Goal: Task Accomplishment & Management: Manage account settings

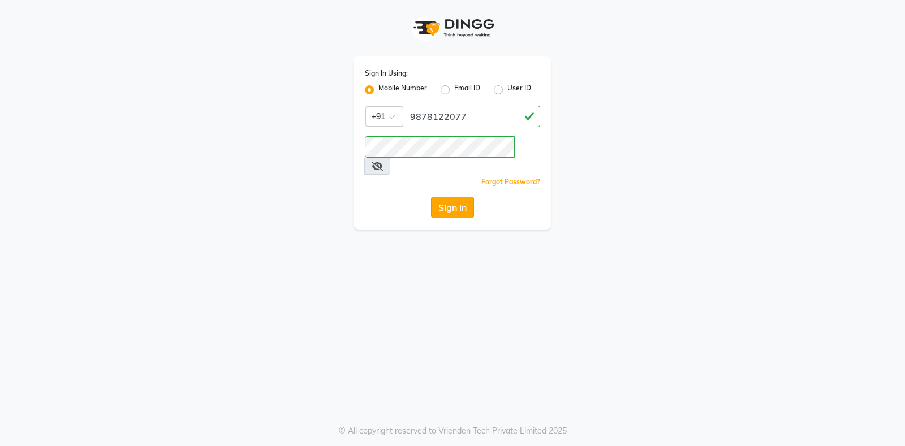
type input "9878122077"
click at [452, 197] on button "Sign In" at bounding box center [452, 207] width 43 height 21
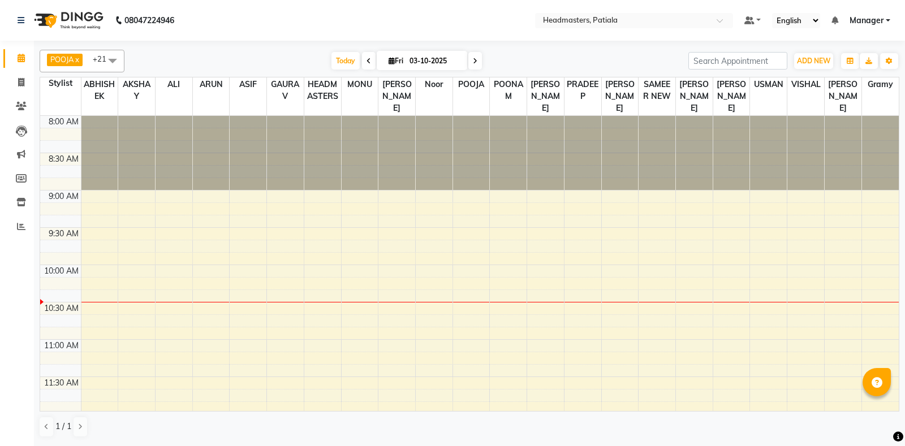
scroll to position [754, 0]
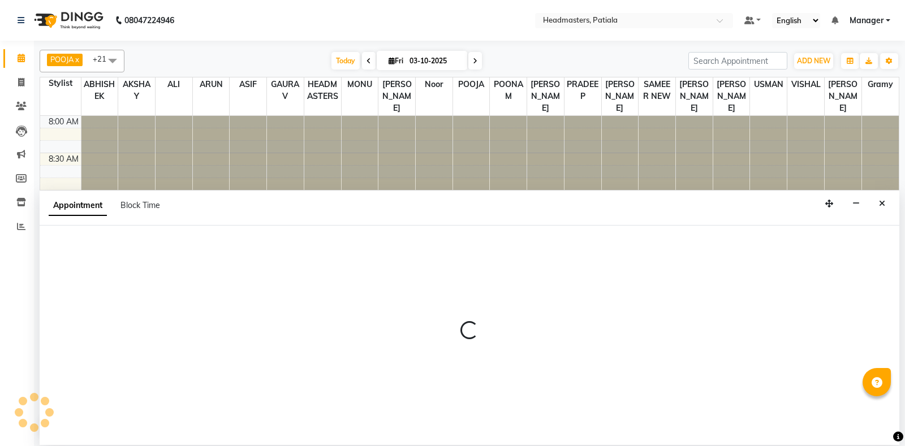
select select "51090"
select select "tentative"
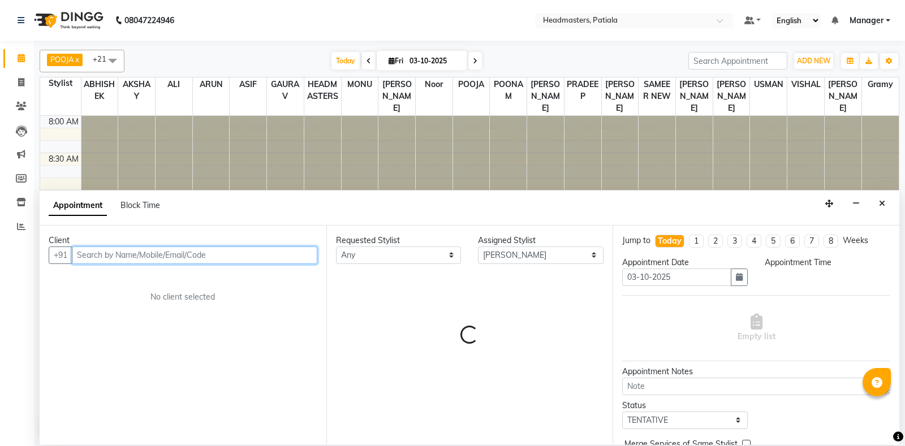
select select "555"
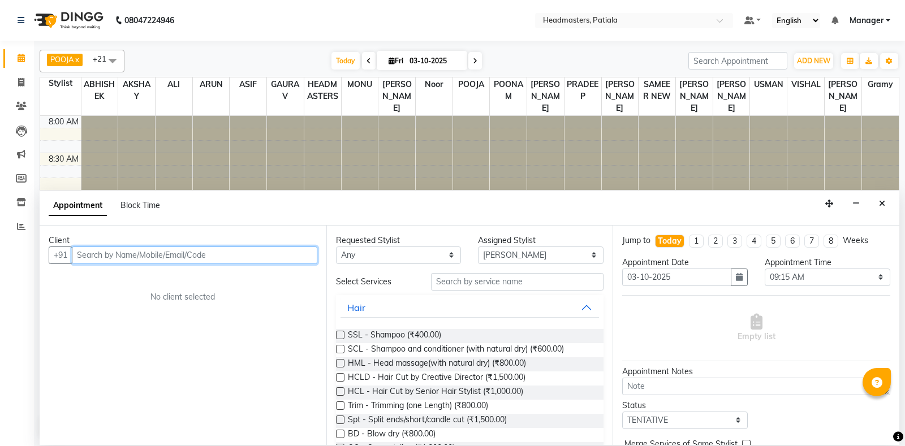
click at [173, 257] on input "text" at bounding box center [195, 256] width 246 height 18
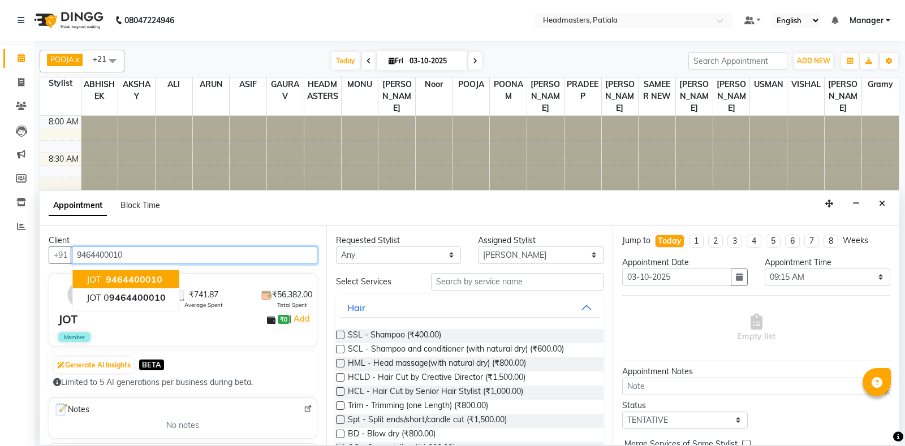
click at [157, 283] on span "9464400010" at bounding box center [134, 279] width 57 height 11
type input "9464400010"
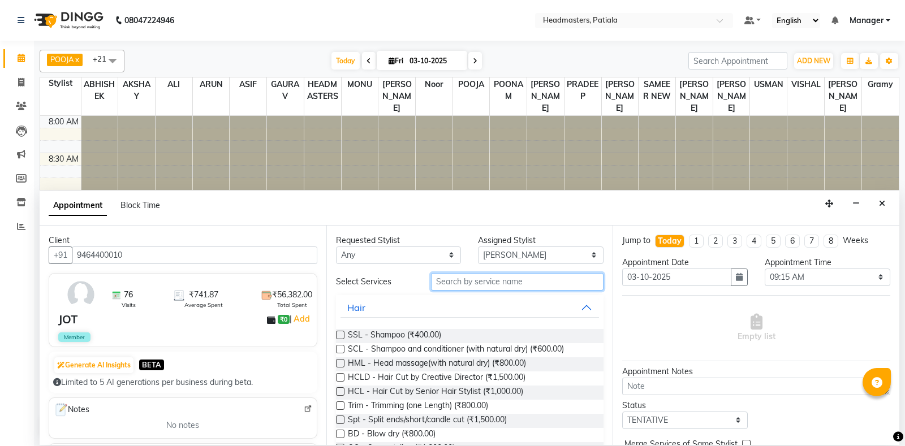
click at [511, 282] on input "text" at bounding box center [517, 282] width 173 height 18
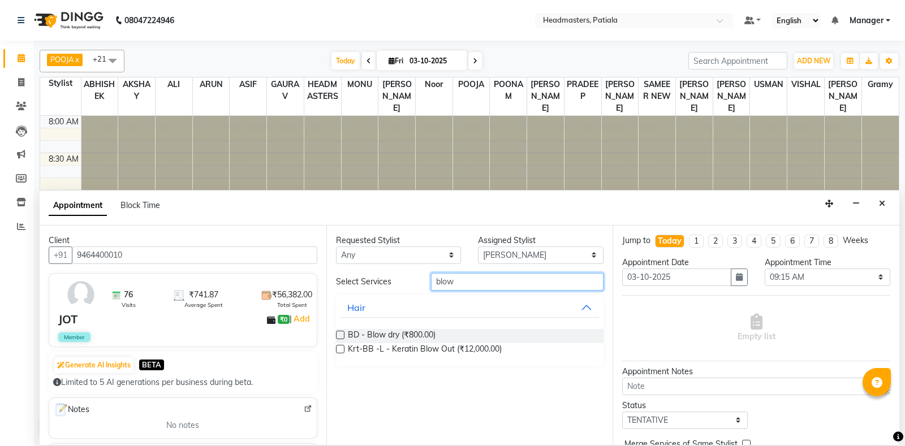
type input "blow"
click at [341, 333] on label at bounding box center [340, 335] width 8 height 8
click at [341, 333] on input "checkbox" at bounding box center [339, 336] width 7 height 7
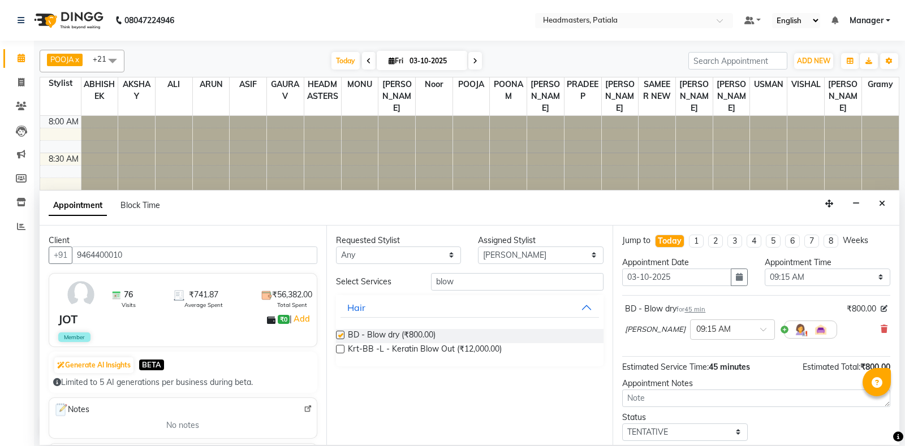
checkbox input "false"
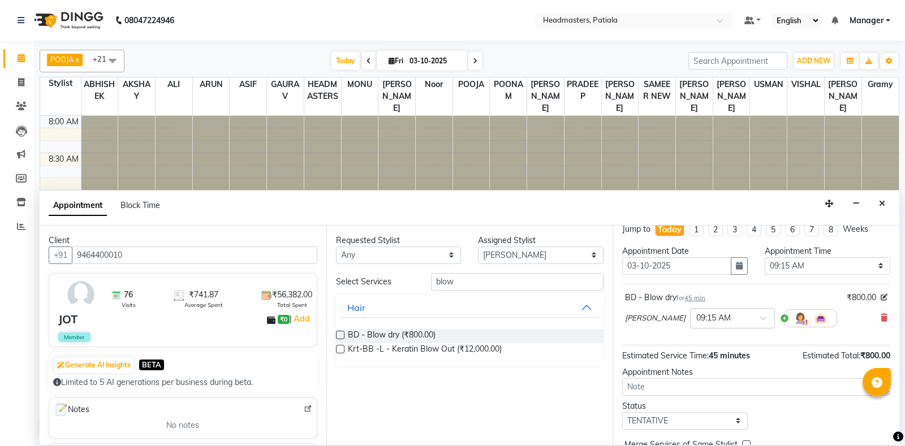
scroll to position [48, 0]
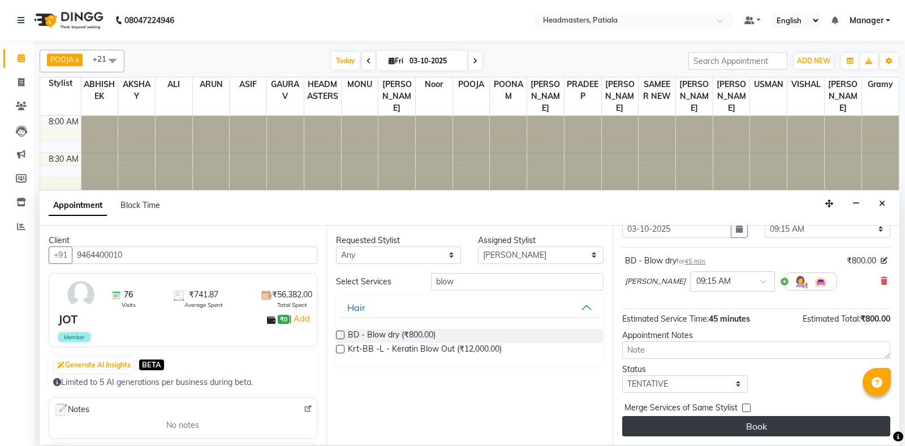
click at [742, 432] on button "Book" at bounding box center [756, 426] width 268 height 20
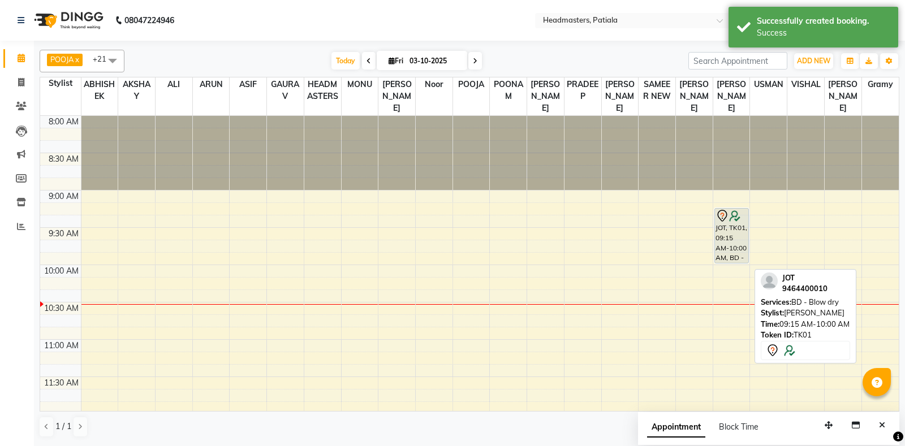
click at [730, 239] on div "JOT, TK01, 09:15 AM-10:00 AM, BD - Blow dry" at bounding box center [731, 236] width 33 height 54
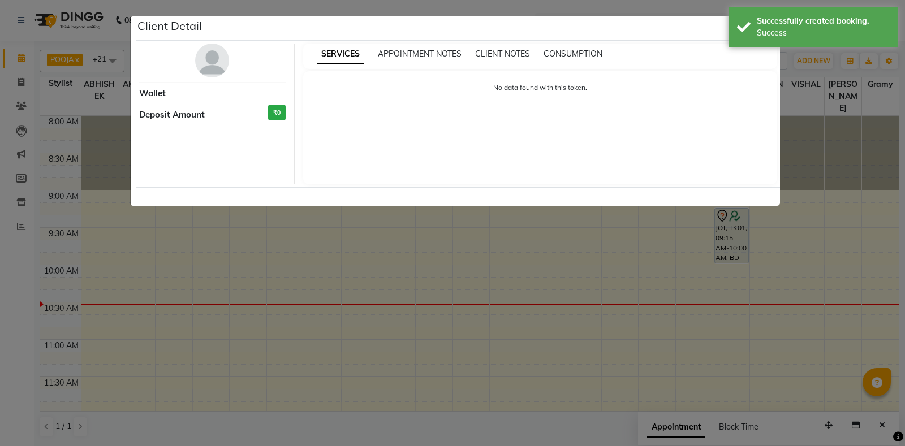
select select "7"
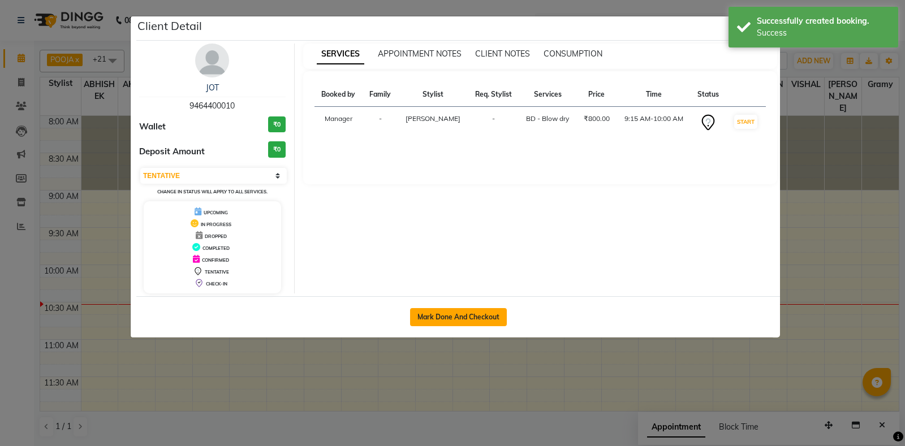
click at [481, 310] on button "Mark Done And Checkout" at bounding box center [458, 317] width 97 height 18
select select "service"
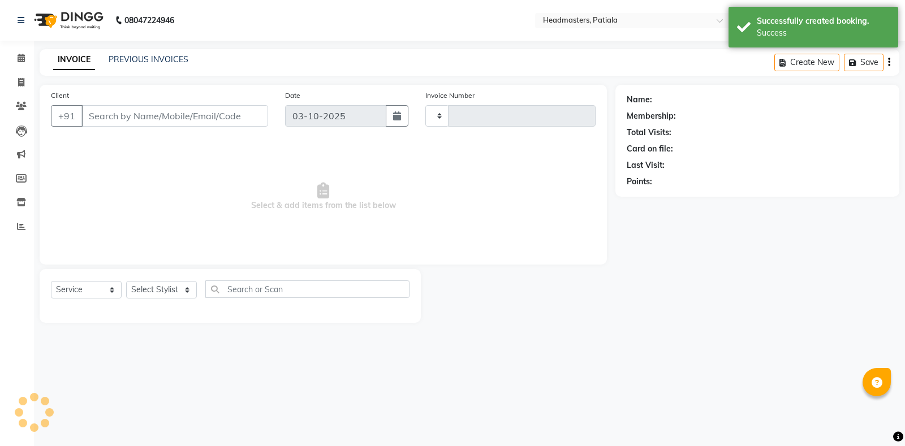
type input "7494"
select select "6602"
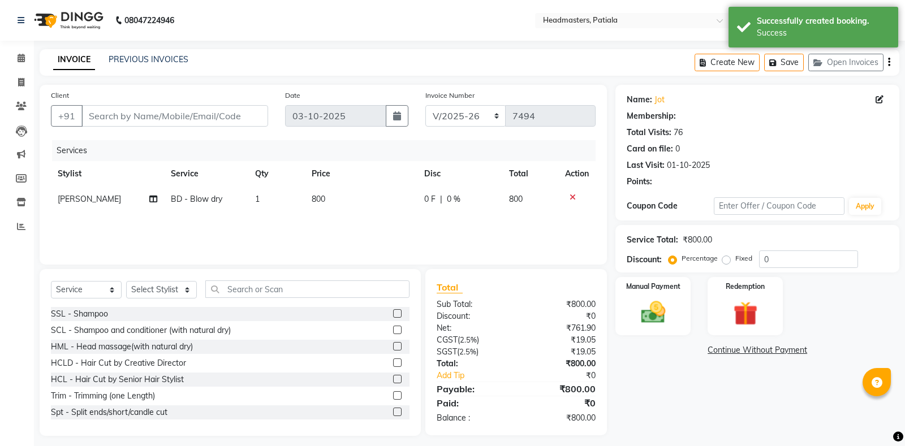
type input "9464400010"
select select "51090"
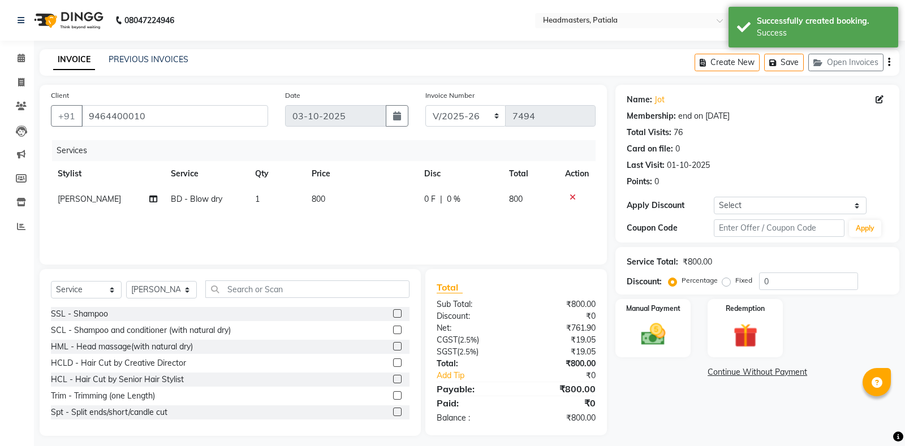
click at [434, 203] on span "0 F" at bounding box center [429, 199] width 11 height 12
select select "51090"
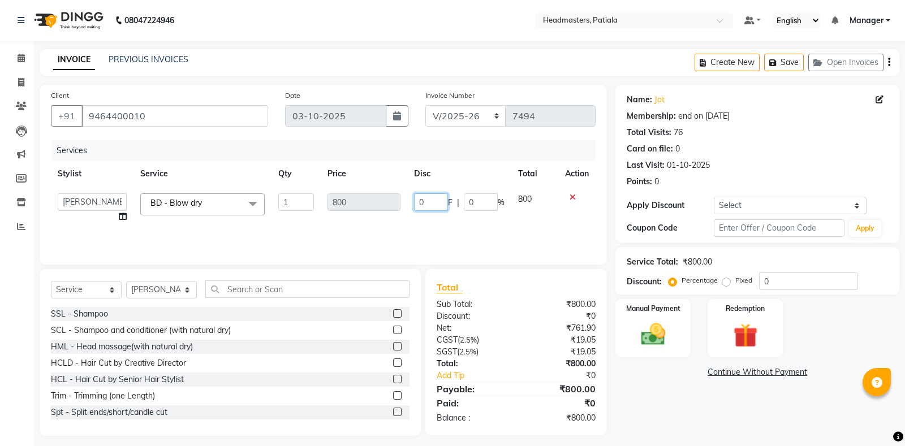
click at [429, 198] on input "0" at bounding box center [431, 202] width 34 height 18
type input "600"
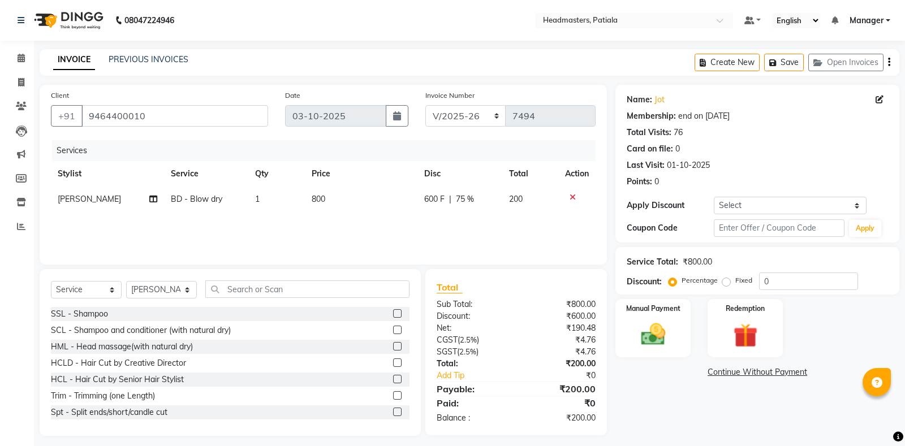
click at [459, 229] on div "Services Stylist Service Qty Price Disc Total Action SIMRANJEET BD - Blow dry 1…" at bounding box center [323, 196] width 545 height 113
click at [681, 322] on div "Manual Payment" at bounding box center [653, 328] width 78 height 61
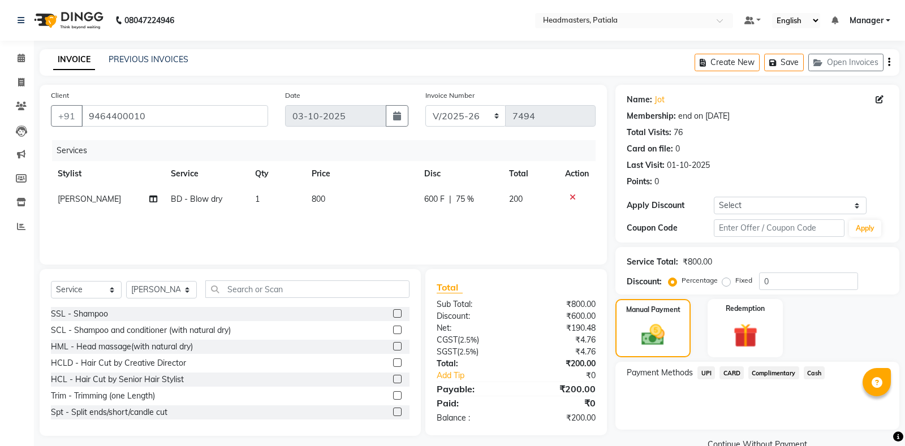
click at [706, 373] on span "UPI" at bounding box center [707, 373] width 18 height 13
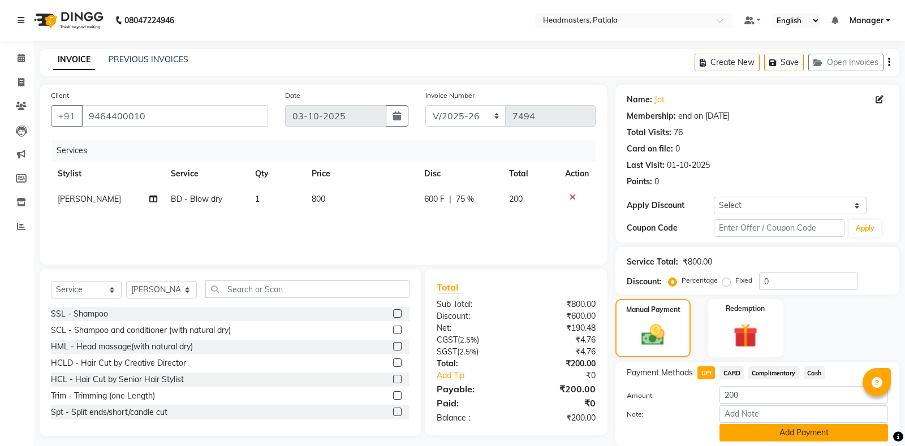
click at [793, 434] on button "Add Payment" at bounding box center [804, 433] width 169 height 18
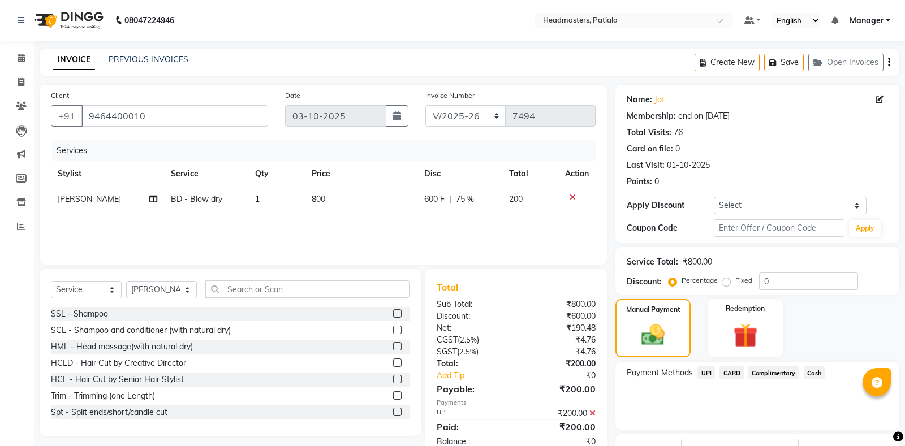
scroll to position [71, 0]
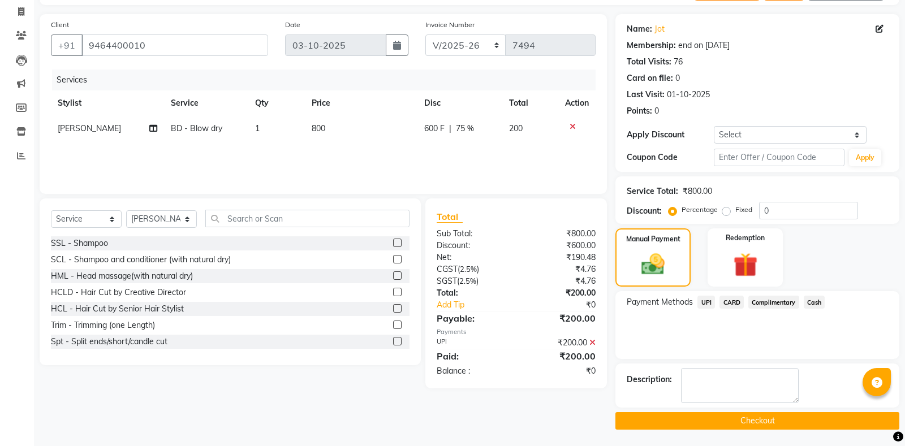
click at [735, 420] on button "Checkout" at bounding box center [757, 421] width 284 height 18
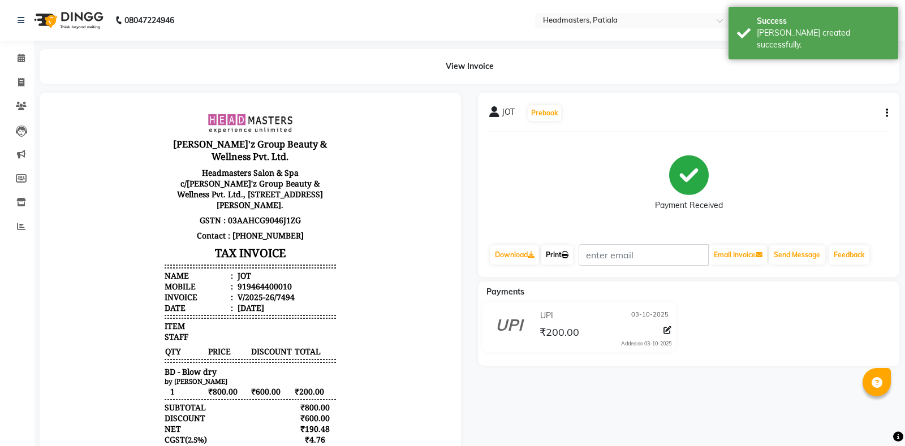
click at [562, 259] on link "Print" at bounding box center [557, 255] width 32 height 19
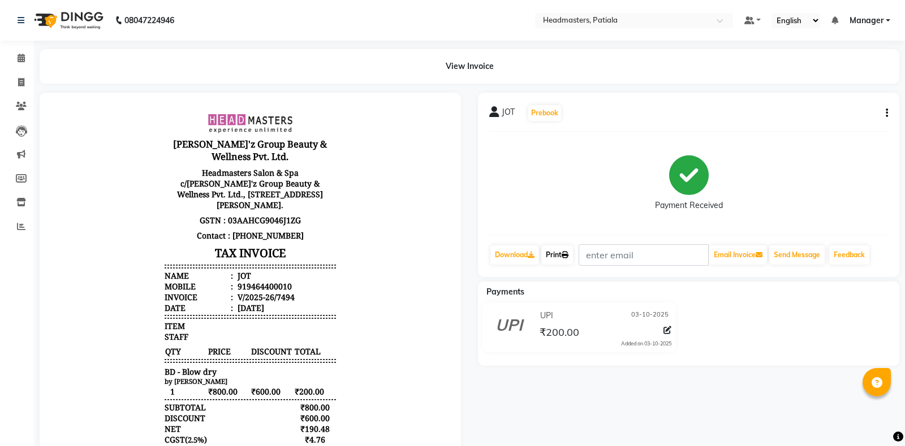
click at [551, 253] on link "Print" at bounding box center [557, 255] width 32 height 19
click at [27, 61] on span at bounding box center [21, 58] width 20 height 13
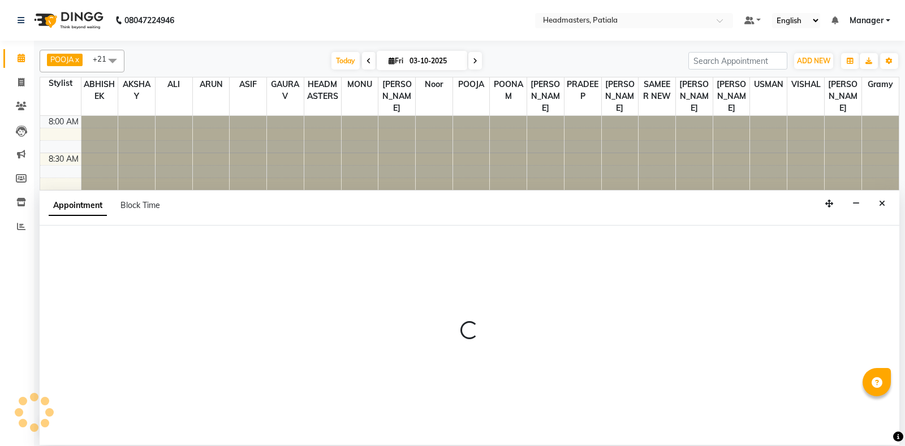
select select "51087"
select select "tentative"
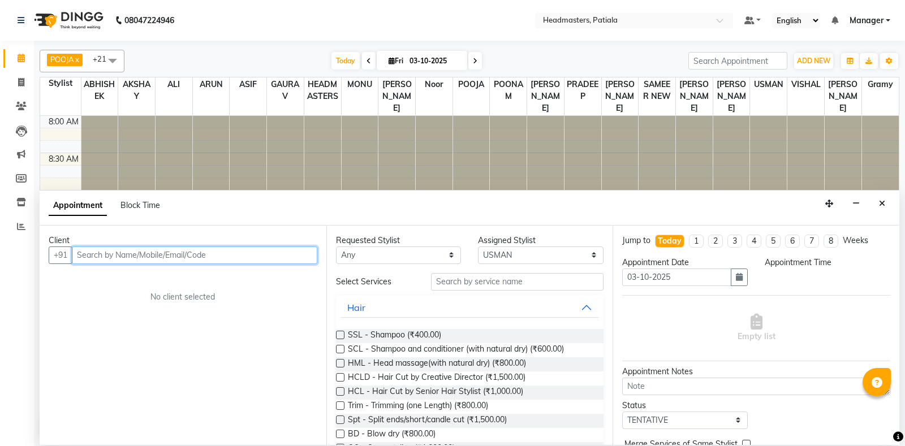
select select "585"
click at [121, 255] on input "text" at bounding box center [195, 256] width 246 height 18
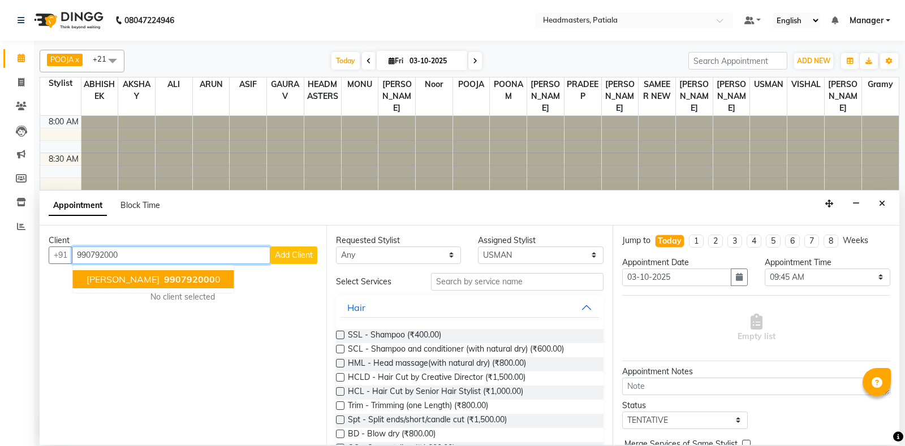
click at [164, 277] on span "990792000" at bounding box center [189, 279] width 51 height 11
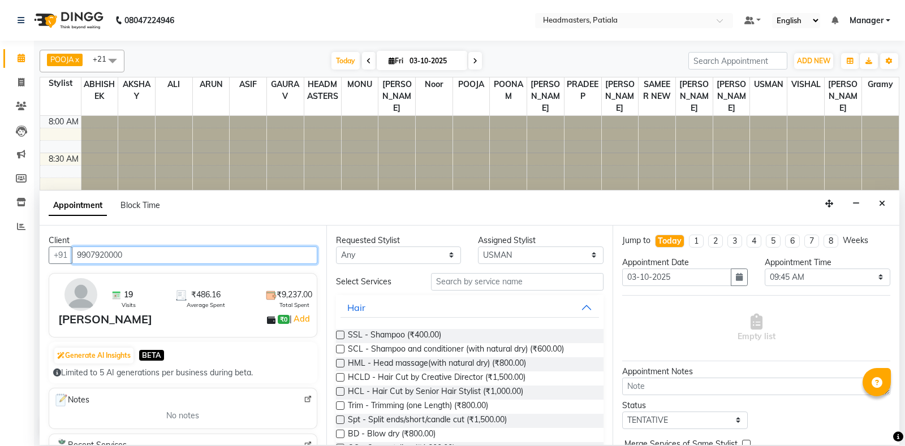
type input "9907920000"
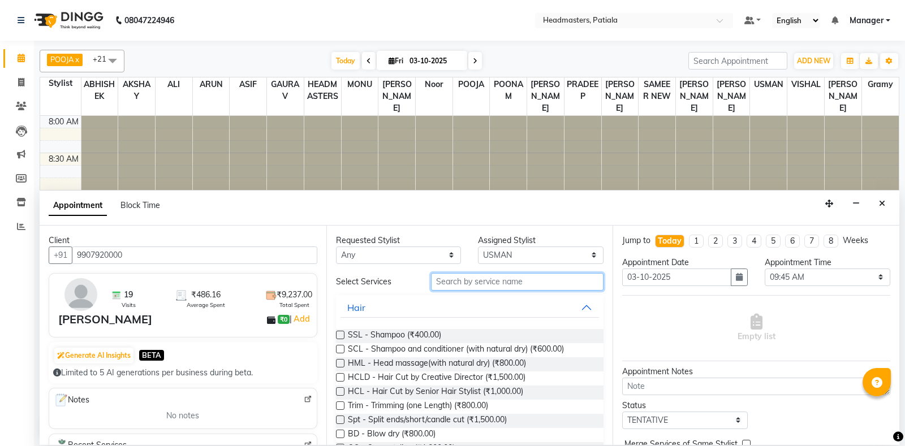
click at [478, 283] on input "text" at bounding box center [517, 282] width 173 height 18
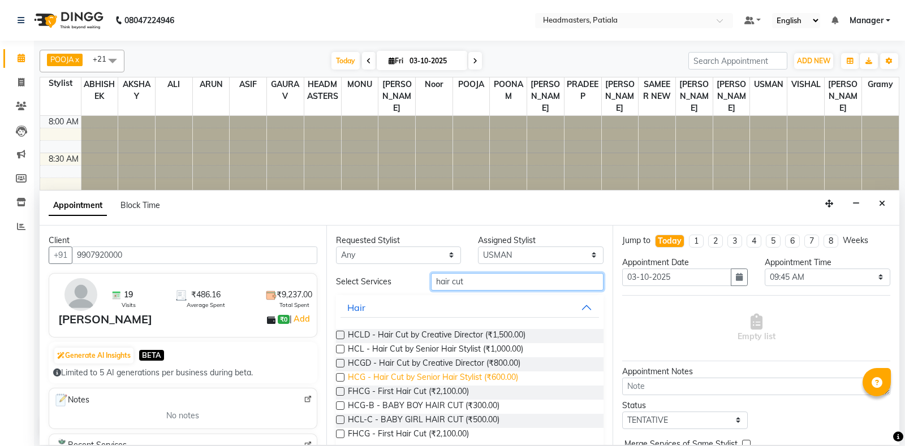
type input "hair cut"
click at [480, 372] on span "HCG - Hair Cut by Senior Hair Stylist (₹600.00)" at bounding box center [433, 379] width 170 height 14
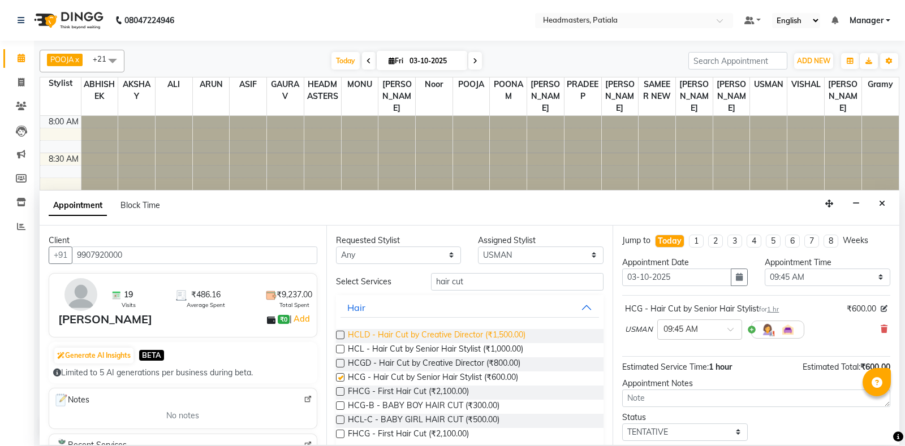
checkbox input "false"
click at [502, 280] on input "hair cut" at bounding box center [517, 282] width 173 height 18
type input "h"
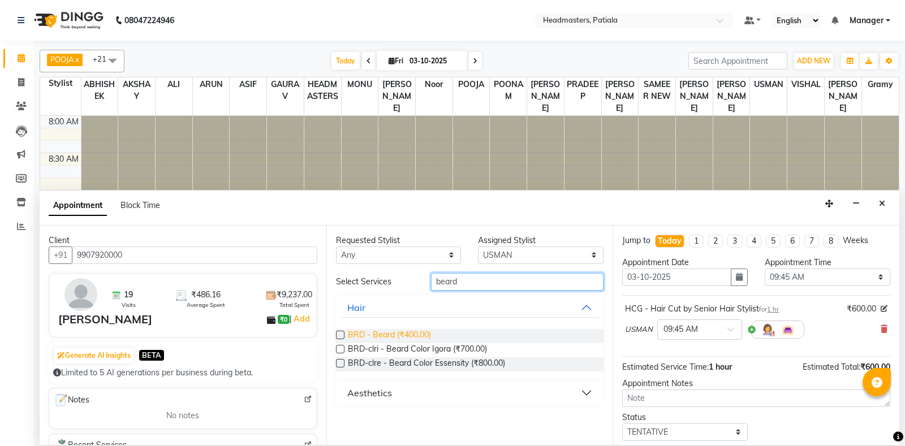
type input "beard"
click at [414, 332] on span "BRD - Beard (₹400.00)" at bounding box center [389, 336] width 83 height 14
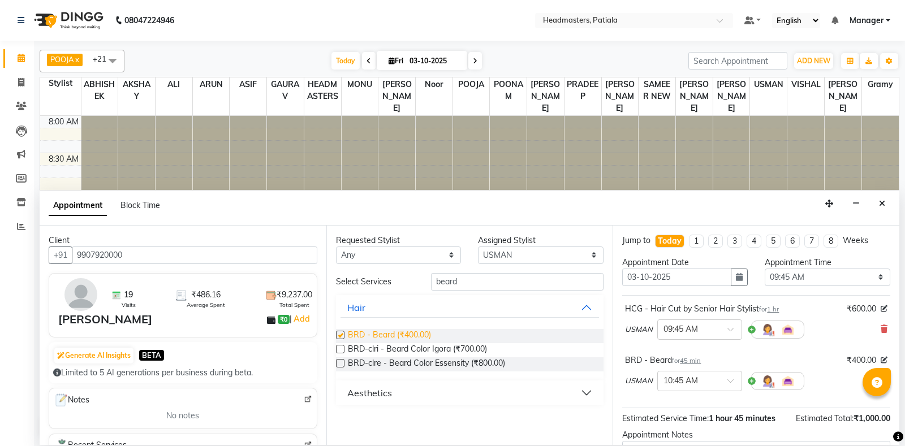
checkbox input "false"
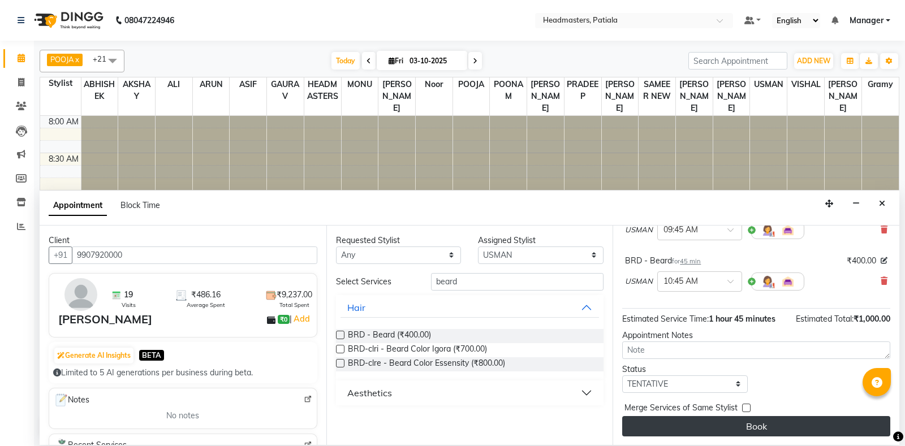
click at [774, 424] on button "Book" at bounding box center [756, 426] width 268 height 20
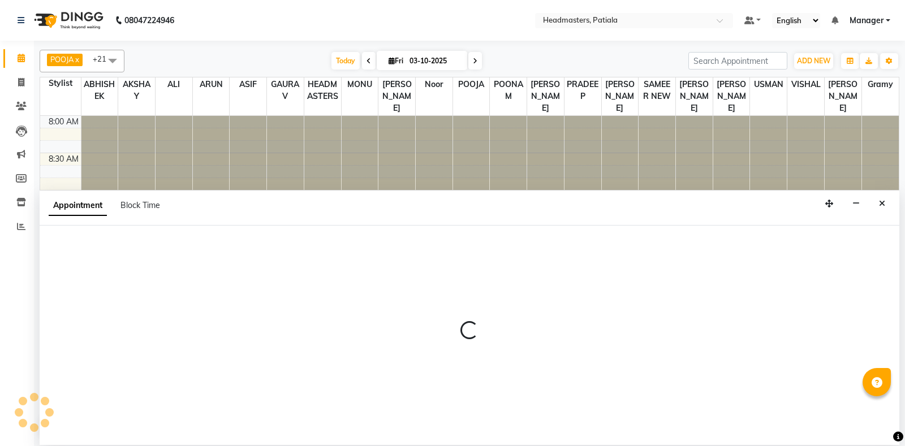
select select "51081"
select select "tentative"
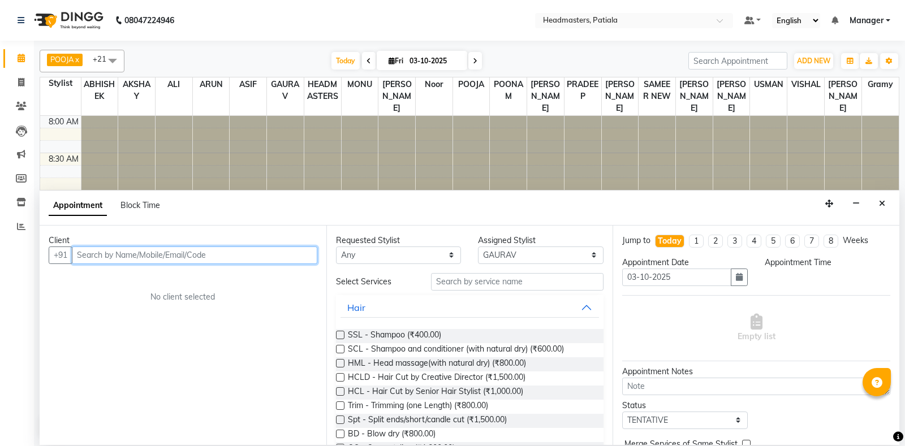
click at [91, 252] on input "text" at bounding box center [195, 256] width 246 height 18
select select "555"
type input "9888431750"
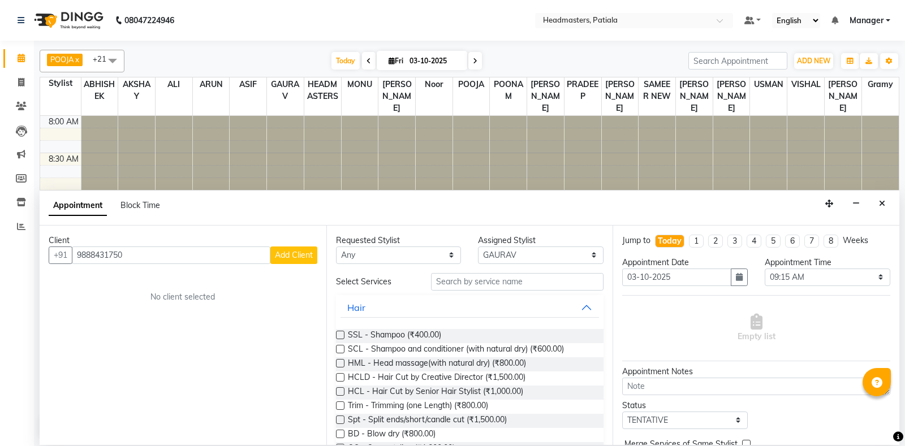
click at [301, 260] on button "Add Client" at bounding box center [293, 256] width 47 height 18
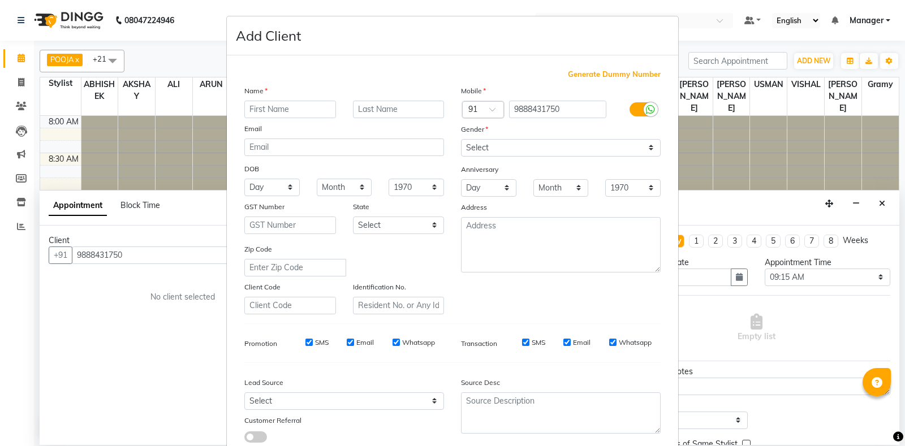
click at [296, 107] on input "text" at bounding box center [290, 110] width 92 height 18
type input "preeti"
select select "[DEMOGRAPHIC_DATA]"
click option "[DEMOGRAPHIC_DATA]" at bounding box center [0, 0] width 0 height 0
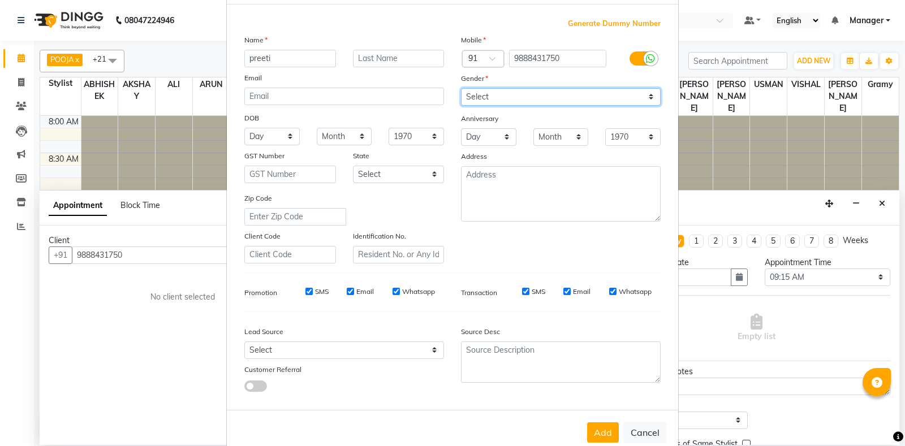
scroll to position [79, 0]
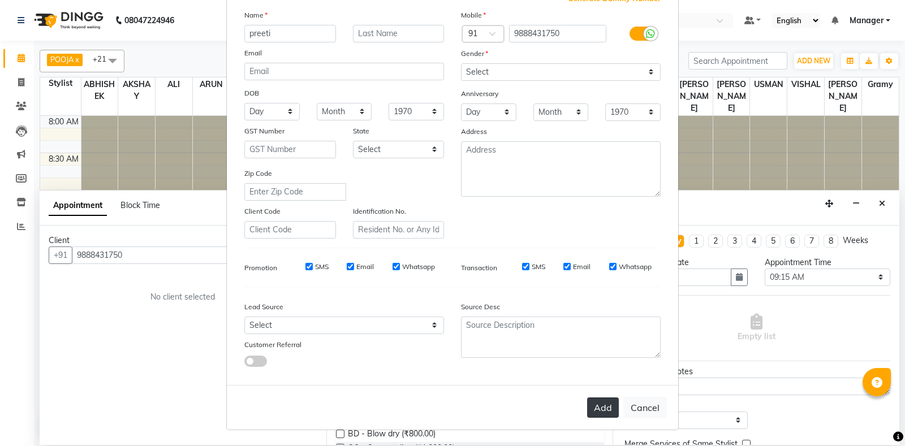
click at [606, 411] on button "Add" at bounding box center [603, 408] width 32 height 20
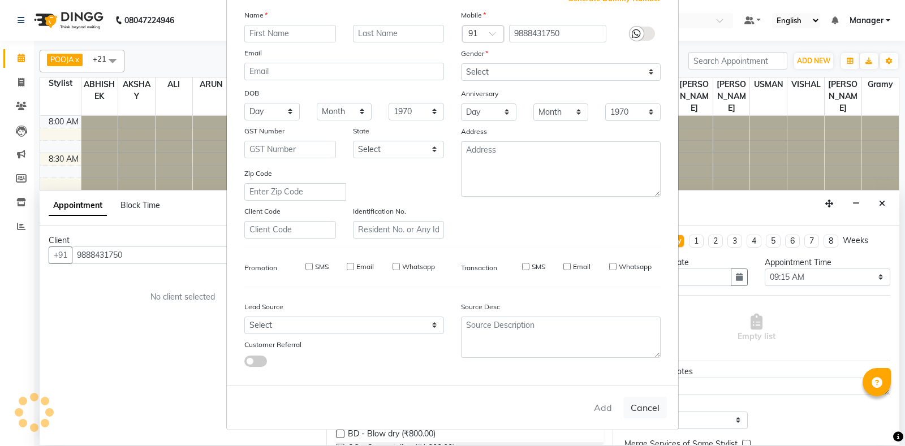
select select
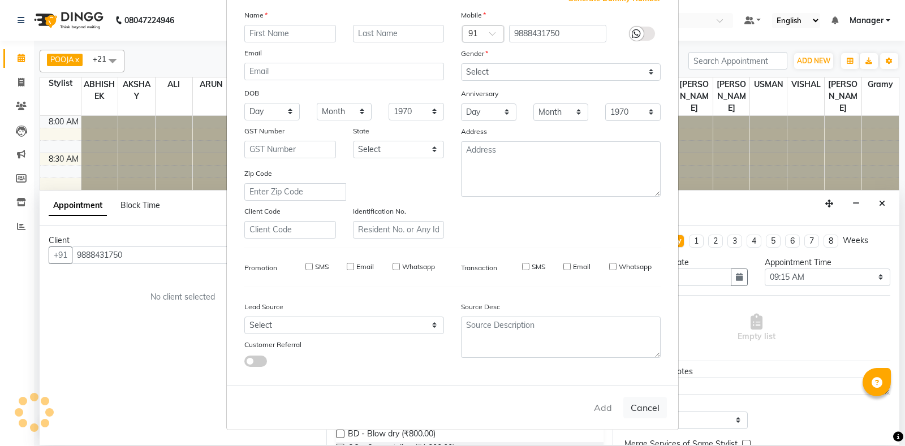
select select
checkbox input "false"
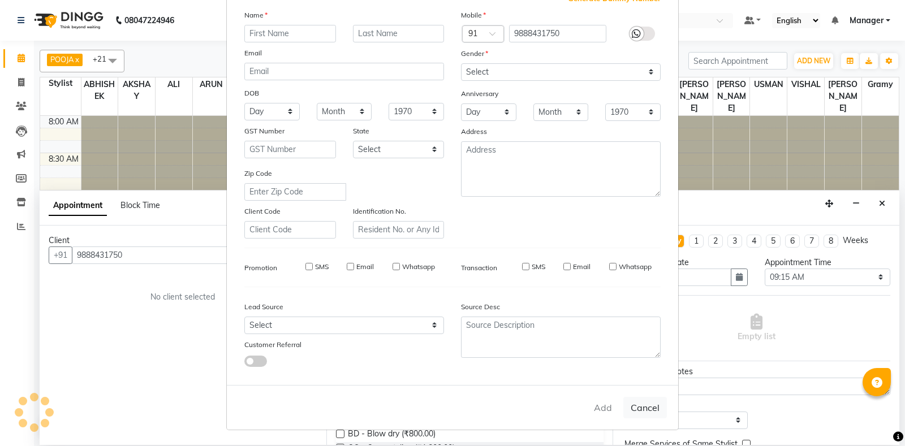
checkbox input "false"
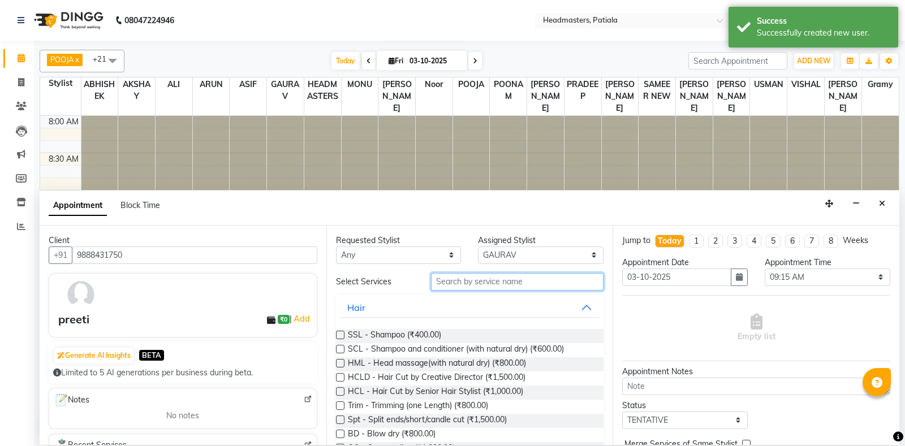
click at [481, 276] on input "text" at bounding box center [517, 282] width 173 height 18
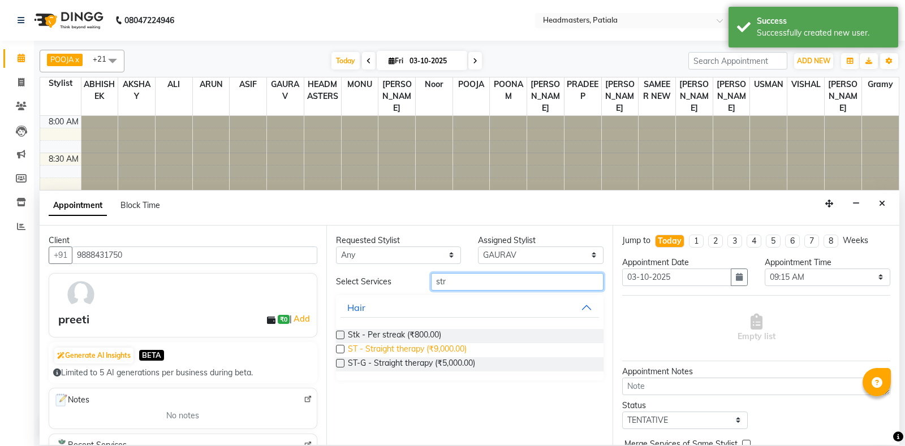
type input "str"
drag, startPoint x: 463, startPoint y: 350, endPoint x: 468, endPoint y: 347, distance: 5.8
click at [463, 350] on span "ST - Straight therapy (₹9,000.00)" at bounding box center [407, 350] width 119 height 14
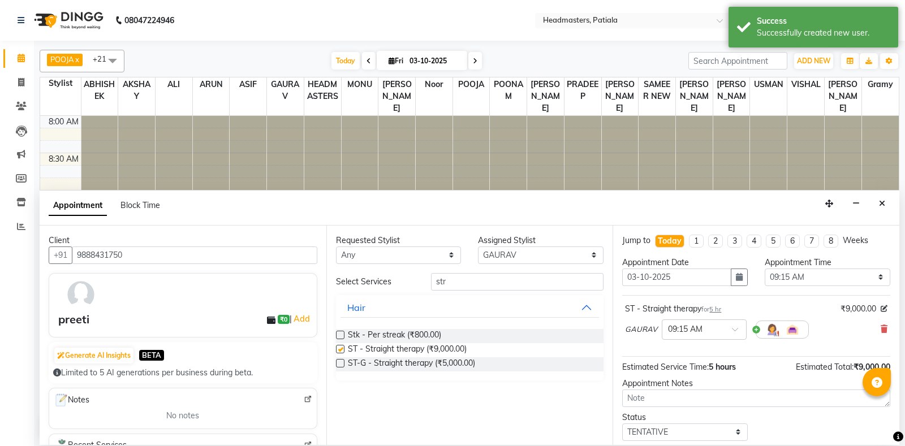
checkbox input "false"
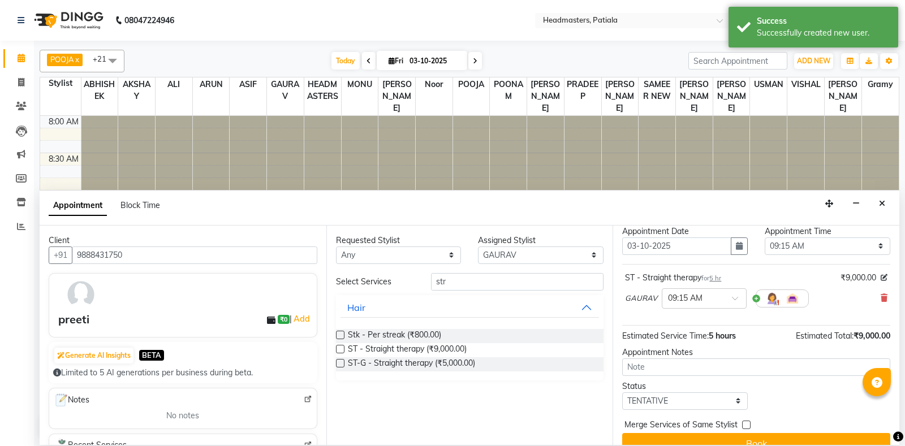
scroll to position [48, 0]
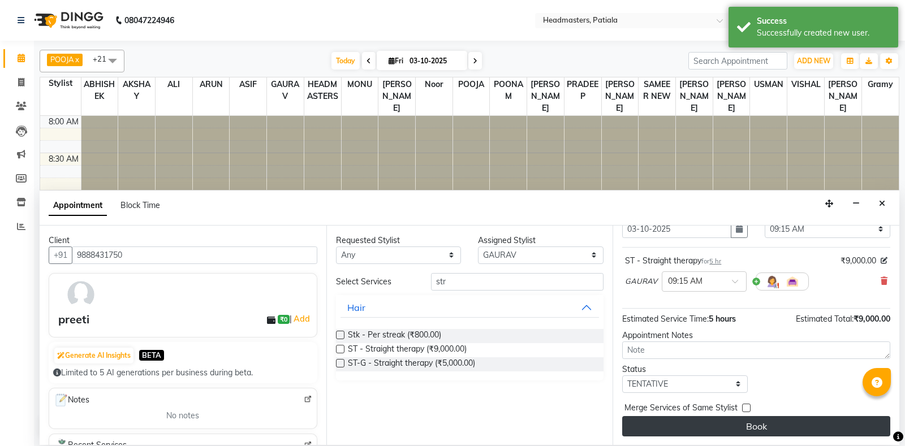
click at [755, 429] on button "Book" at bounding box center [756, 426] width 268 height 20
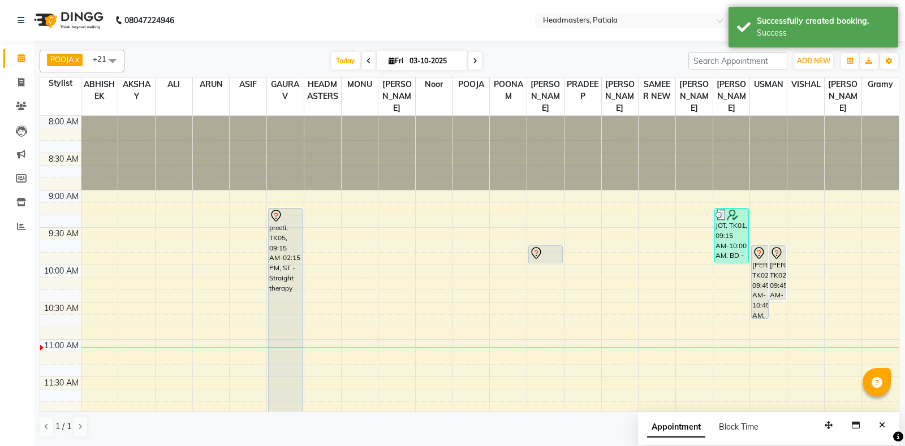
click at [111, 63] on span at bounding box center [112, 60] width 23 height 21
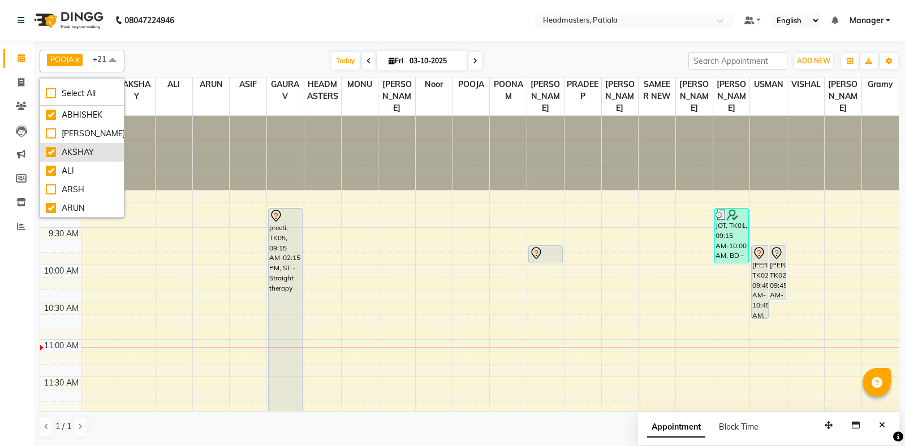
click at [53, 154] on div "AKSHAY" at bounding box center [82, 153] width 72 height 12
checkbox input "false"
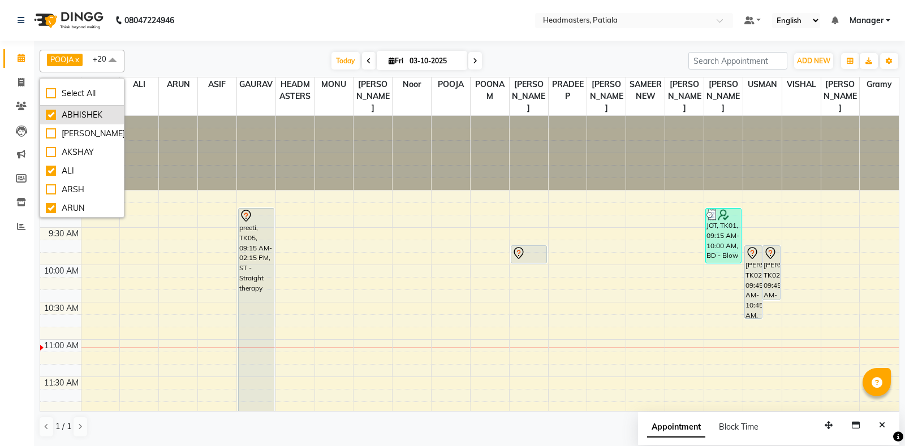
click at [51, 117] on div "ABHISHEK" at bounding box center [82, 115] width 72 height 12
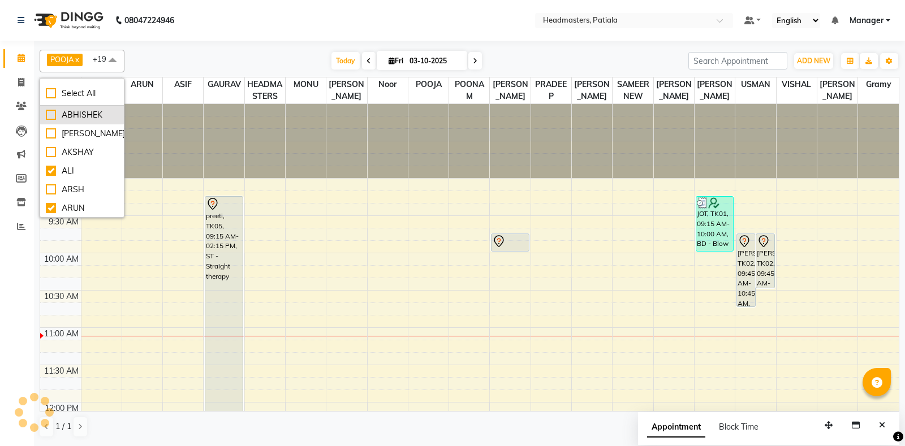
checkbox input "false"
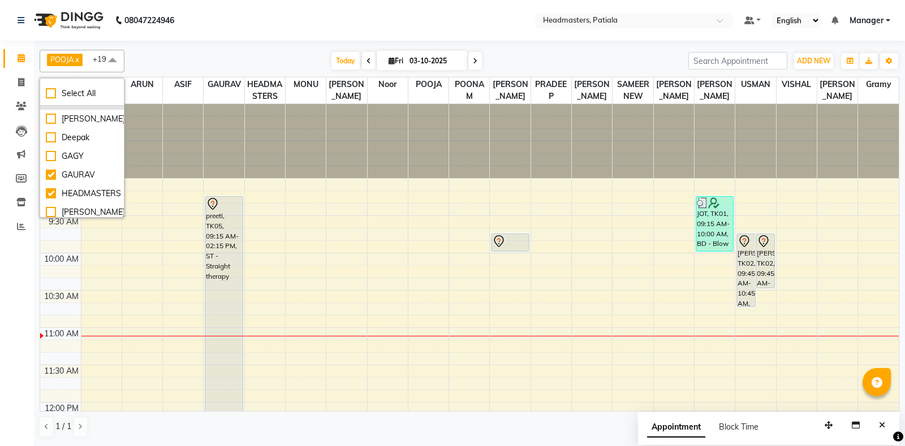
scroll to position [201, 0]
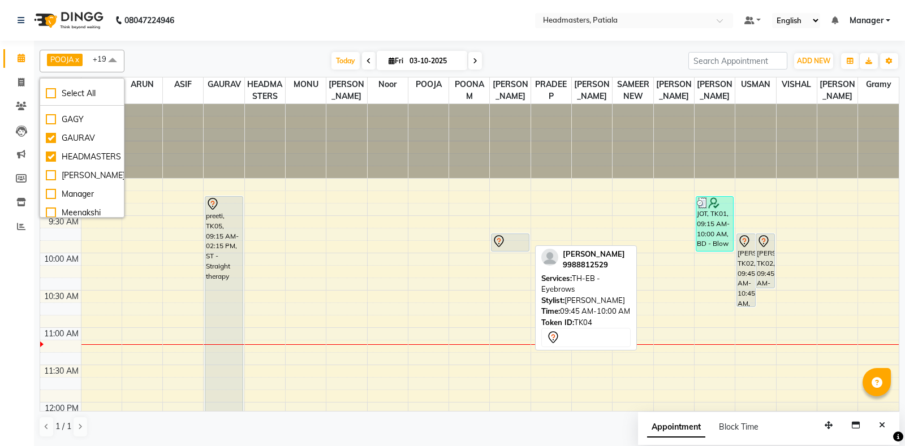
click at [507, 247] on div at bounding box center [510, 242] width 36 height 14
select select "7"
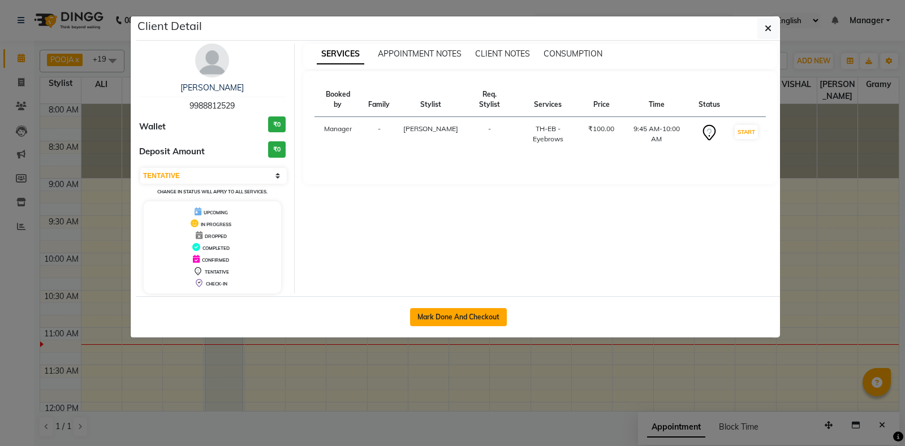
click at [485, 318] on button "Mark Done And Checkout" at bounding box center [458, 317] width 97 height 18
select select "6602"
select select "service"
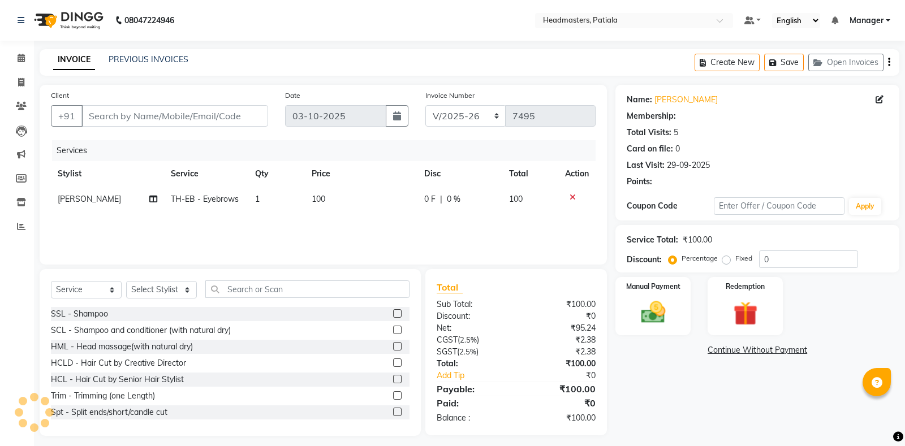
type input "9988812529"
select select "51099"
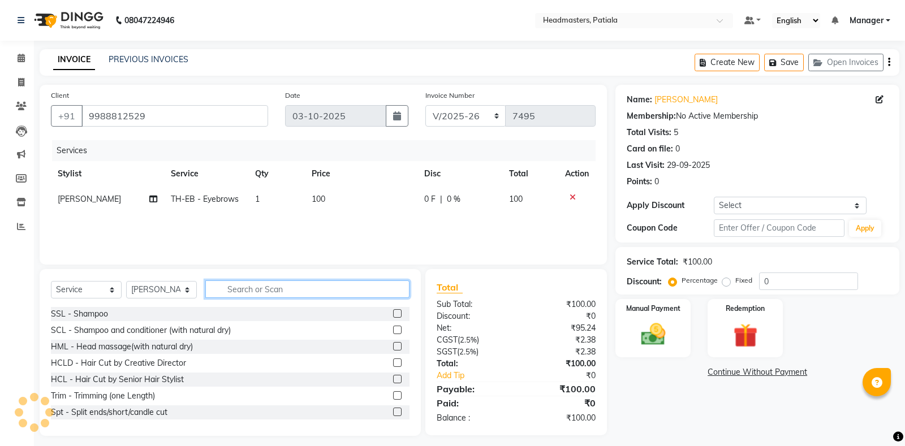
click at [274, 296] on input "text" at bounding box center [307, 290] width 204 height 18
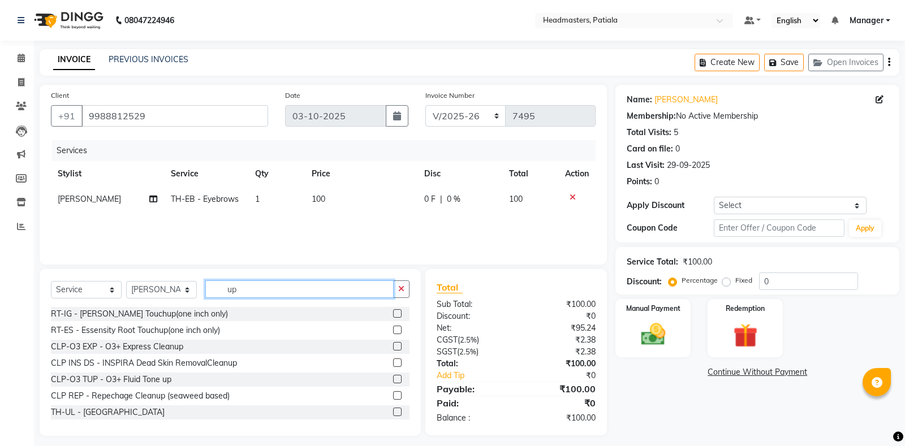
type input "up"
click at [157, 413] on div "TH-UL - [GEOGRAPHIC_DATA]" at bounding box center [230, 413] width 359 height 14
click at [395, 414] on label at bounding box center [397, 412] width 8 height 8
click at [395, 414] on input "checkbox" at bounding box center [396, 412] width 7 height 7
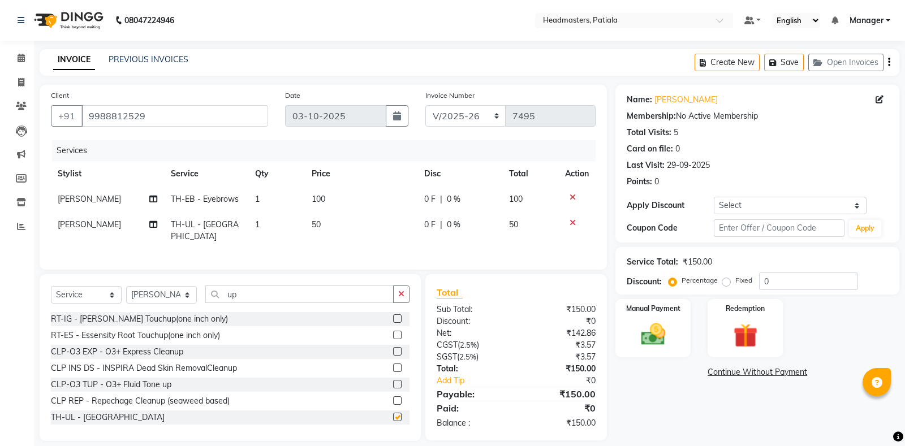
checkbox input "false"
click at [683, 337] on div "Manual Payment" at bounding box center [653, 328] width 78 height 61
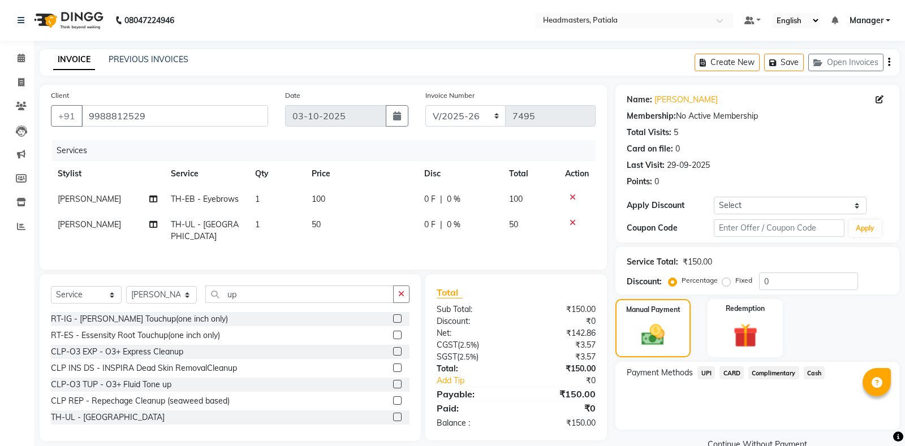
click at [818, 375] on span "Cash" at bounding box center [814, 373] width 21 height 13
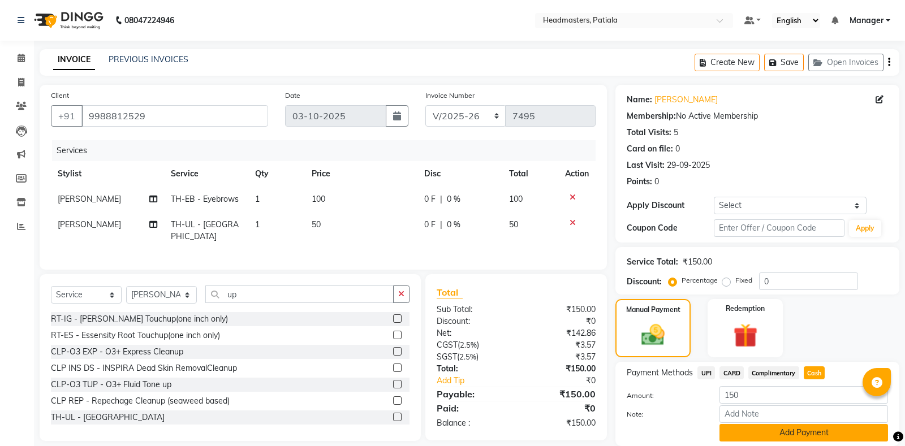
click at [811, 434] on button "Add Payment" at bounding box center [804, 433] width 169 height 18
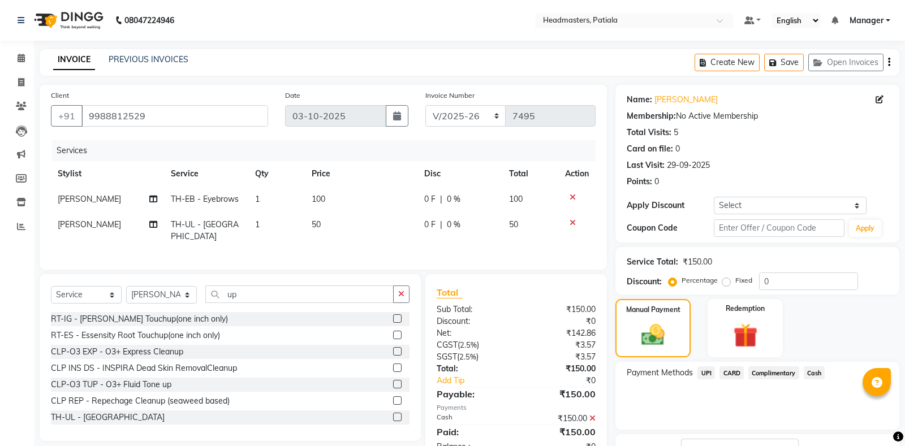
scroll to position [71, 0]
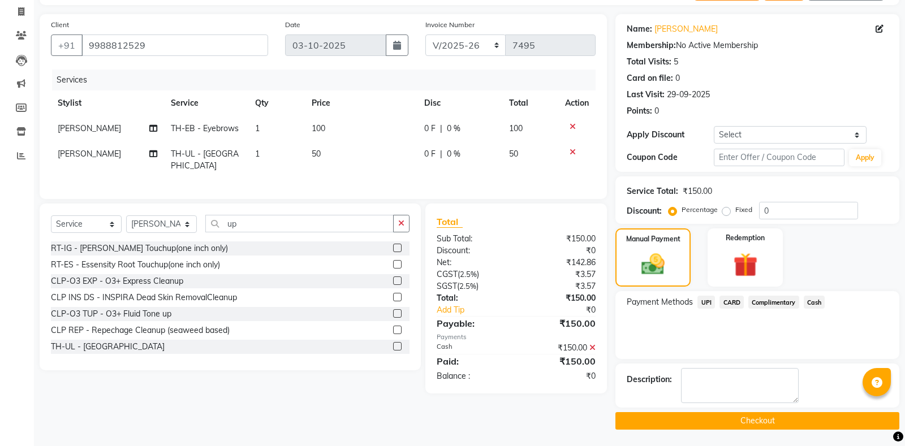
click at [808, 420] on button "Checkout" at bounding box center [757, 421] width 284 height 18
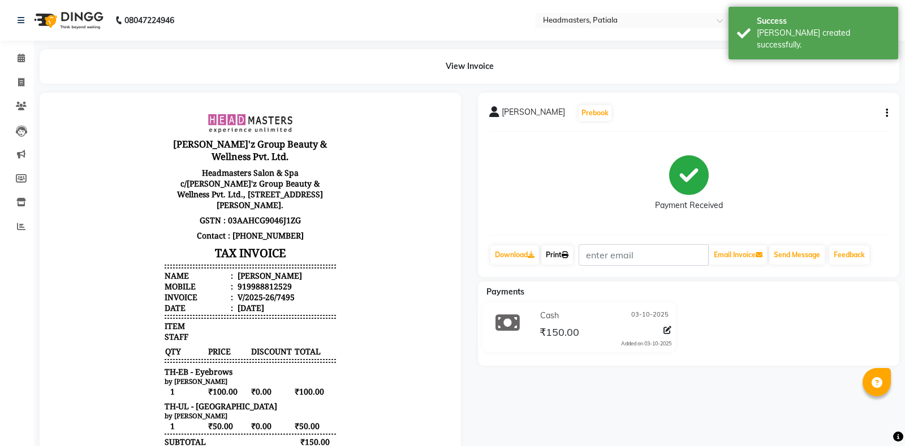
click at [560, 261] on link "Print" at bounding box center [557, 255] width 32 height 19
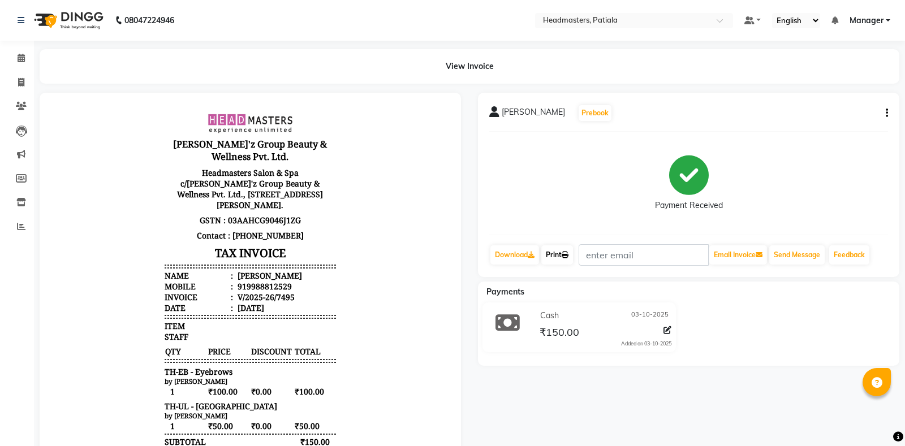
click at [568, 253] on icon at bounding box center [565, 255] width 7 height 7
click at [16, 58] on span at bounding box center [21, 58] width 20 height 13
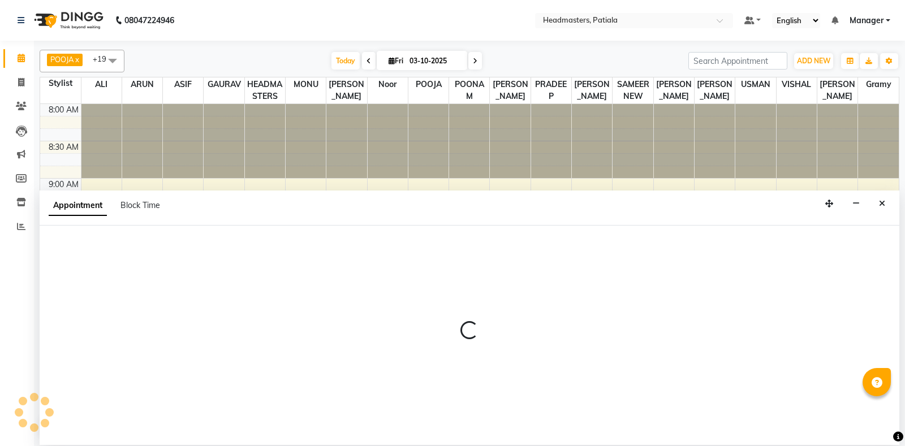
select select "51099"
select select "tentative"
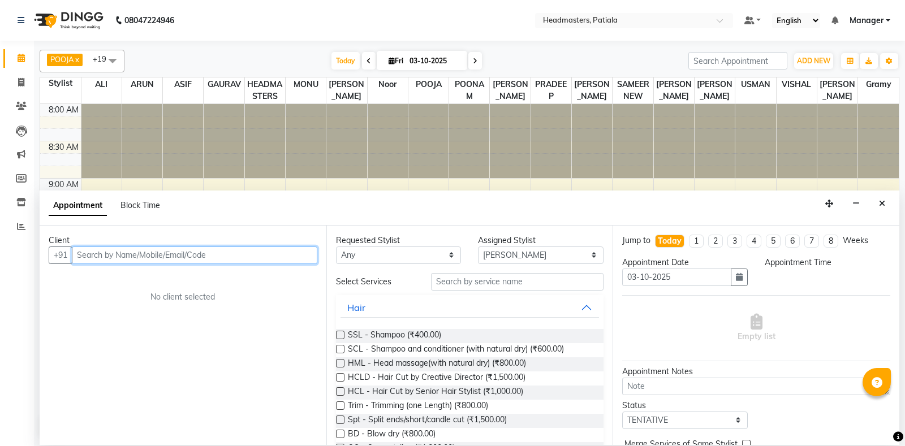
type input "9"
select select "675"
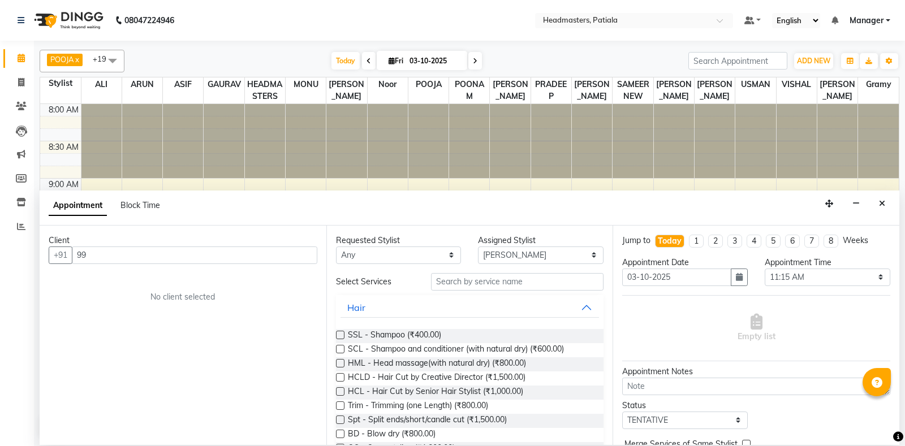
drag, startPoint x: 0, startPoint y: 266, endPoint x: 0, endPoint y: 438, distance: 171.4
click at [109, 256] on input "99" at bounding box center [195, 256] width 246 height 18
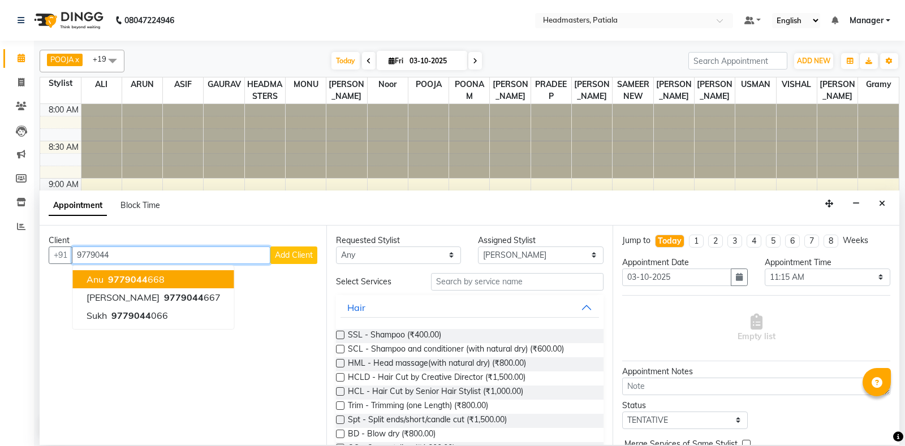
click at [131, 277] on span "9779044" at bounding box center [128, 279] width 40 height 11
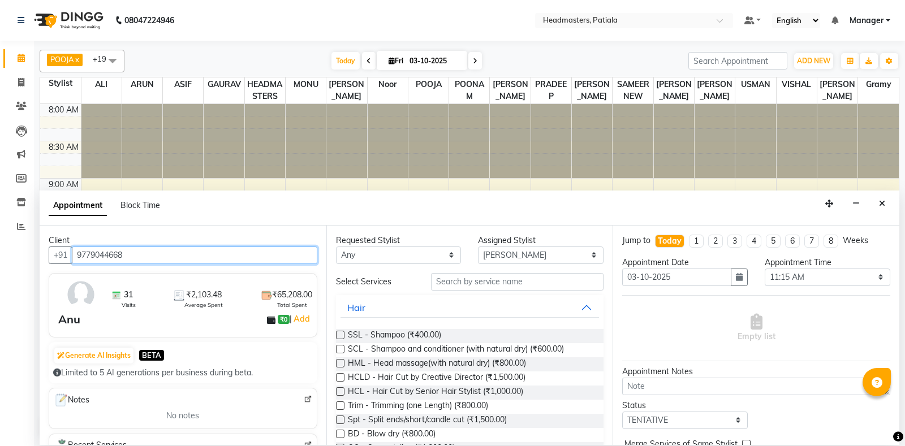
type input "9779044668"
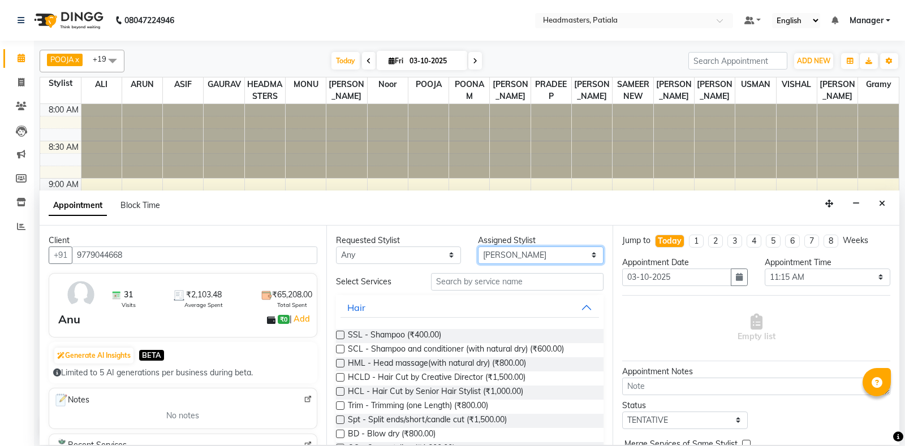
select select "51077"
click option "[PERSON_NAME]" at bounding box center [0, 0] width 0 height 0
click at [505, 289] on input "text" at bounding box center [517, 282] width 173 height 18
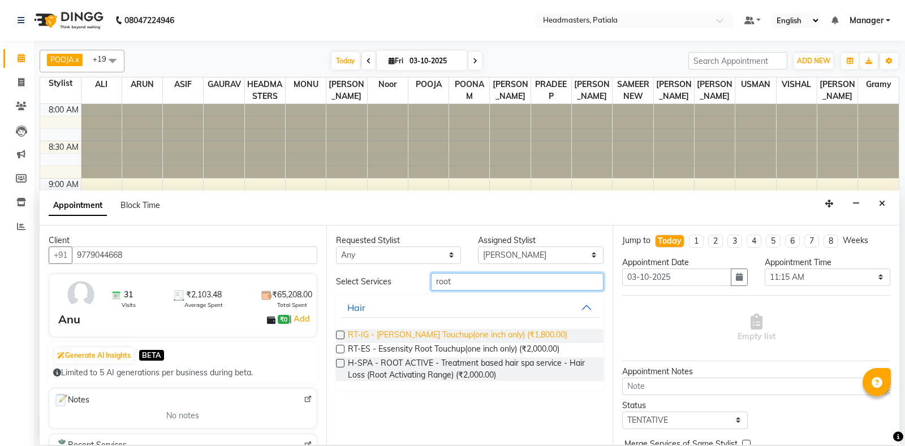
type input "root"
click at [494, 333] on span "RT-IG - [PERSON_NAME] Touchup(one inch only) (₹1,800.00)" at bounding box center [457, 336] width 219 height 14
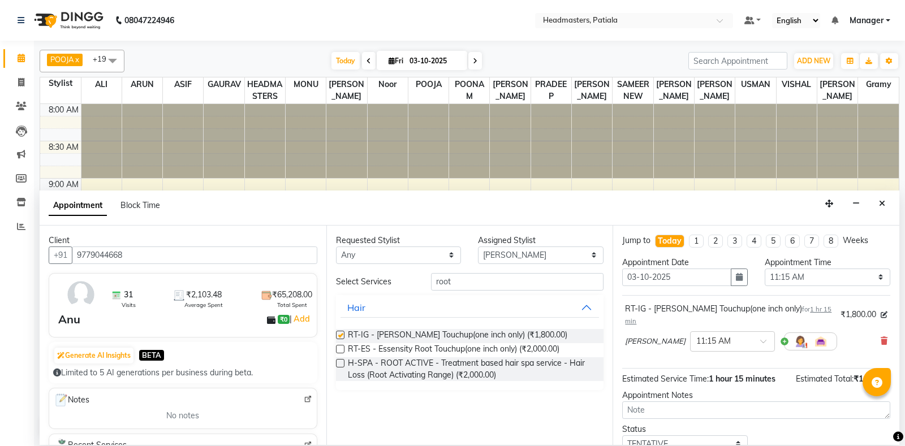
checkbox input "false"
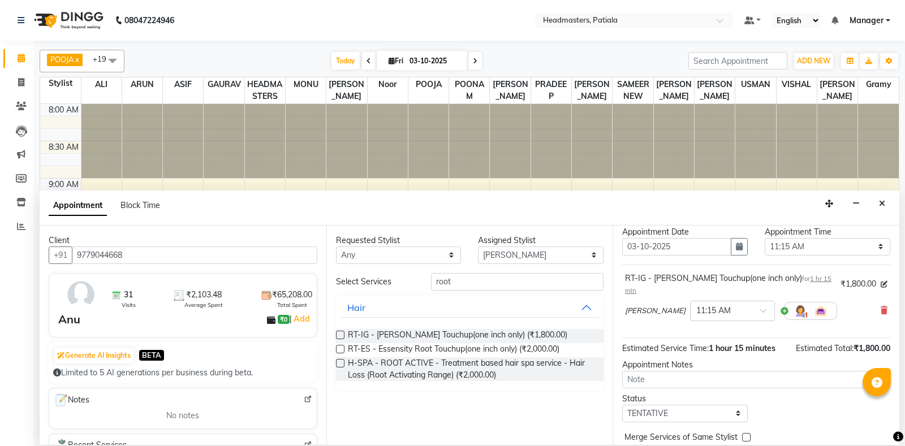
scroll to position [48, 0]
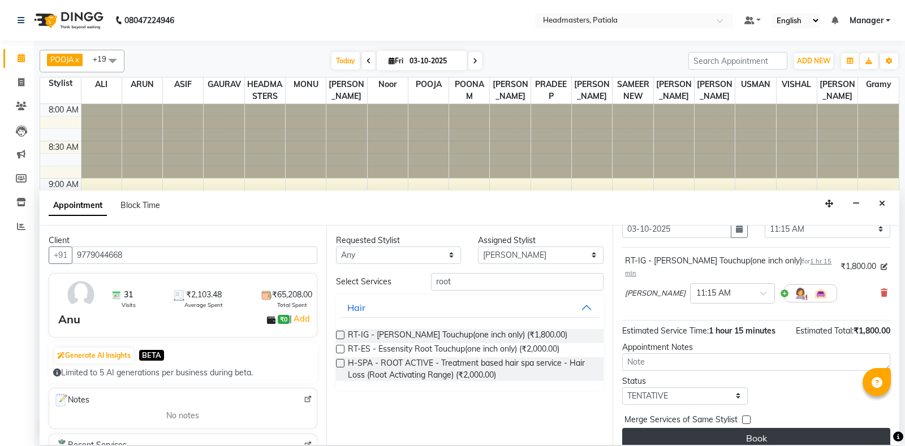
click at [732, 428] on button "Book" at bounding box center [756, 438] width 268 height 20
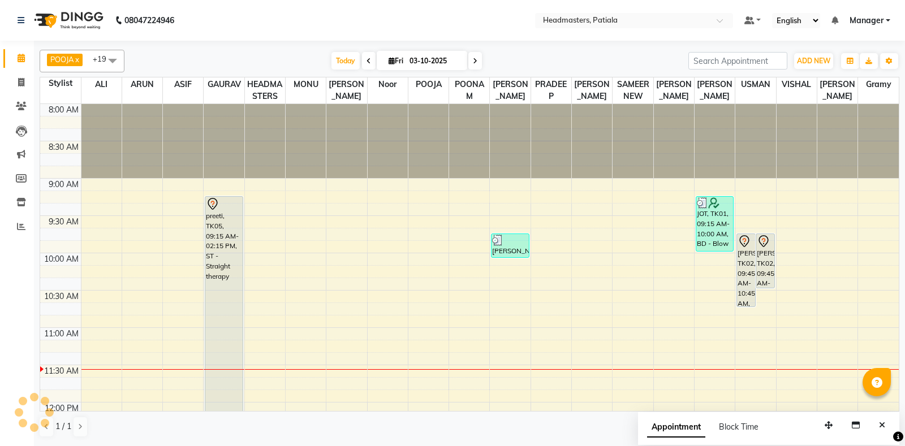
click at [117, 55] on span at bounding box center [112, 60] width 23 height 21
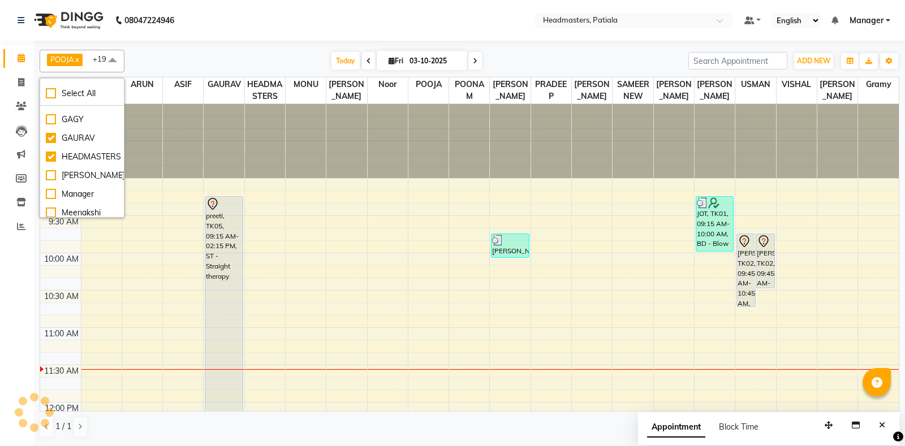
scroll to position [201, 0]
click at [186, 44] on div at bounding box center [470, 43] width 860 height 5
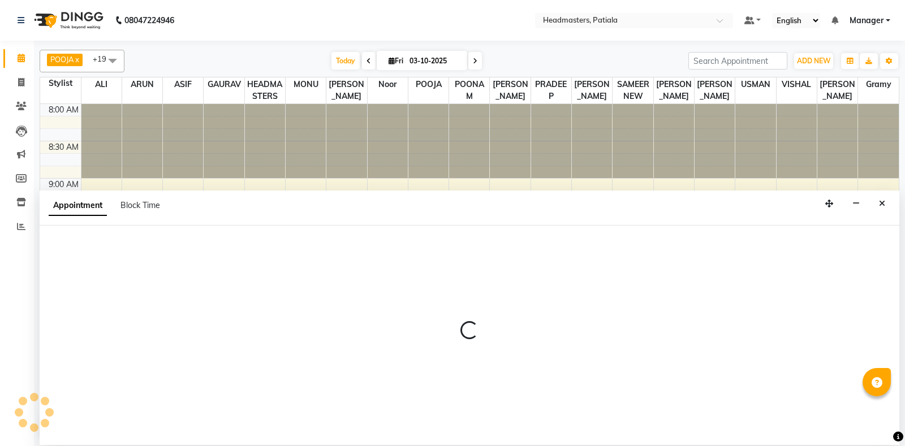
select select "51081"
select select "tentative"
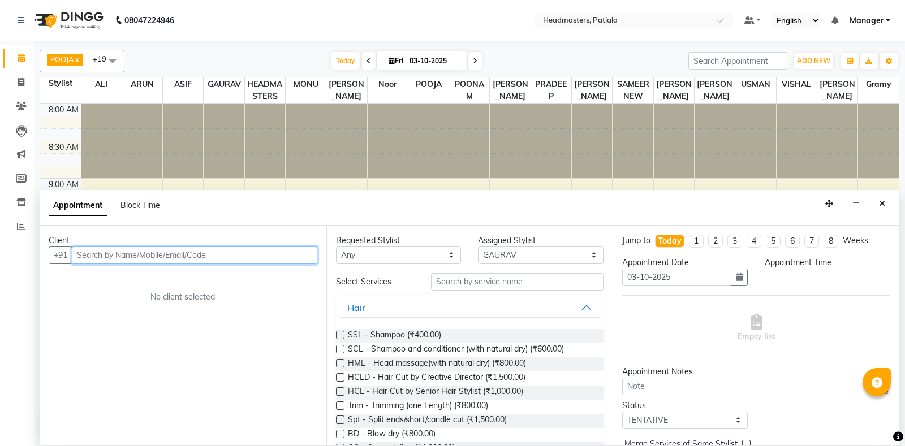
select select "645"
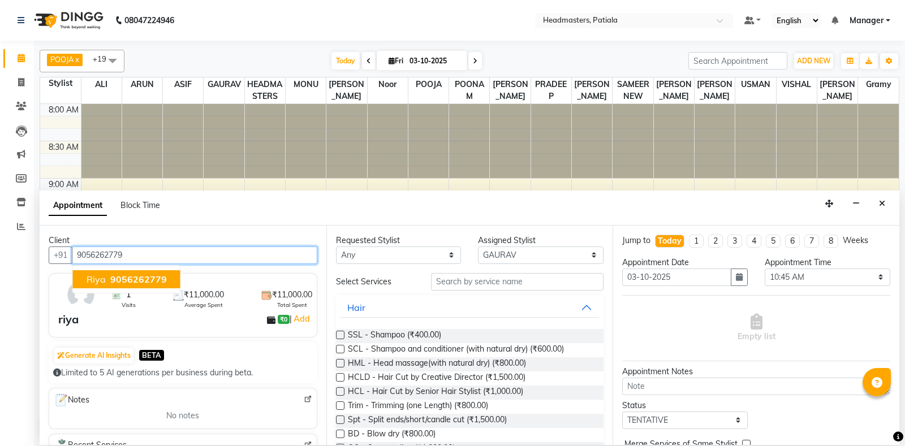
click at [98, 285] on button "[PERSON_NAME] 9056262779" at bounding box center [126, 279] width 107 height 18
type input "9056262779"
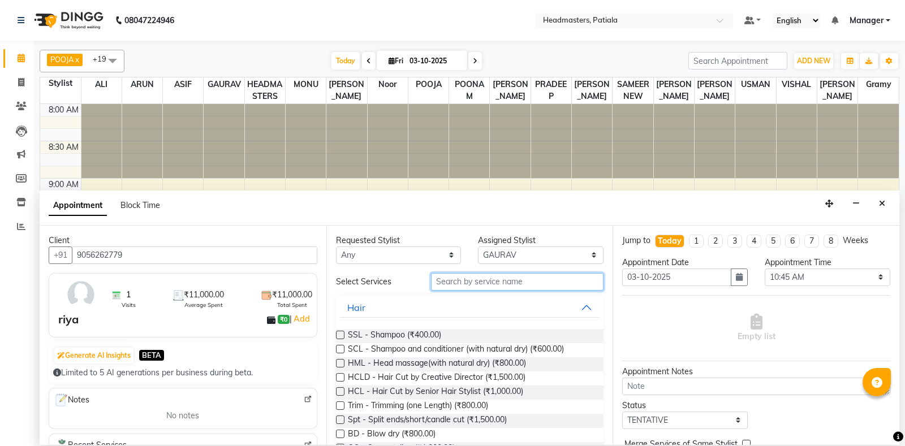
click at [454, 285] on input "text" at bounding box center [517, 282] width 173 height 18
click option "HEADMASTERS" at bounding box center [0, 0] width 0 height 0
click at [502, 278] on input "text" at bounding box center [517, 282] width 173 height 18
click at [492, 277] on input "text" at bounding box center [517, 282] width 173 height 18
select select "51079"
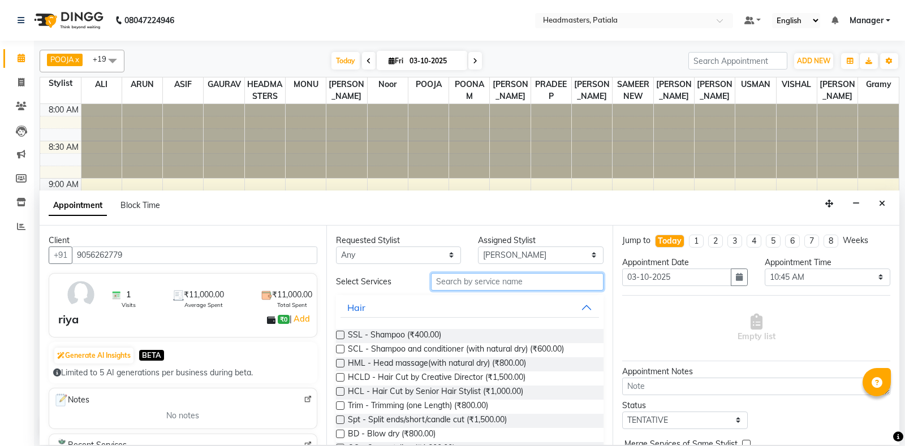
click option "[PERSON_NAME]" at bounding box center [0, 0] width 0 height 0
click at [492, 277] on input "text" at bounding box center [517, 282] width 173 height 18
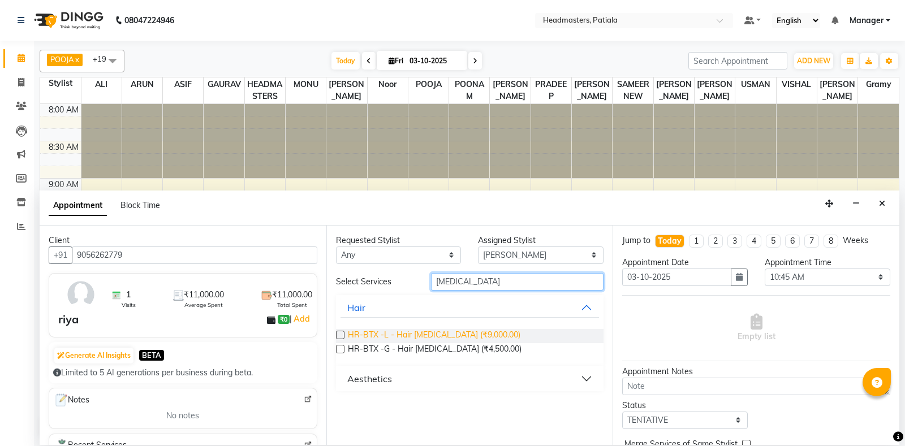
type input "[MEDICAL_DATA]"
click at [445, 333] on span "HR-BTX -L - Hair [MEDICAL_DATA] (₹9,000.00)" at bounding box center [434, 336] width 173 height 14
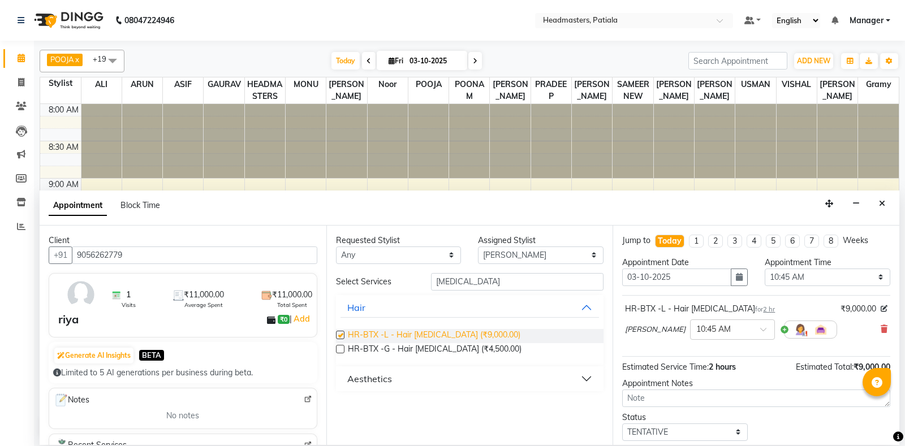
checkbox input "false"
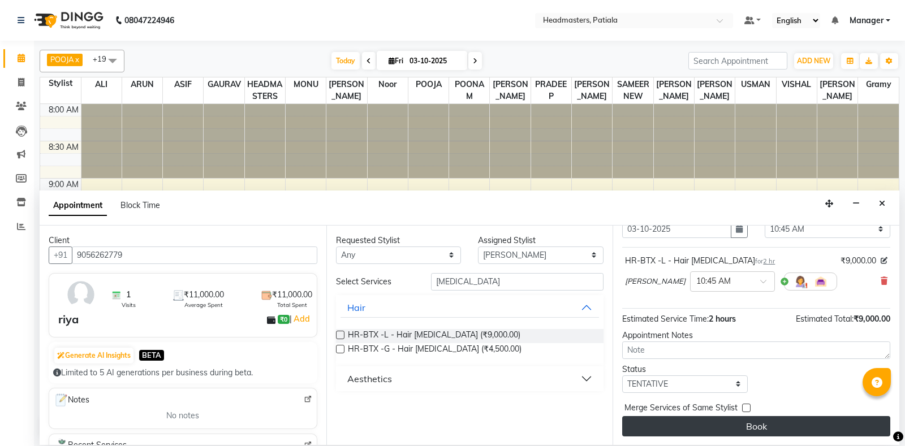
click at [661, 421] on button "Book" at bounding box center [756, 426] width 268 height 20
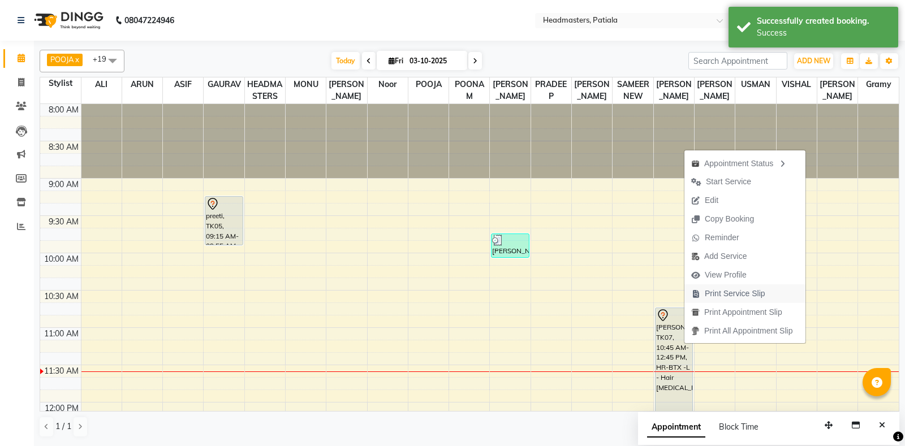
click at [755, 296] on span "Print Service Slip" at bounding box center [735, 294] width 61 height 12
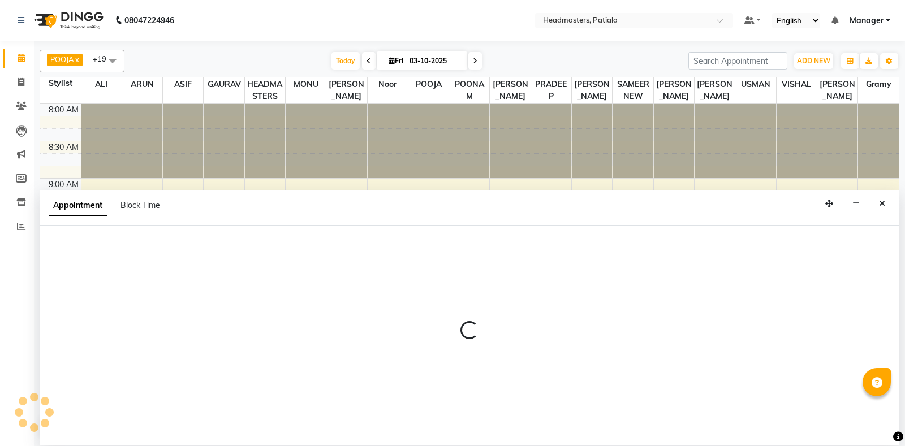
select select "51084"
select select "tentative"
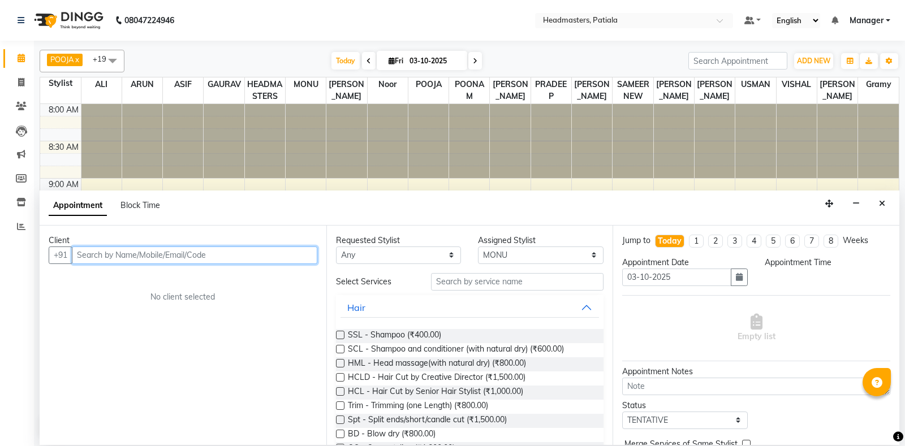
type input "4"
select select "675"
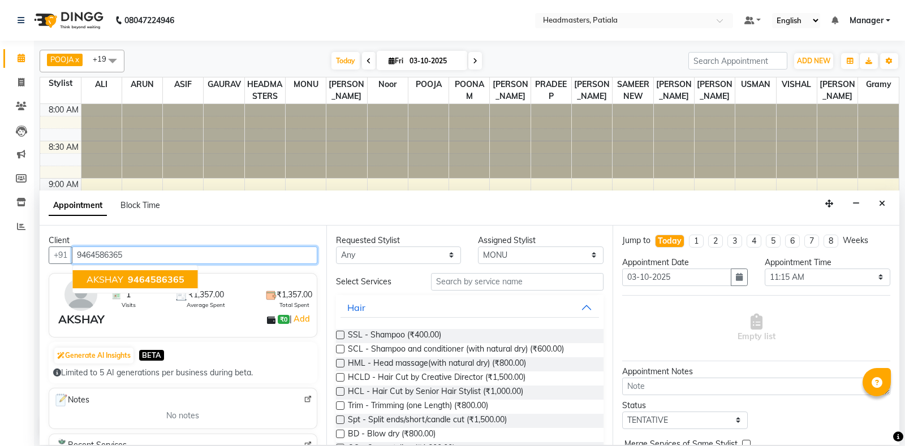
click at [115, 279] on span "AKSHAY" at bounding box center [105, 279] width 37 height 11
type input "9464586365"
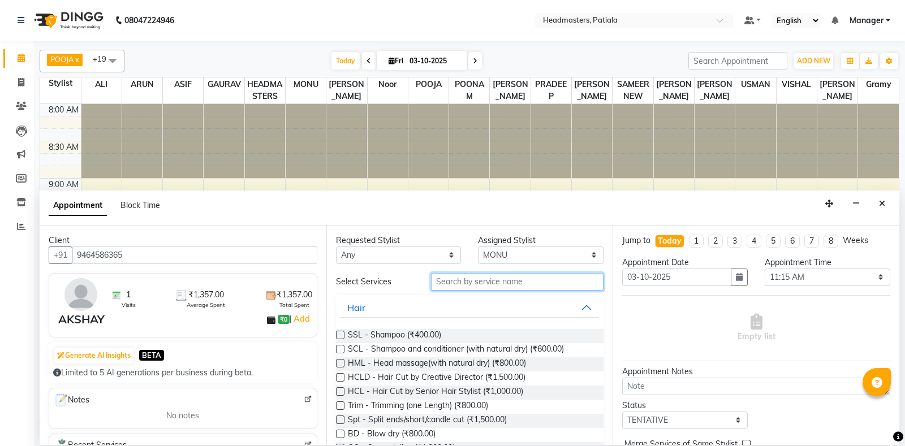
click at [477, 283] on input "text" at bounding box center [517, 282] width 173 height 18
select select "62112"
click option "[PERSON_NAME]" at bounding box center [0, 0] width 0 height 0
click at [493, 281] on input "text" at bounding box center [517, 282] width 173 height 18
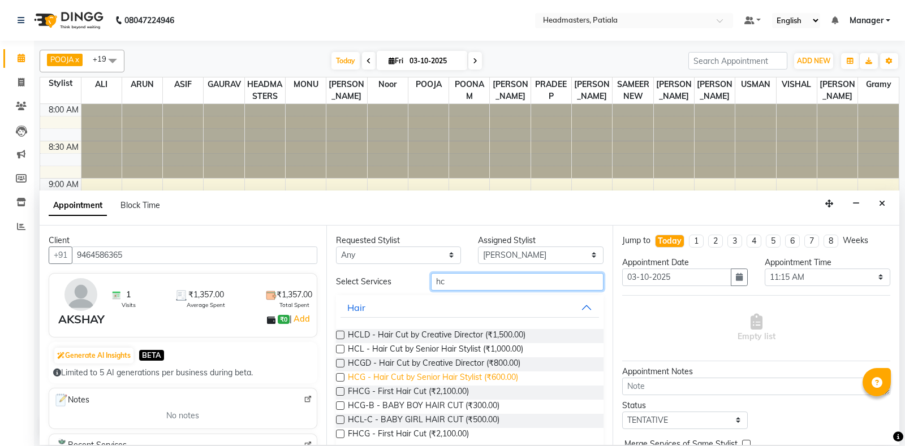
type input "hc"
click at [489, 380] on span "HCG - Hair Cut by Senior Hair Stylist (₹600.00)" at bounding box center [433, 379] width 170 height 14
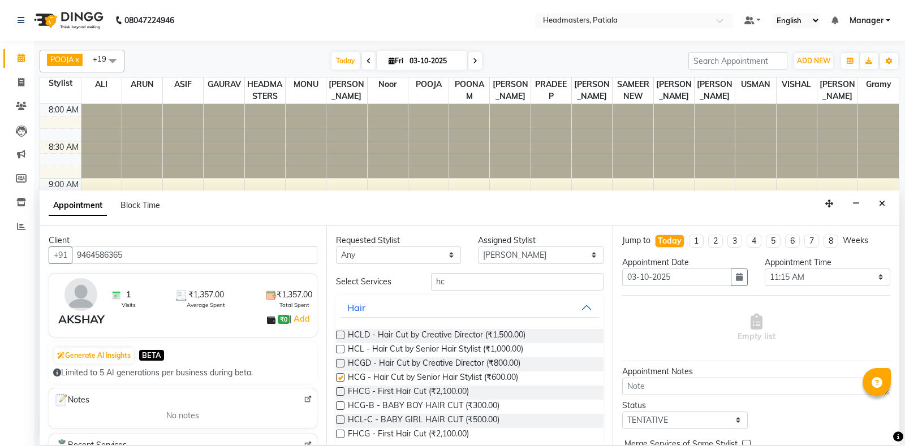
checkbox input "false"
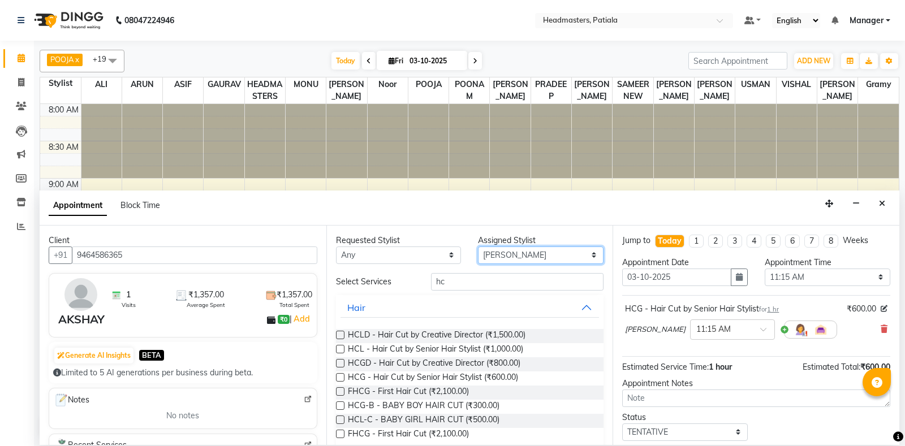
click at [478, 247] on select "Select ABHISHEK [PERSON_NAME] AKSHAY [PERSON_NAME] [PERSON_NAME] [PERSON_NAME] …" at bounding box center [541, 256] width 126 height 18
click at [488, 280] on input "hc" at bounding box center [517, 282] width 173 height 18
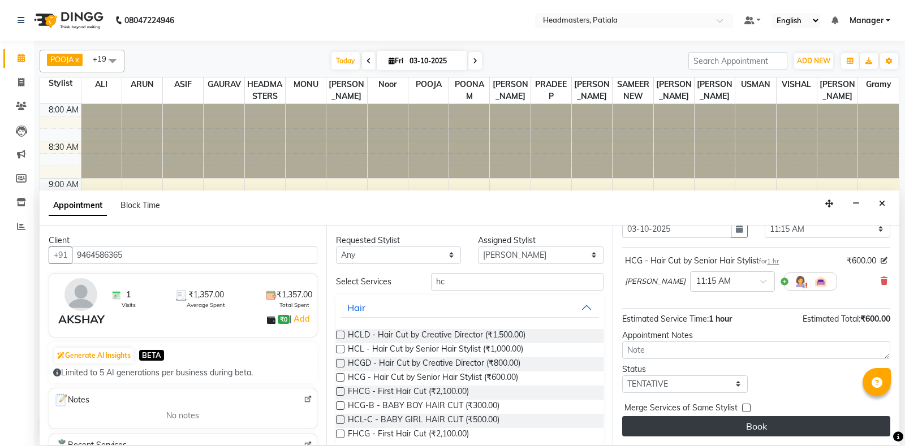
click at [749, 429] on button "Book" at bounding box center [756, 426] width 268 height 20
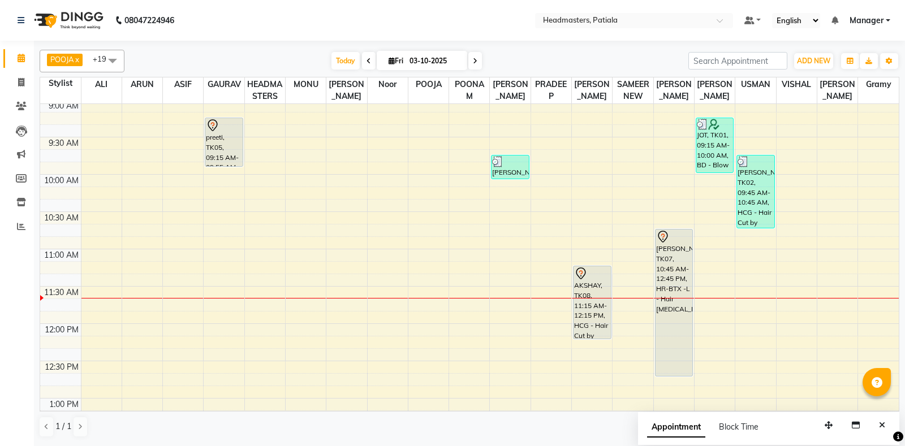
scroll to position [0, 0]
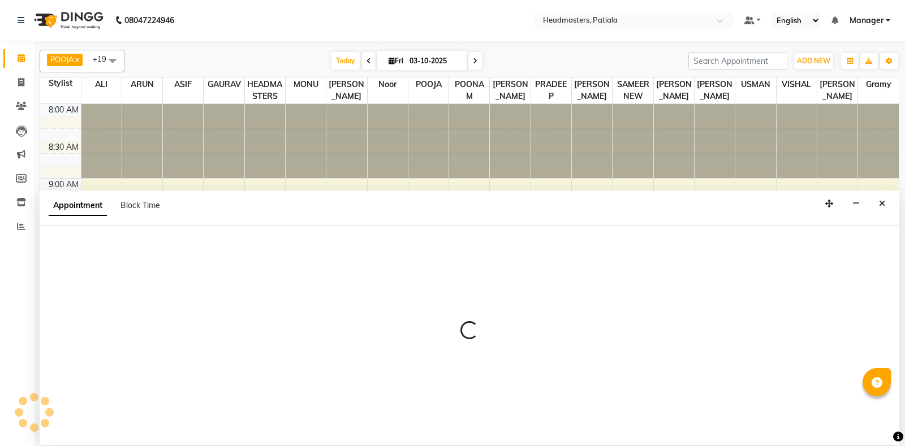
select select "51087"
select select "tentative"
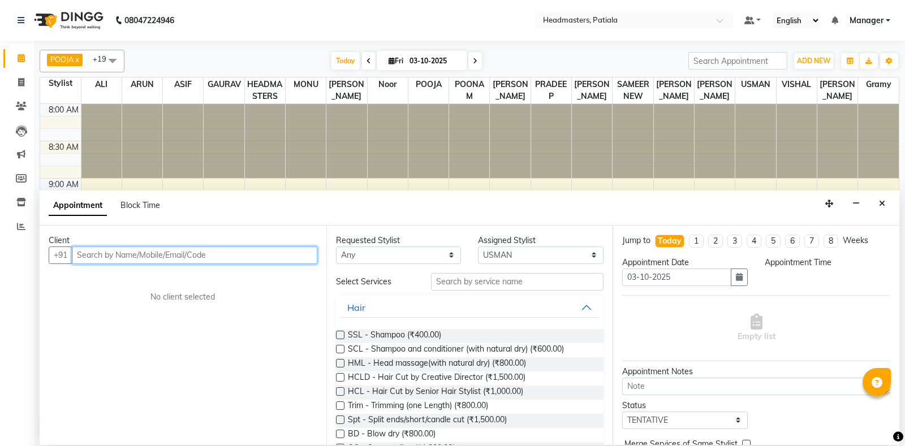
select select "705"
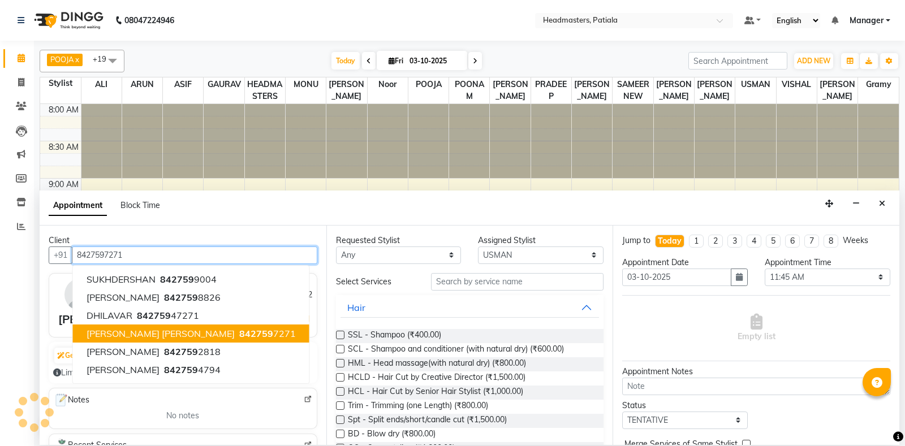
click at [169, 330] on span "[PERSON_NAME] [PERSON_NAME]" at bounding box center [161, 333] width 148 height 11
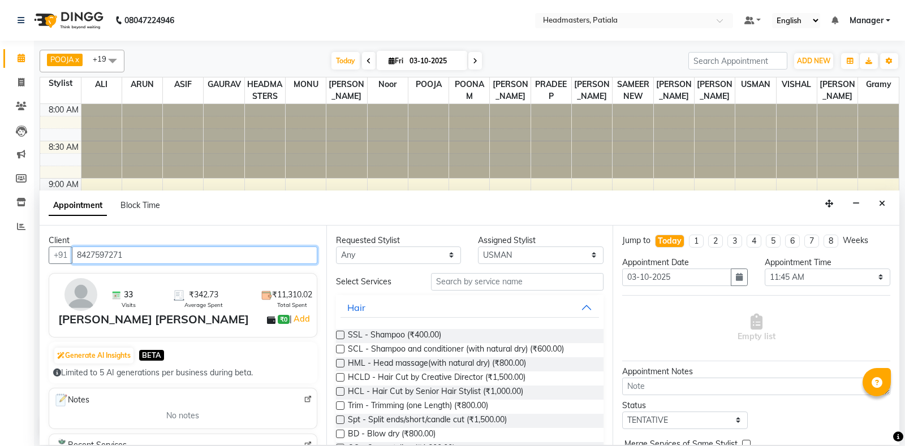
type input "8427597271"
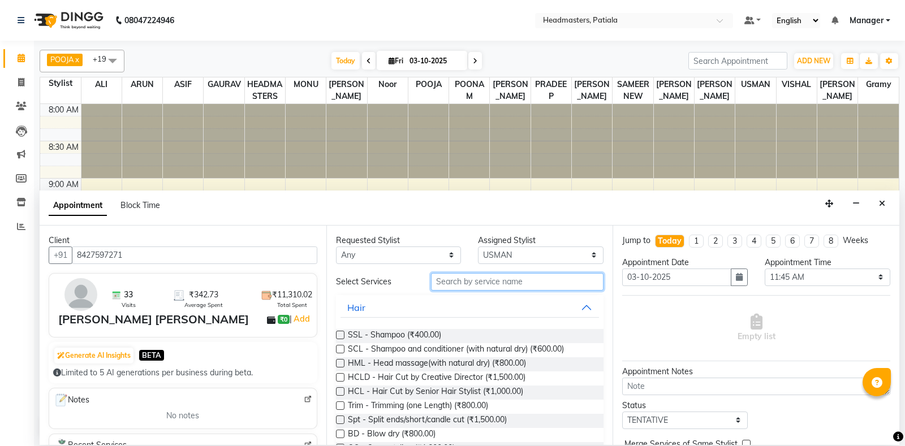
click at [508, 273] on input "text" at bounding box center [517, 282] width 173 height 18
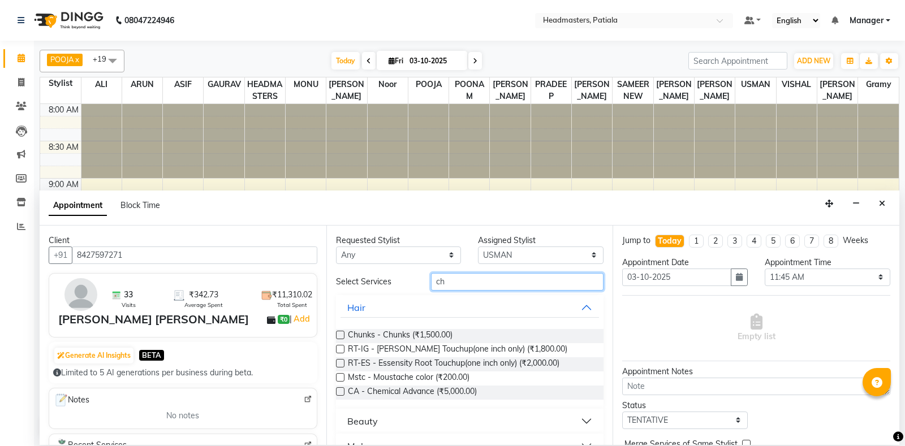
type input "c"
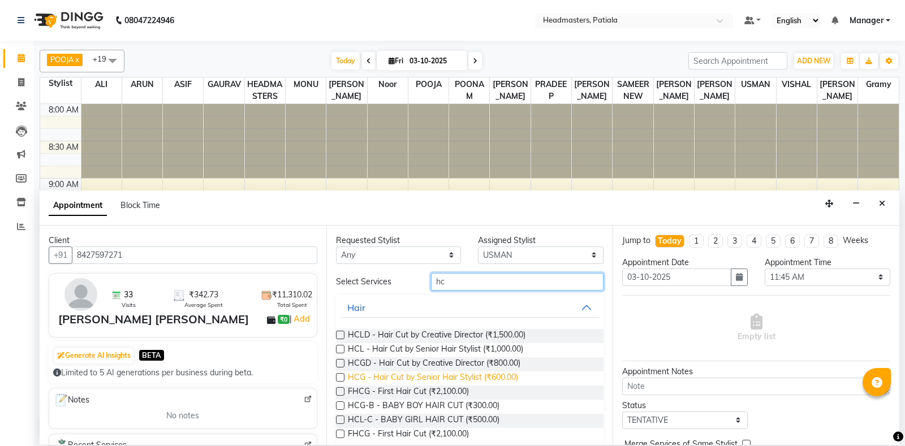
type input "hc"
click at [475, 377] on span "HCG - Hair Cut by Senior Hair Stylist (₹600.00)" at bounding box center [433, 379] width 170 height 14
checkbox input "false"
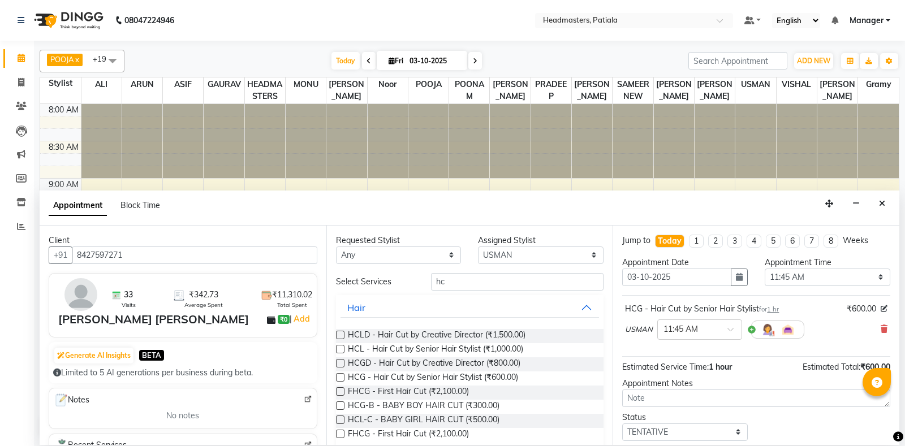
scroll to position [48, 0]
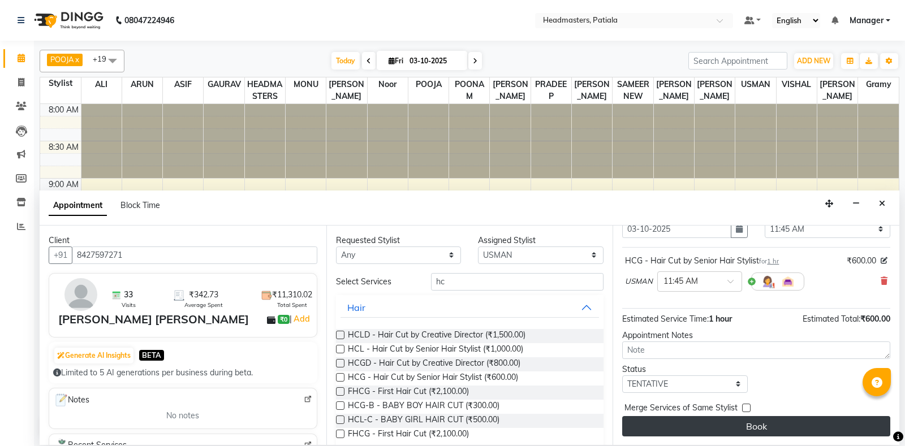
click at [742, 432] on button "Book" at bounding box center [756, 426] width 268 height 20
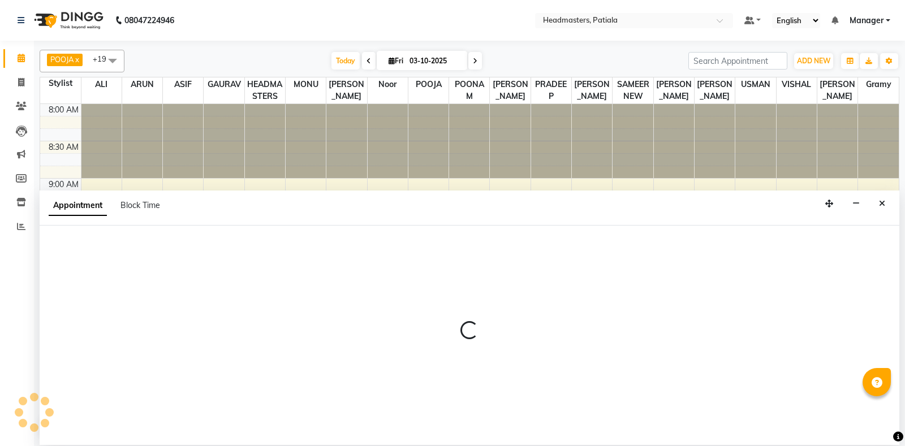
select select "51083"
select select "tentative"
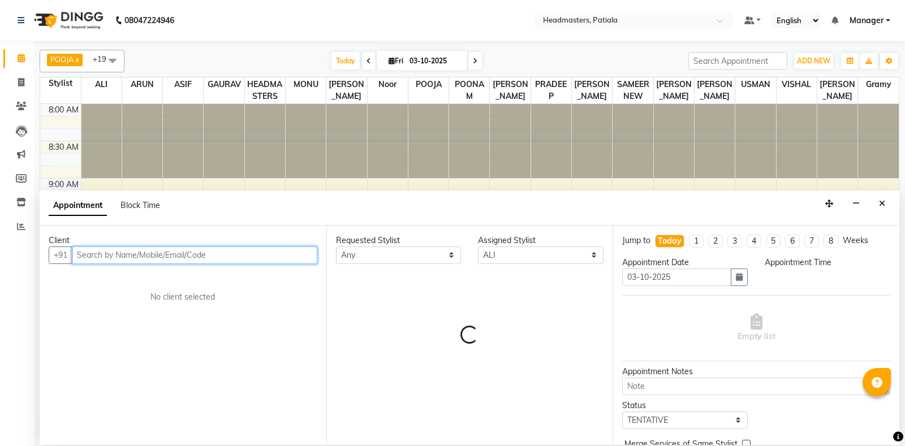
select select "690"
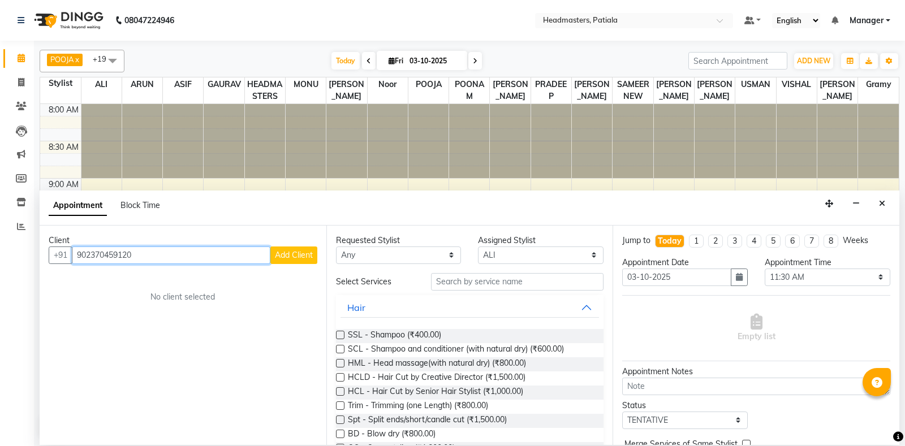
type input "902370459120"
click at [295, 253] on span "Add Client" at bounding box center [294, 255] width 38 height 10
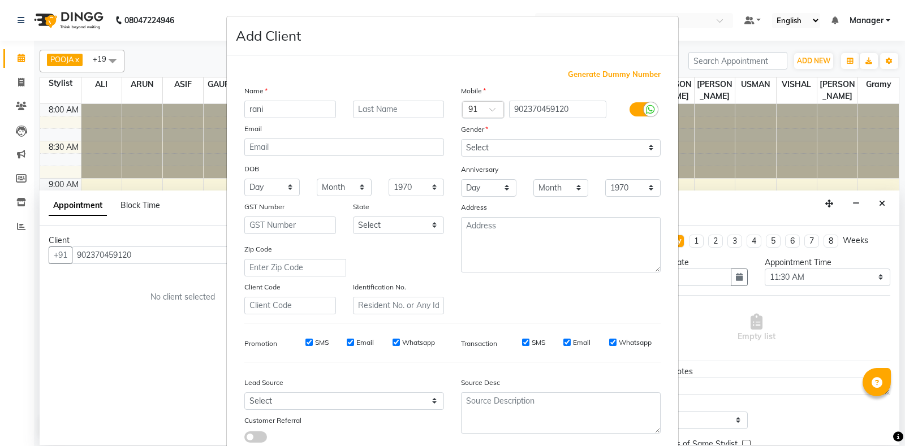
type input "rani"
select select "[DEMOGRAPHIC_DATA]"
click option "[DEMOGRAPHIC_DATA]" at bounding box center [0, 0] width 0 height 0
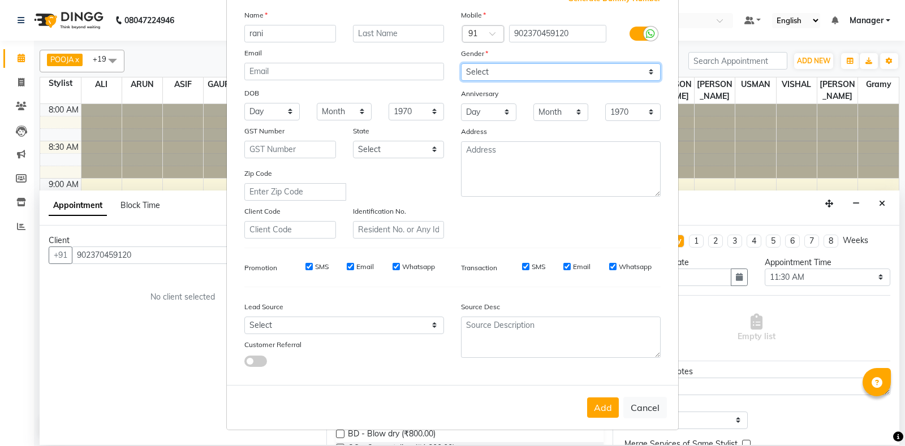
scroll to position [79, 0]
click at [604, 412] on button "Add" at bounding box center [603, 408] width 32 height 20
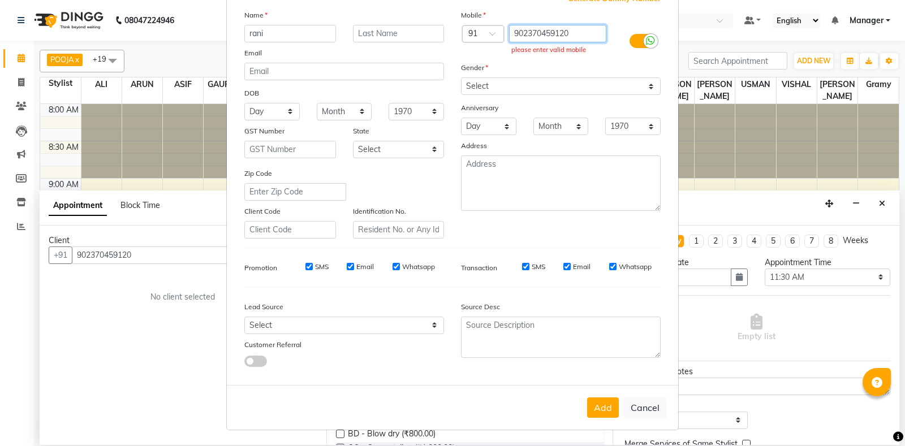
click at [579, 27] on input "902370459120" at bounding box center [558, 34] width 98 height 18
type input "9"
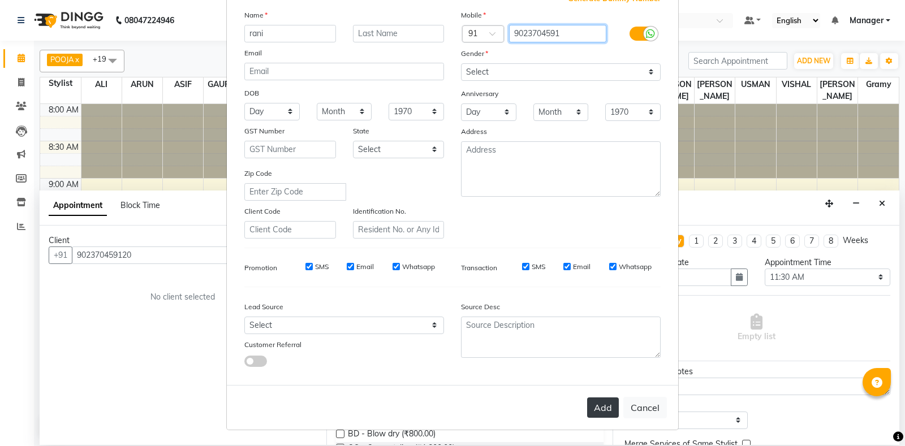
type input "9023704591"
click at [609, 411] on button "Add" at bounding box center [603, 408] width 32 height 20
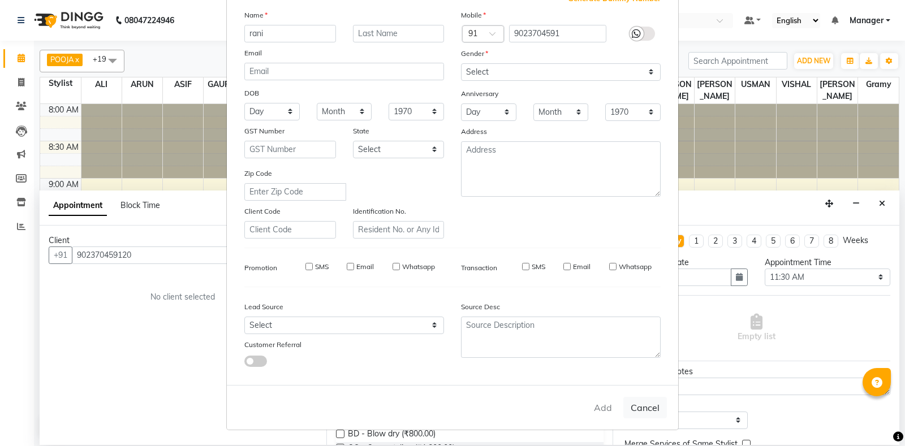
type input "9023704591"
select select
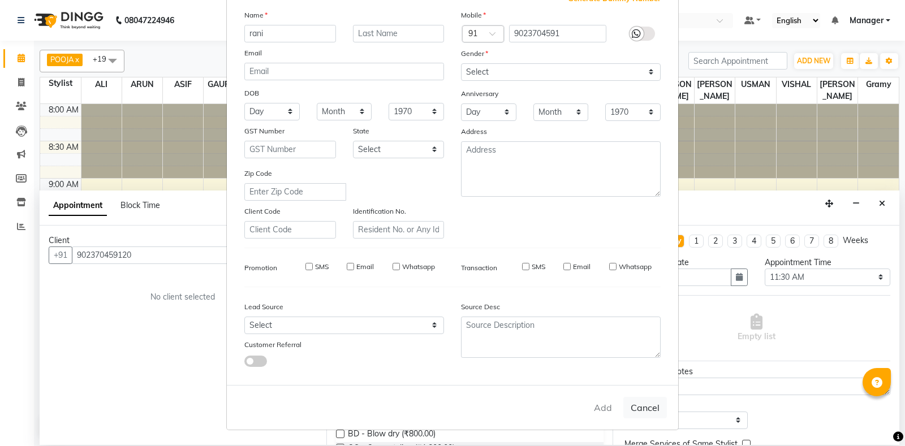
select select
checkbox input "false"
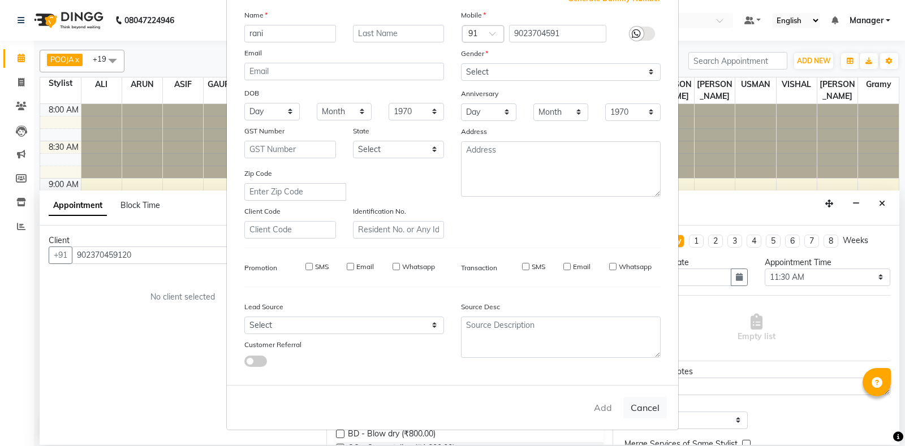
checkbox input "false"
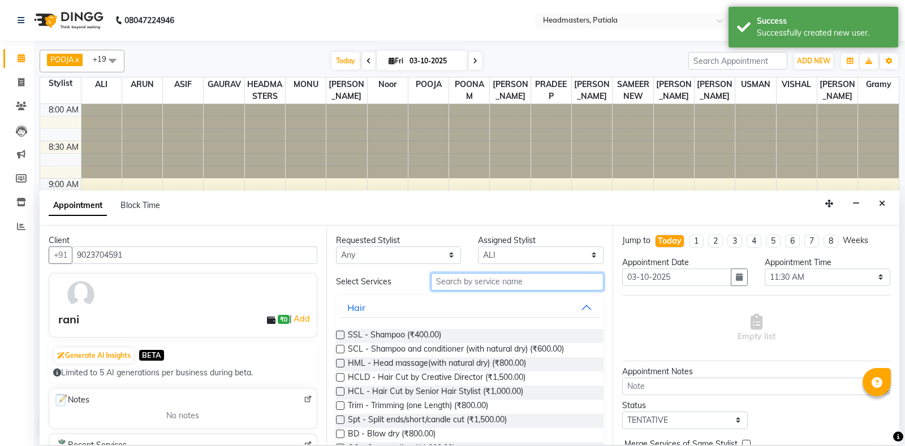
click at [514, 283] on input "text" at bounding box center [517, 282] width 173 height 18
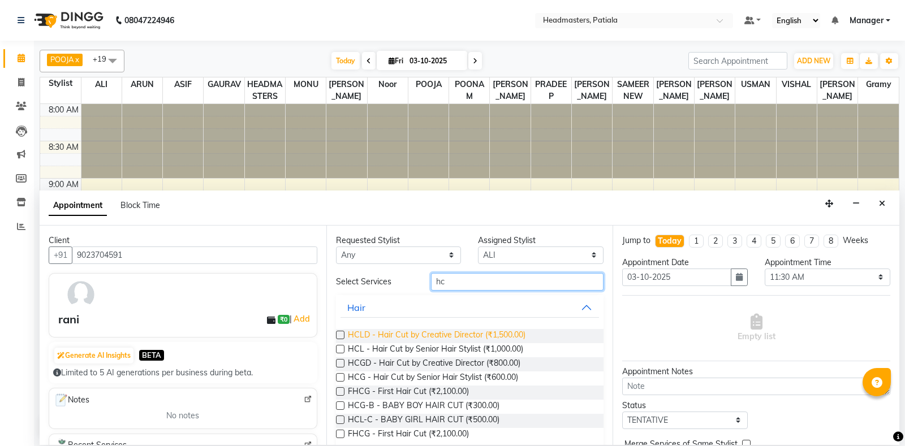
type input "hc"
click at [373, 335] on span "HCLD - Hair Cut by Creative Director (₹1,500.00)" at bounding box center [437, 336] width 178 height 14
checkbox input "false"
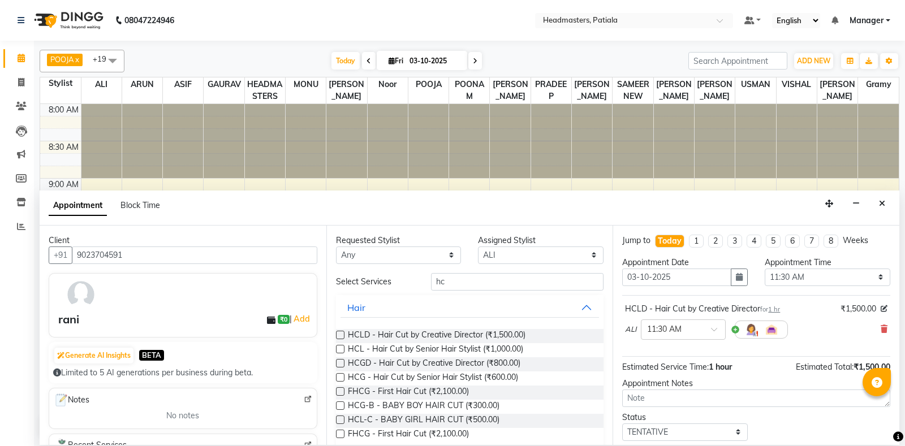
scroll to position [48, 0]
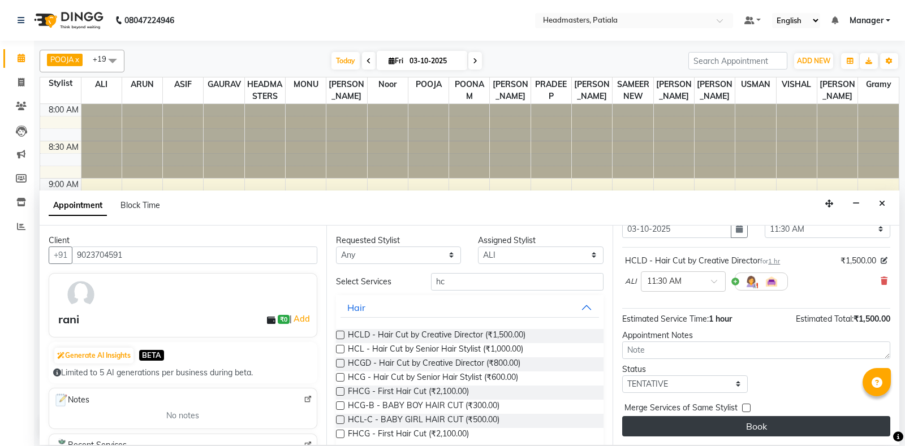
click at [777, 429] on button "Book" at bounding box center [756, 426] width 268 height 20
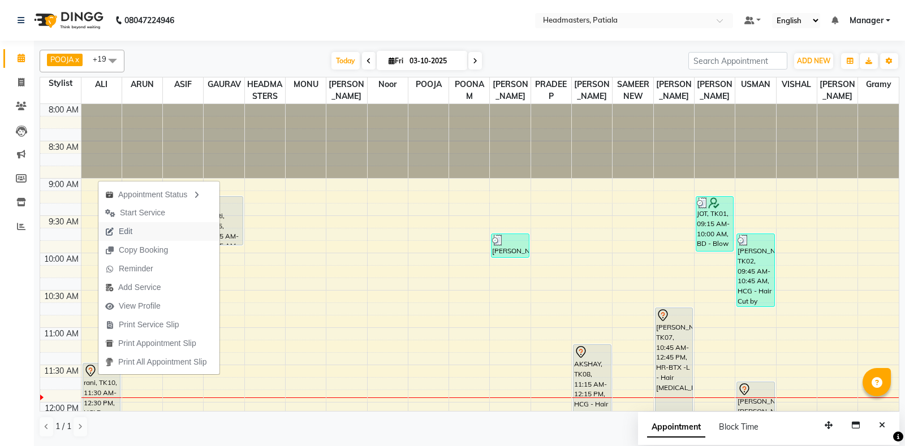
click at [122, 227] on span "Edit" at bounding box center [126, 232] width 14 height 12
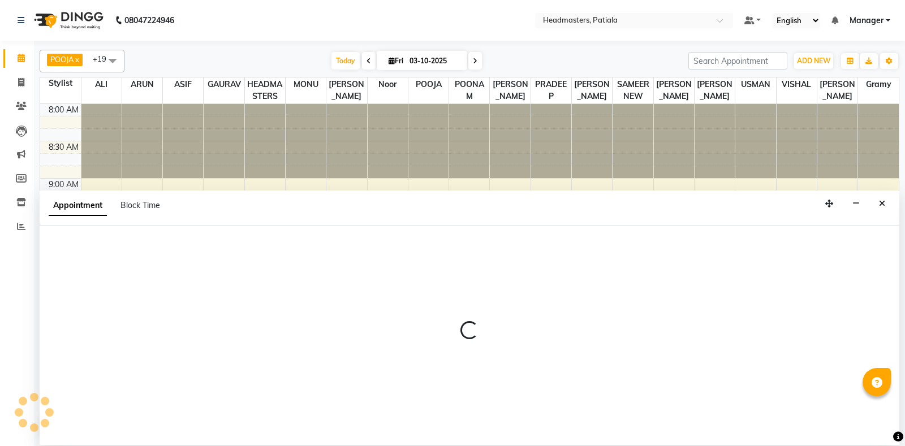
select select "tentative"
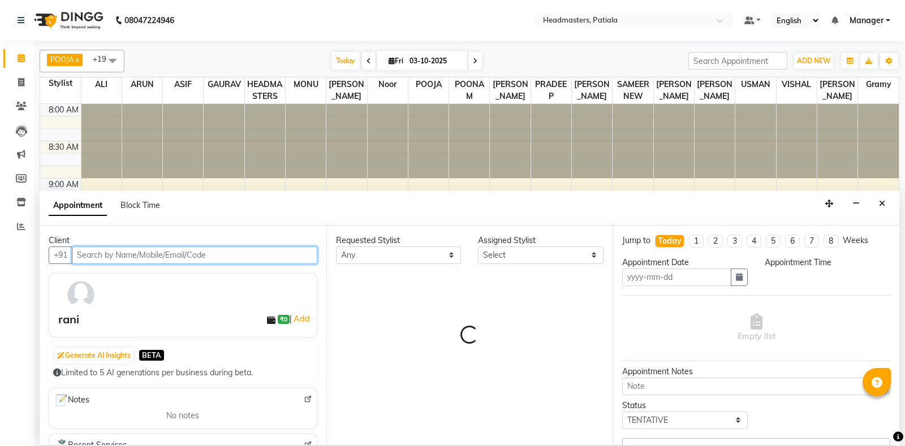
select select "51083"
type input "03-10-2025"
type input "k"
select select "3290"
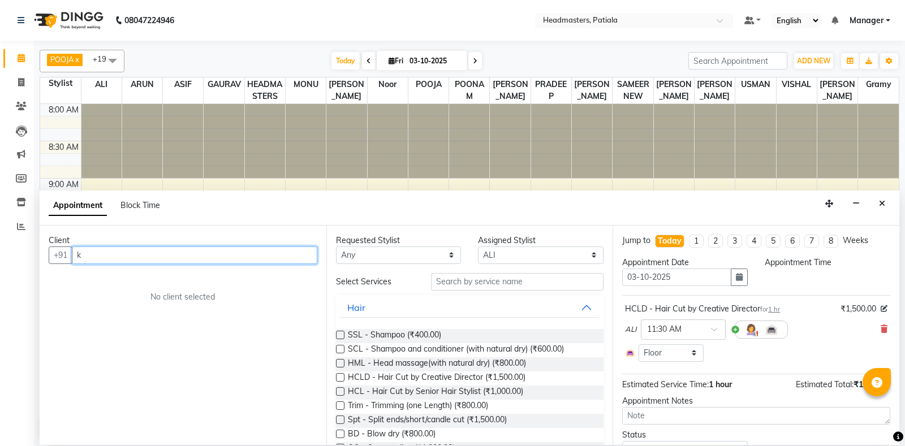
scroll to position [223, 0]
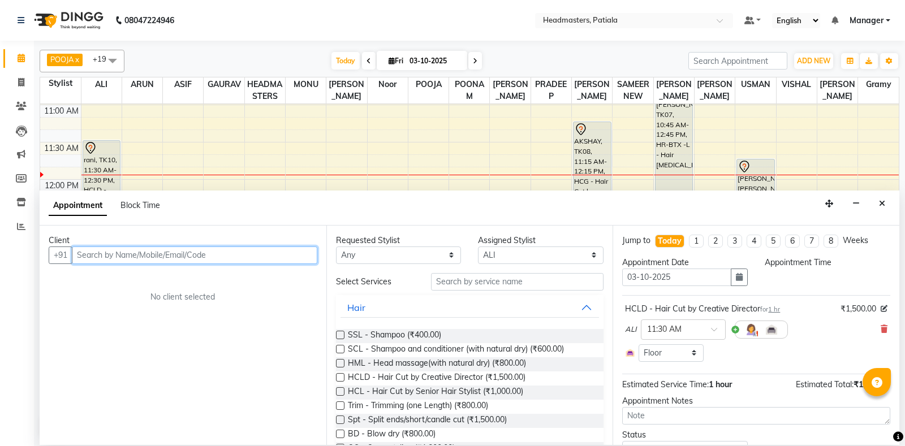
select select "690"
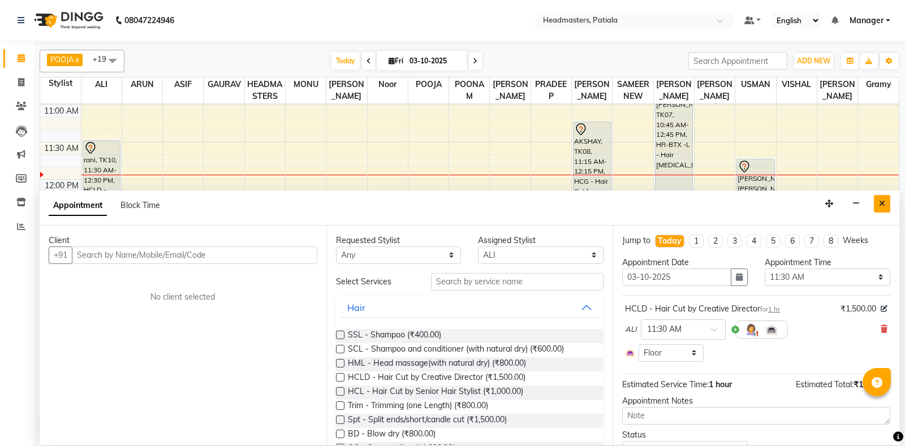
click at [888, 203] on button "Close" at bounding box center [882, 204] width 16 height 18
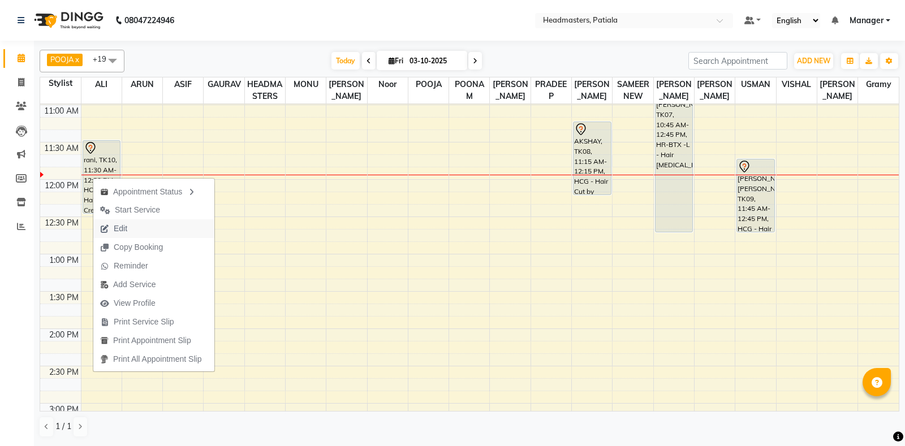
click at [134, 235] on span "Edit" at bounding box center [113, 228] width 41 height 19
select select "tentative"
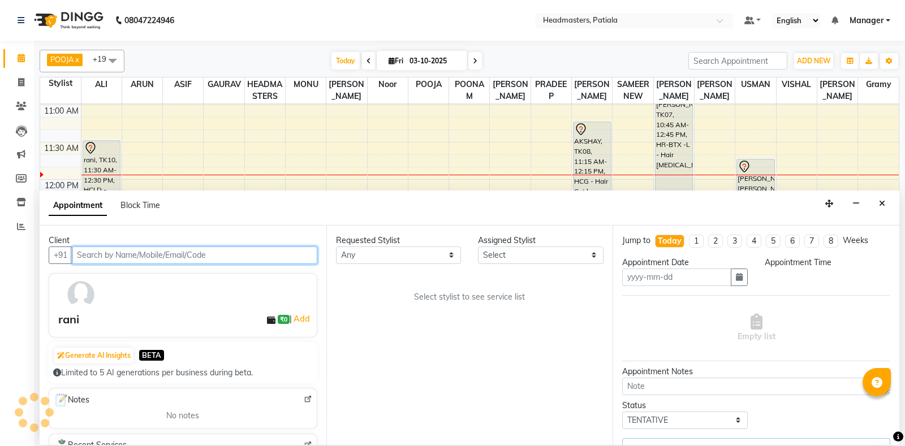
type input "03-10-2025"
select select "3290"
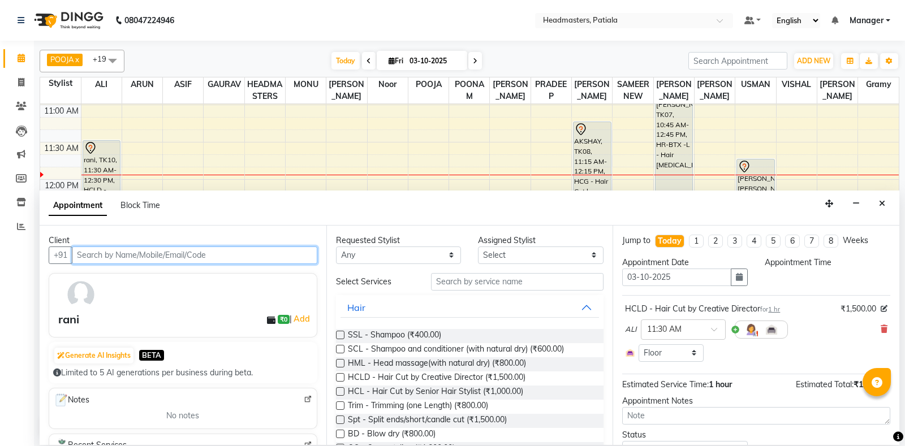
select select "51083"
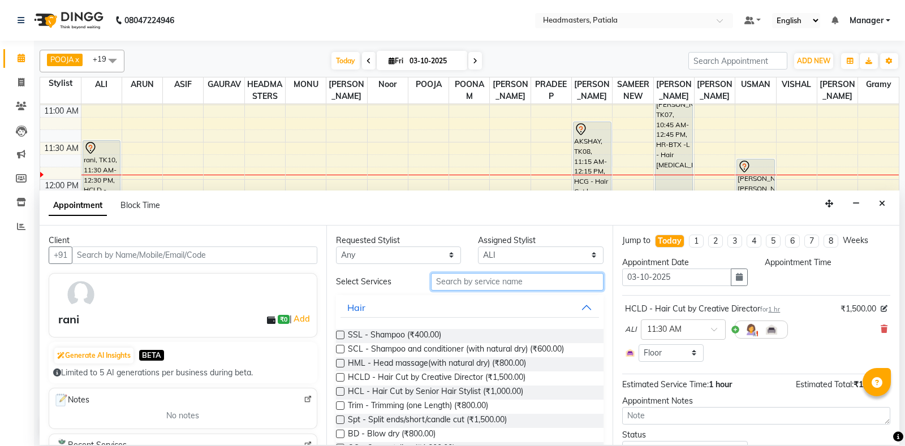
select select "690"
click at [478, 281] on input "text" at bounding box center [517, 282] width 173 height 18
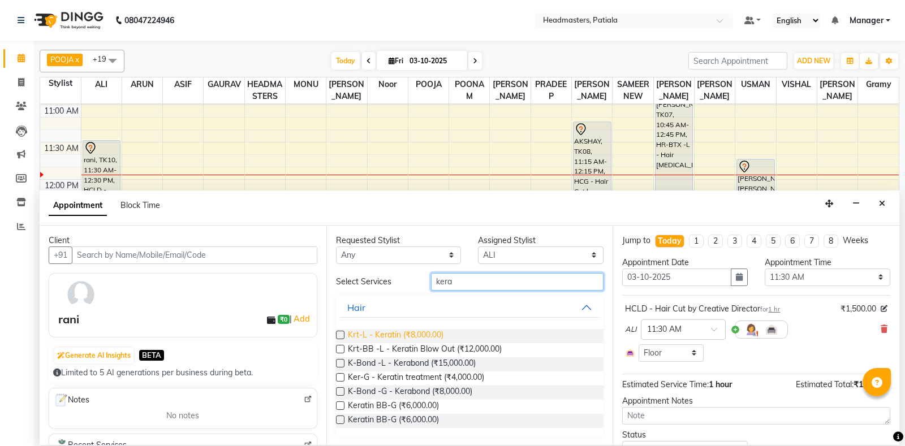
type input "kera"
click at [431, 329] on span "Krt-L - Keratin (₹8,000.00)" at bounding box center [396, 336] width 96 height 14
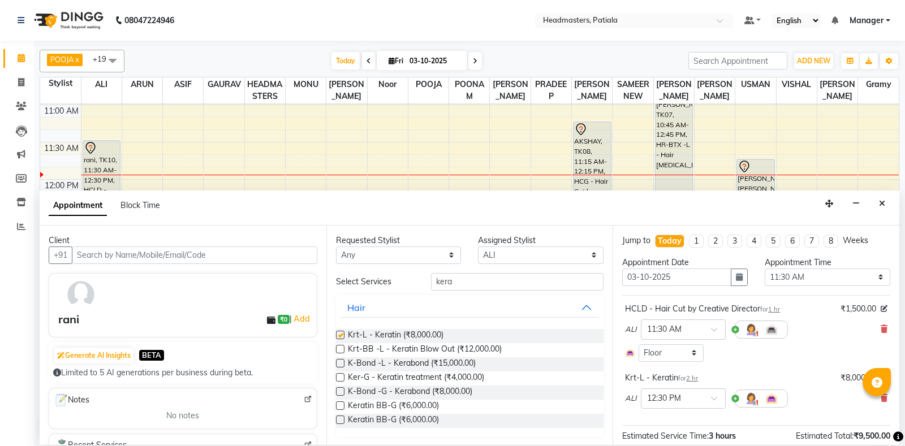
checkbox input "false"
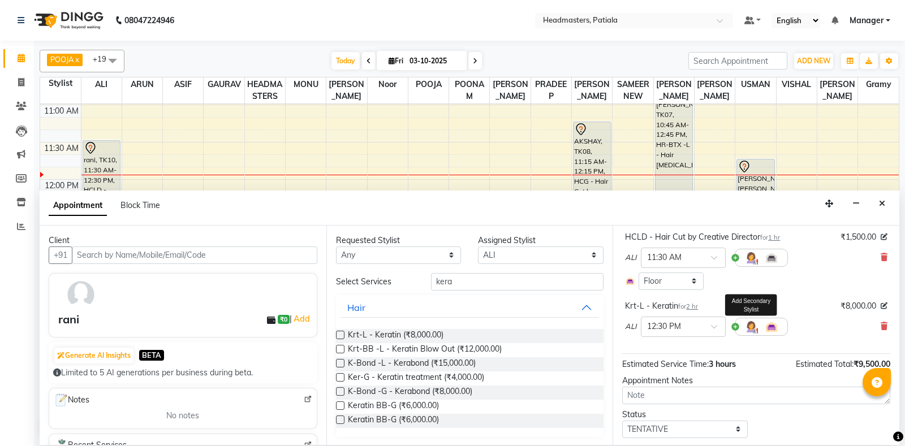
scroll to position [103, 0]
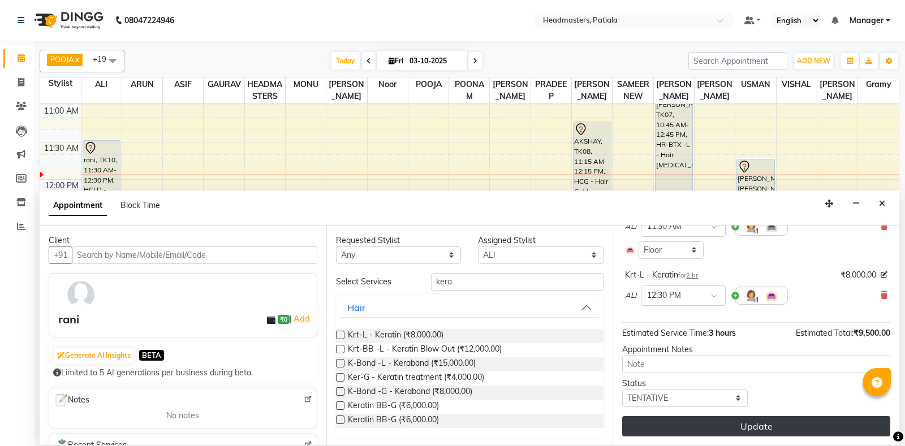
click at [731, 419] on button "Update" at bounding box center [756, 426] width 268 height 20
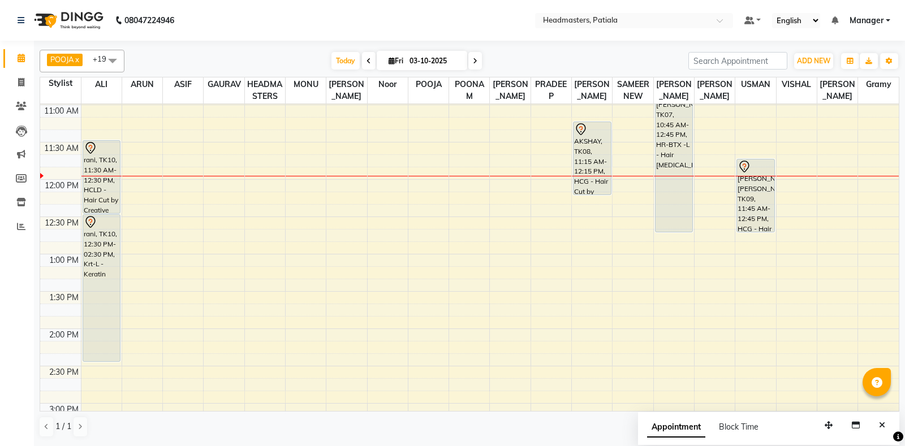
click at [115, 61] on span at bounding box center [112, 60] width 23 height 21
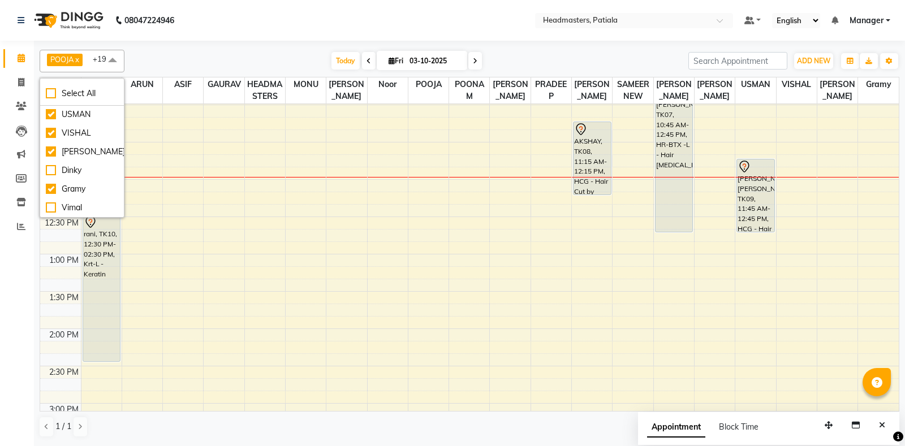
scroll to position [790, 0]
click at [147, 68] on div "[DATE] [DATE]" at bounding box center [406, 61] width 553 height 17
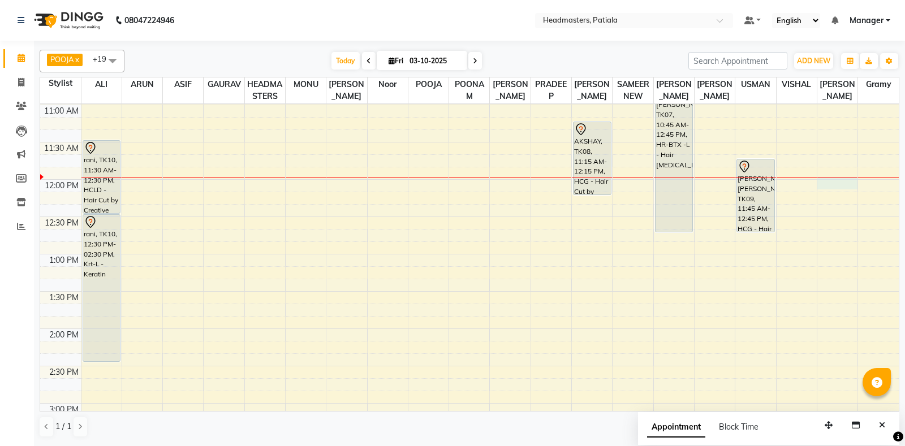
click at [828, 177] on div at bounding box center [837, 177] width 40 height 1
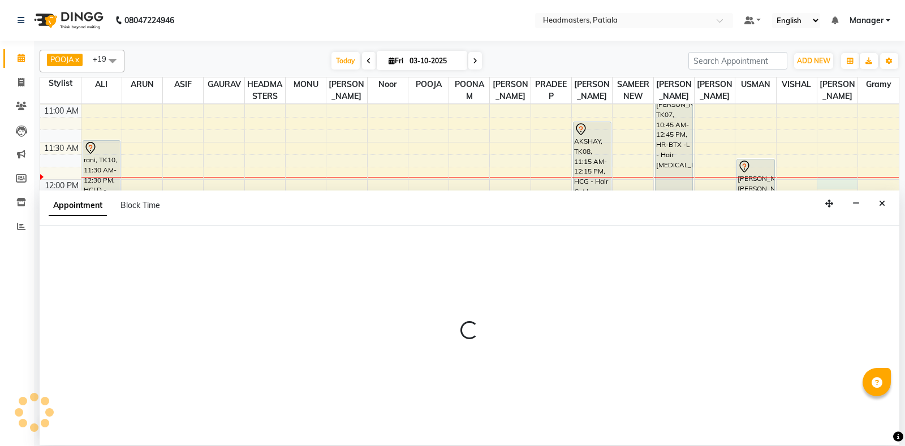
select select "51097"
select select "tentative"
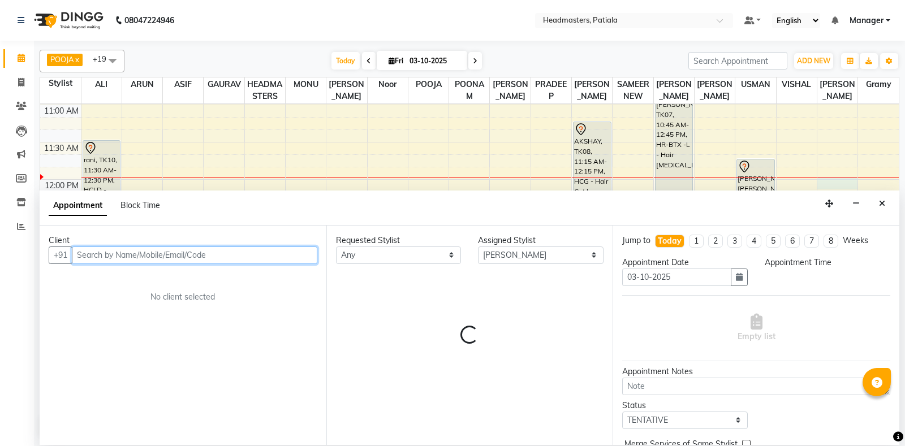
select select "720"
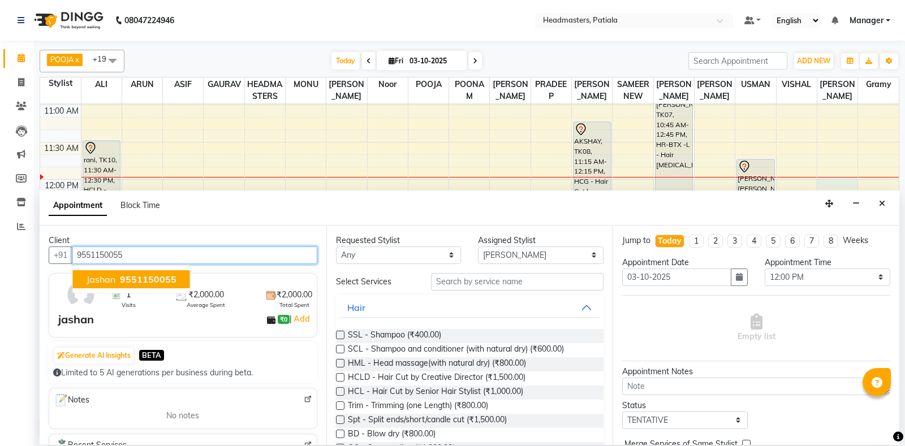
click at [162, 282] on span "9551150055" at bounding box center [148, 279] width 57 height 11
type input "9551150055"
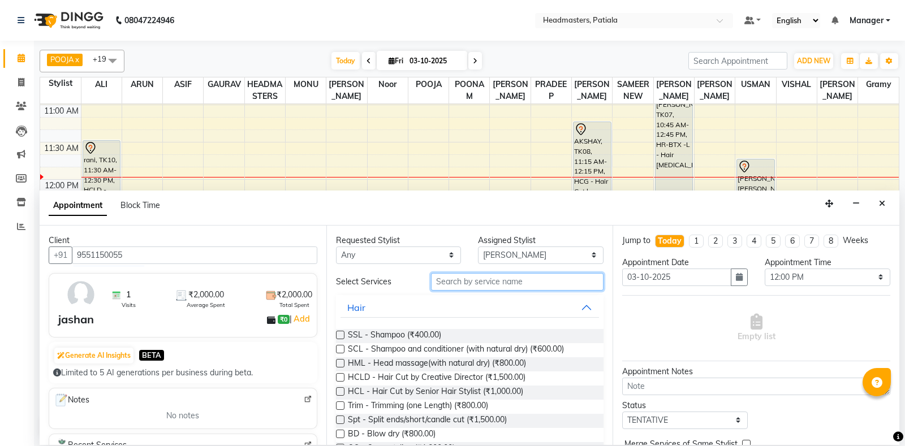
click at [446, 280] on input "text" at bounding box center [517, 282] width 173 height 18
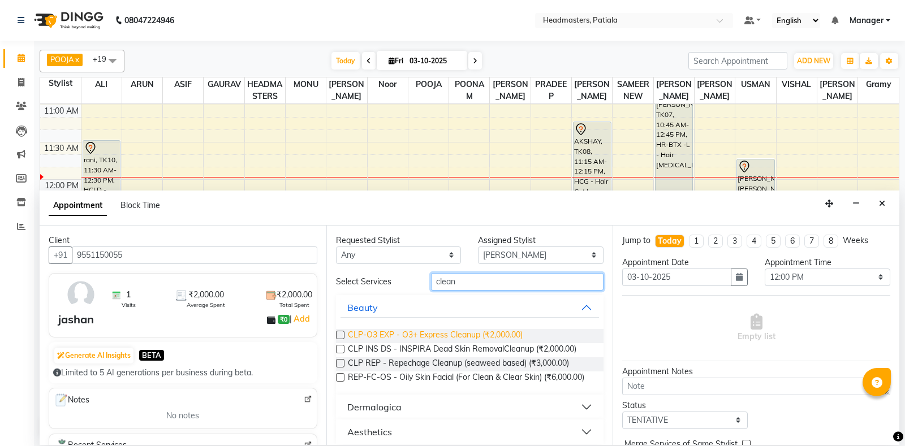
type input "clean"
click at [410, 332] on span "CLP-O3 EXP - O3+ Express Cleanup (₹2,000.00)" at bounding box center [435, 336] width 175 height 14
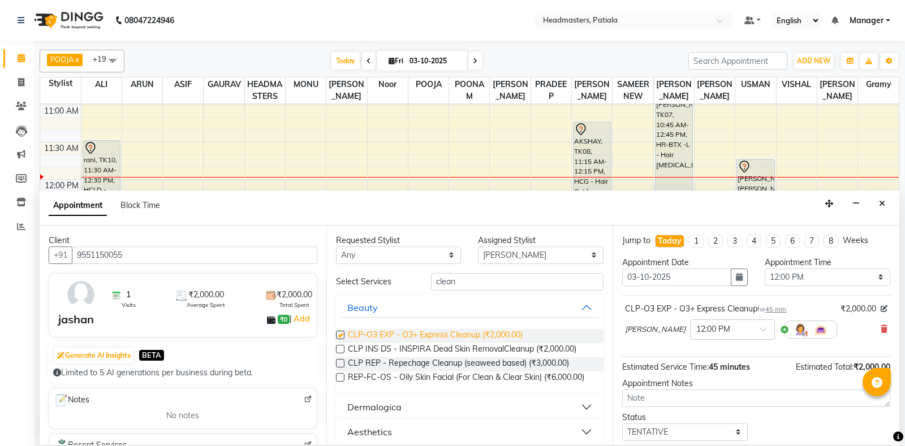
checkbox input "false"
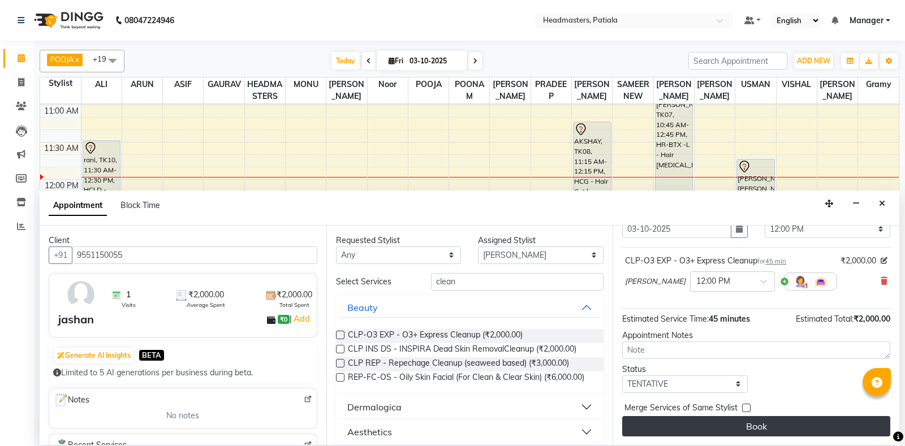
click at [765, 421] on button "Book" at bounding box center [756, 426] width 268 height 20
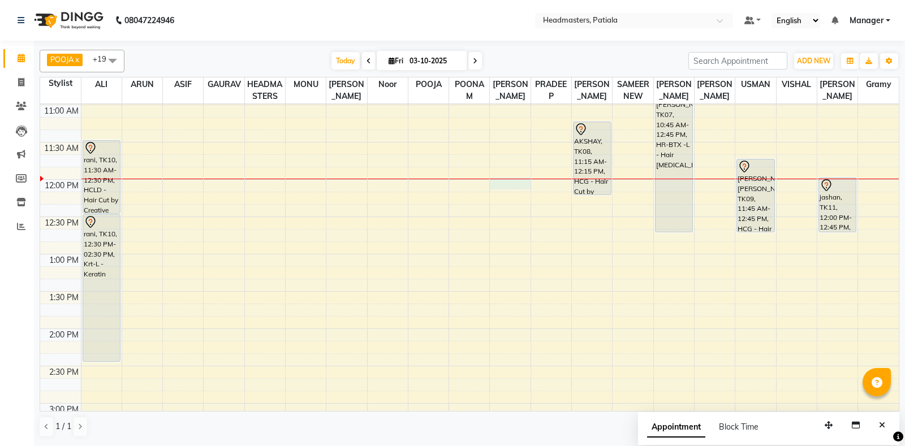
click at [514, 179] on div at bounding box center [510, 179] width 40 height 1
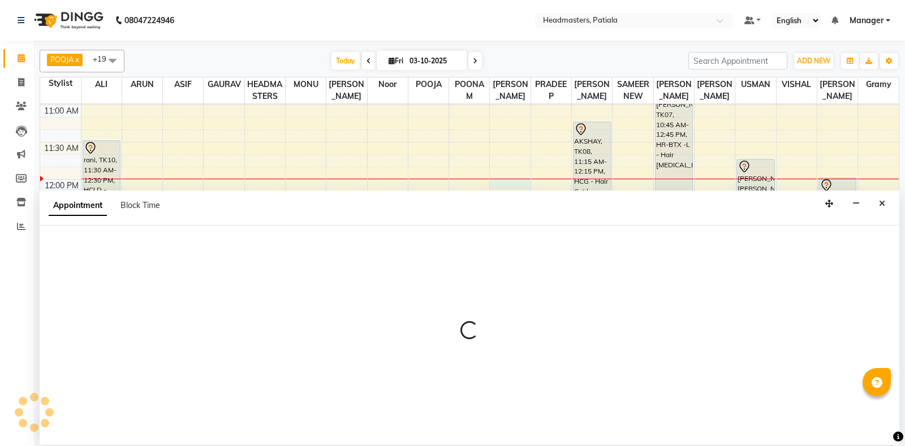
select select "51099"
select select "tentative"
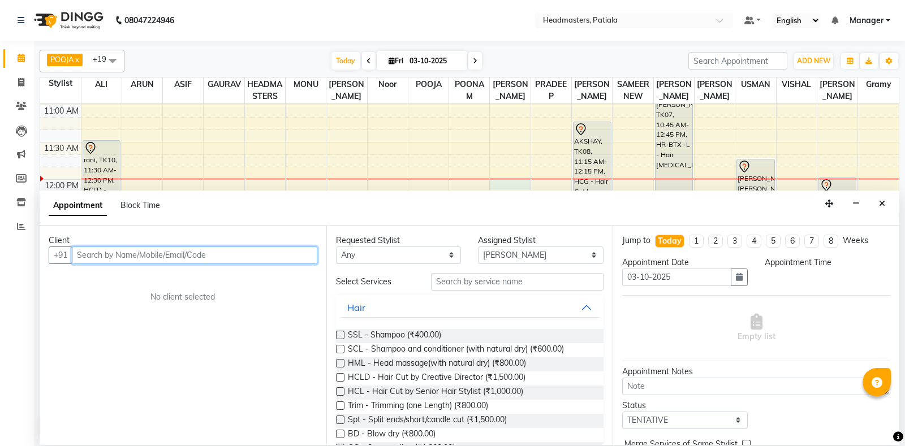
select select "720"
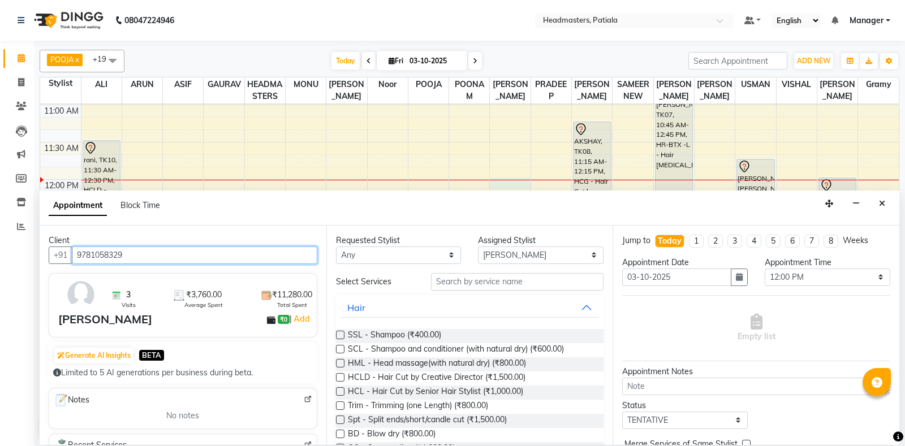
type input "9781058329"
click at [519, 270] on div "Requested Stylist Any ABHISHEK [PERSON_NAME] [PERSON_NAME] [PERSON_NAME] [PERSO…" at bounding box center [469, 335] width 287 height 219
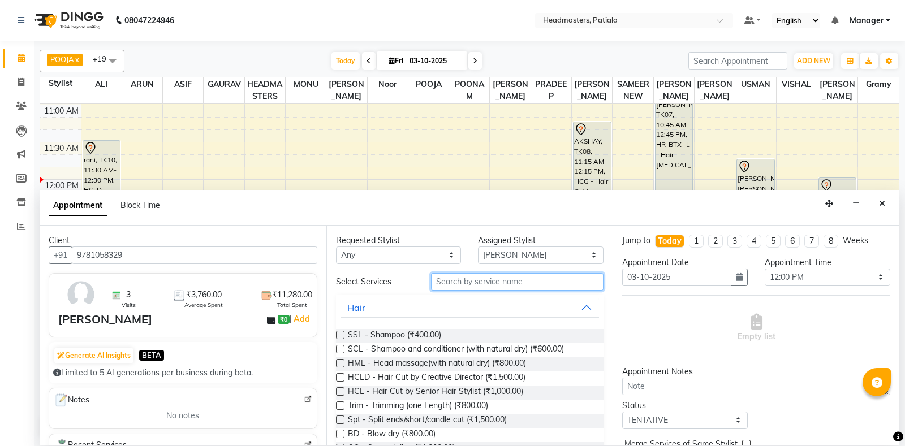
click at [519, 283] on input "text" at bounding box center [517, 282] width 173 height 18
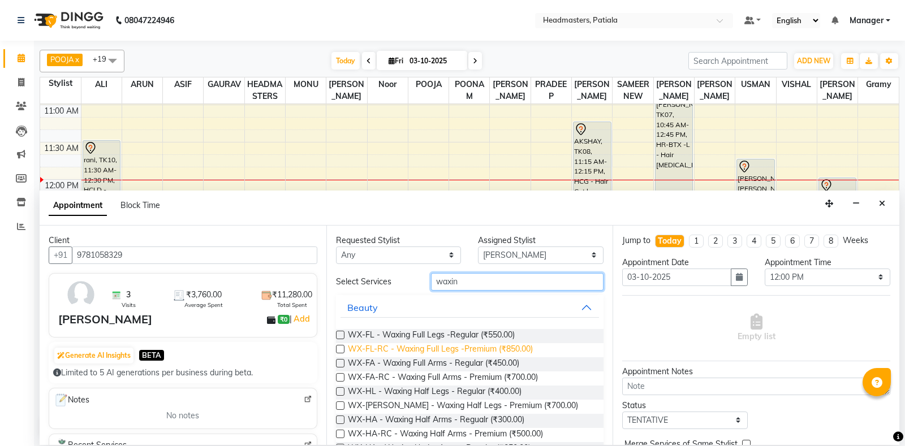
type input "waxin"
click at [494, 344] on span "WX-FL-RC - Waxing Full Legs -Premium (₹850.00)" at bounding box center [440, 350] width 185 height 14
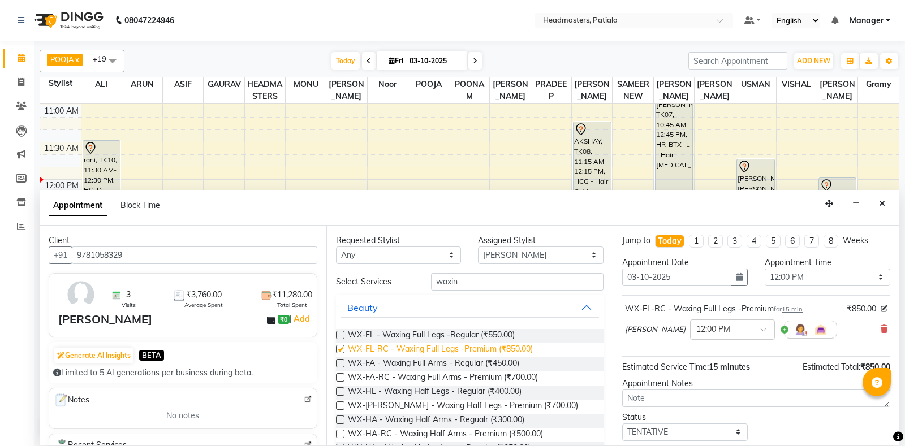
checkbox input "false"
click at [483, 380] on span "WX-FA-RC - Waxing Full Arms - Premium (₹700.00)" at bounding box center [443, 379] width 190 height 14
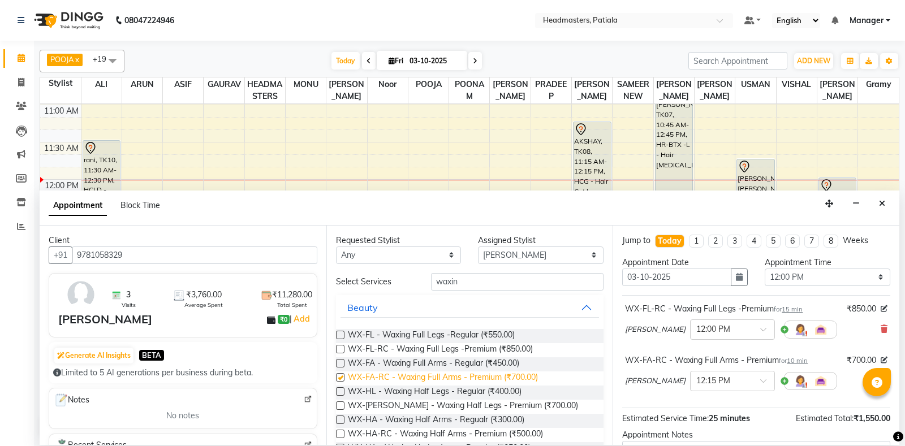
checkbox input "false"
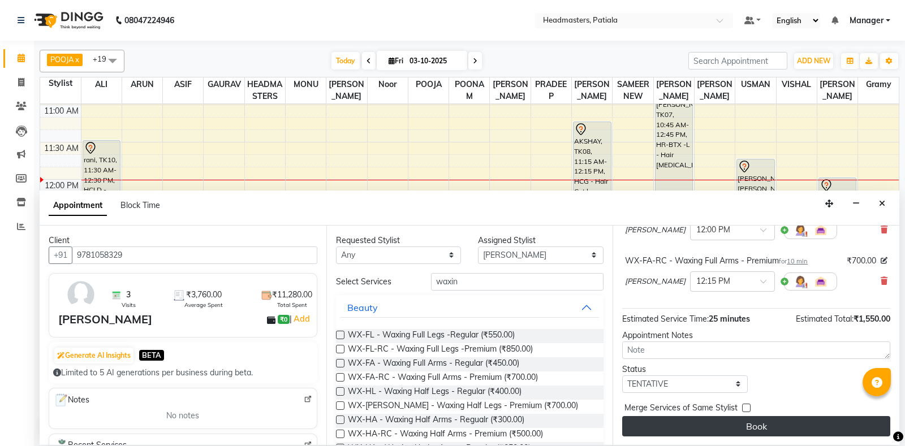
click at [839, 417] on button "Book" at bounding box center [756, 426] width 268 height 20
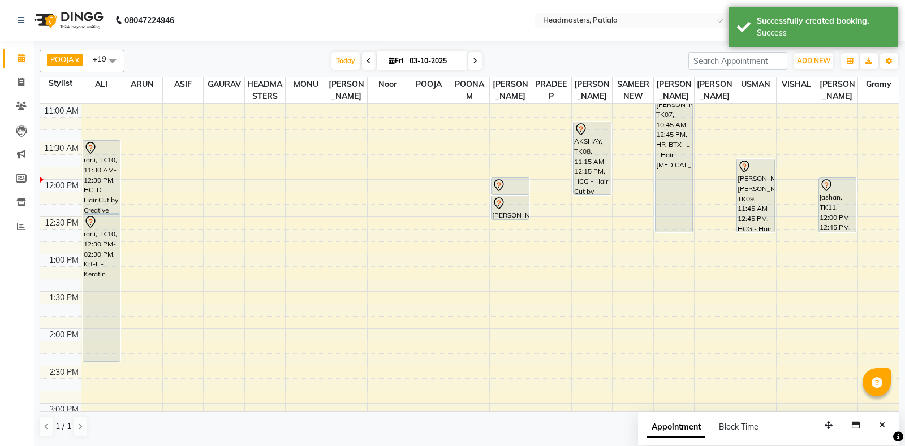
drag, startPoint x: 498, startPoint y: 206, endPoint x: 496, endPoint y: 218, distance: 12.1
click at [496, 218] on div "[PERSON_NAME], TK04, 09:45 AM-10:05 AM, TH-EB - Eyebrows,TH-UL - Upper lips [PE…" at bounding box center [510, 403] width 40 height 1045
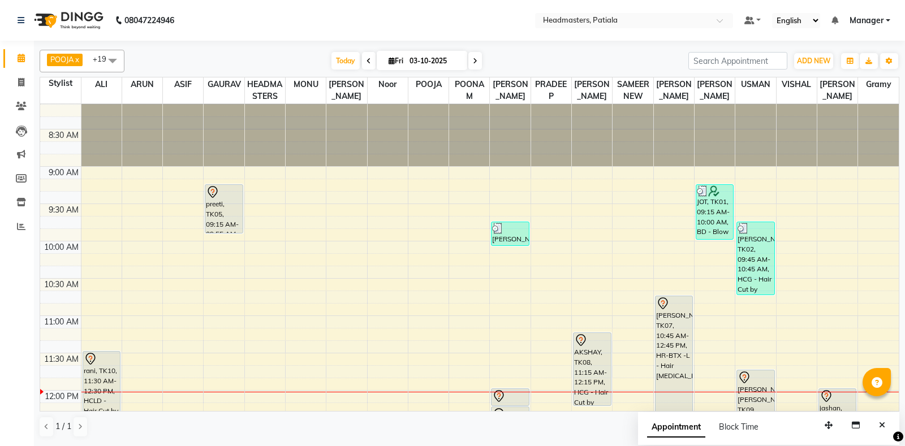
scroll to position [0, 0]
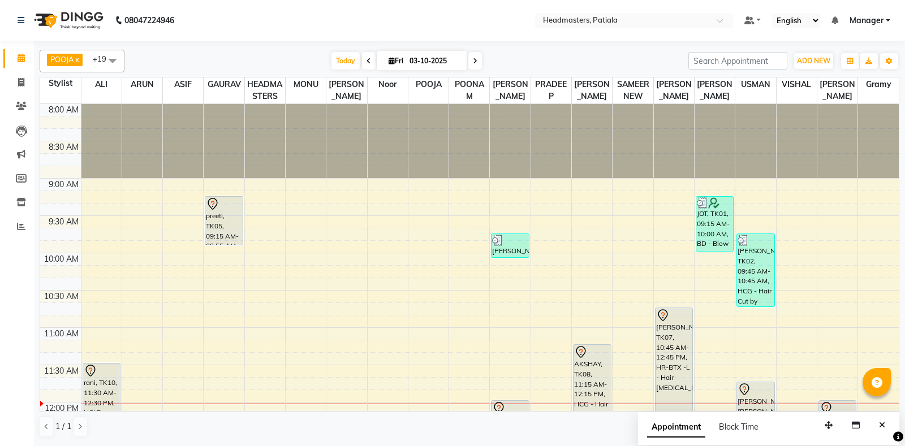
click at [110, 64] on span at bounding box center [112, 60] width 23 height 21
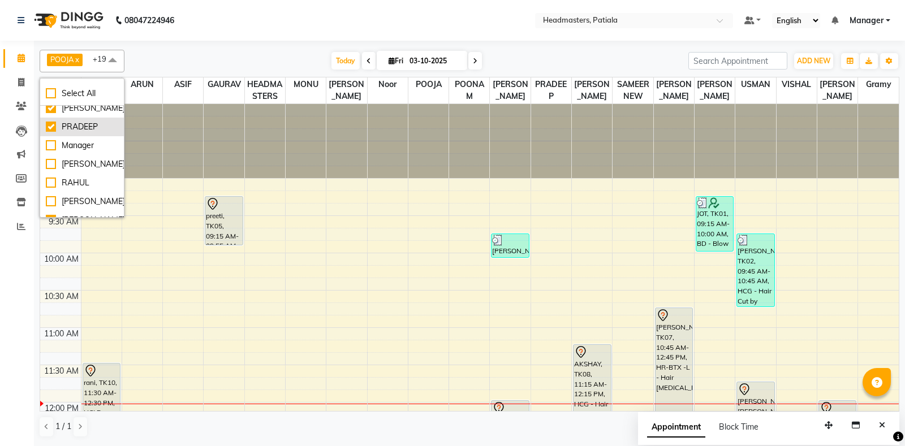
scroll to position [489, 0]
click at [54, 174] on div "[PERSON_NAME]" at bounding box center [82, 168] width 72 height 12
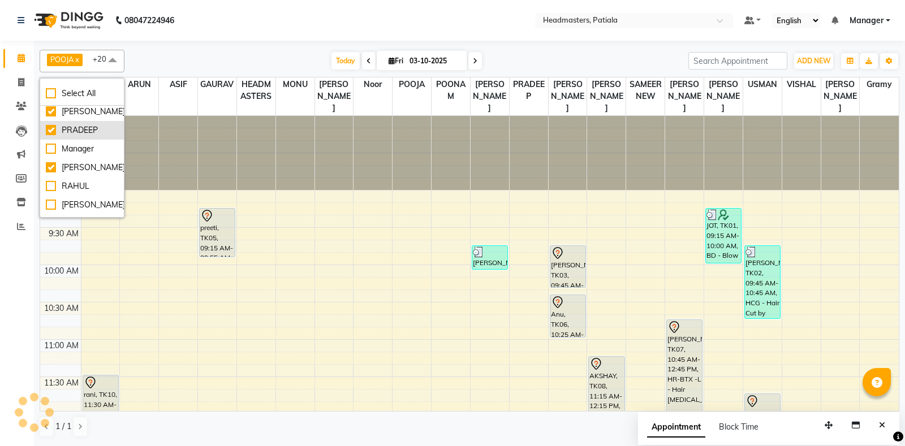
checkbox input "true"
click at [201, 67] on div "[DATE] [DATE]" at bounding box center [406, 61] width 553 height 17
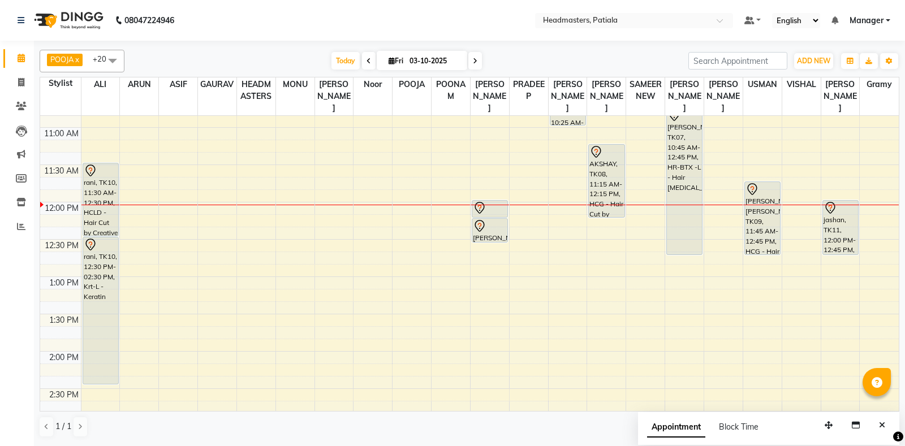
scroll to position [276, 0]
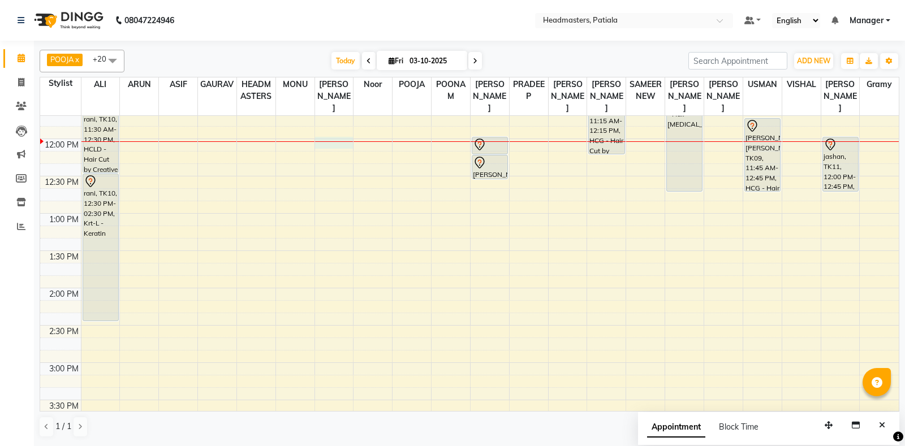
click at [350, 148] on div "8:00 AM 8:30 AM 9:00 AM 9:30 AM 10:00 AM 10:30 AM 11:00 AM 11:30 AM 12:00 PM 12…" at bounding box center [469, 362] width 859 height 1045
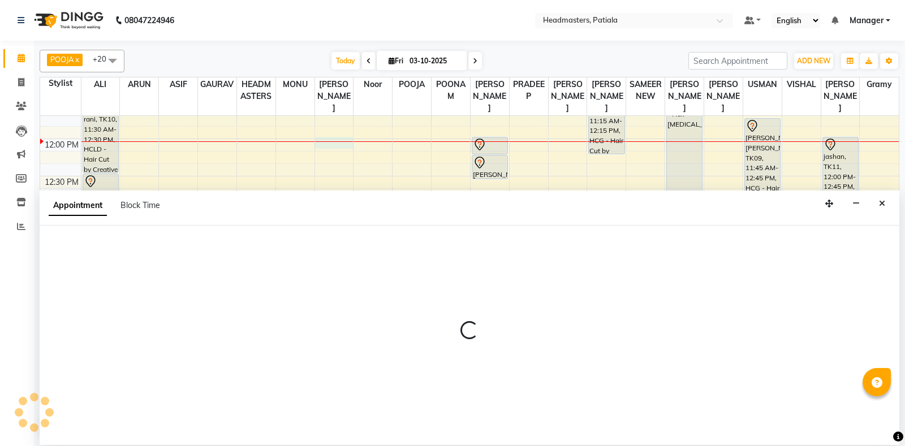
select select "51096"
select select "tentative"
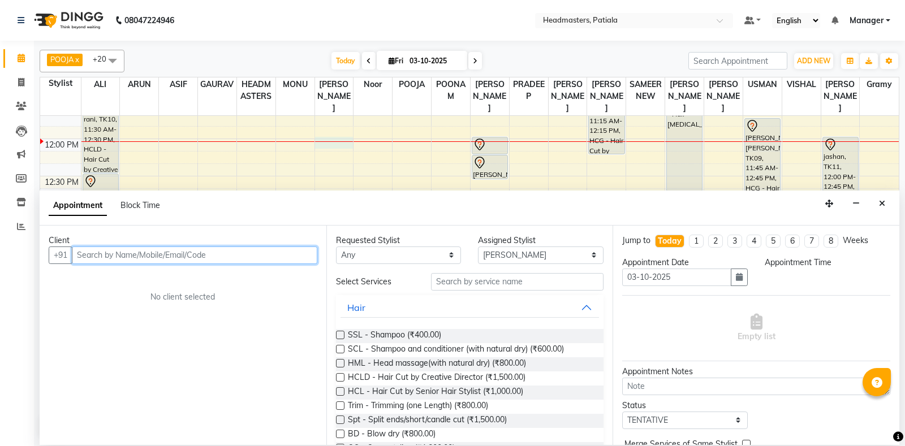
select select "720"
type input "8847000639"
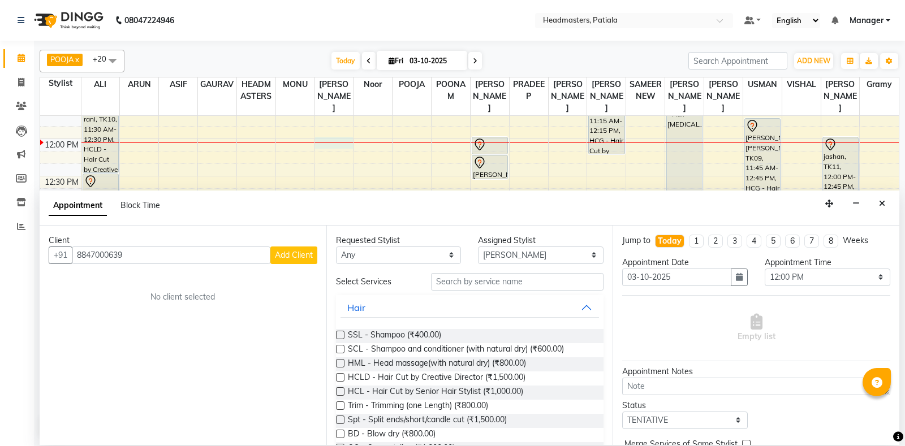
click at [286, 261] on button "Add Client" at bounding box center [293, 256] width 47 height 18
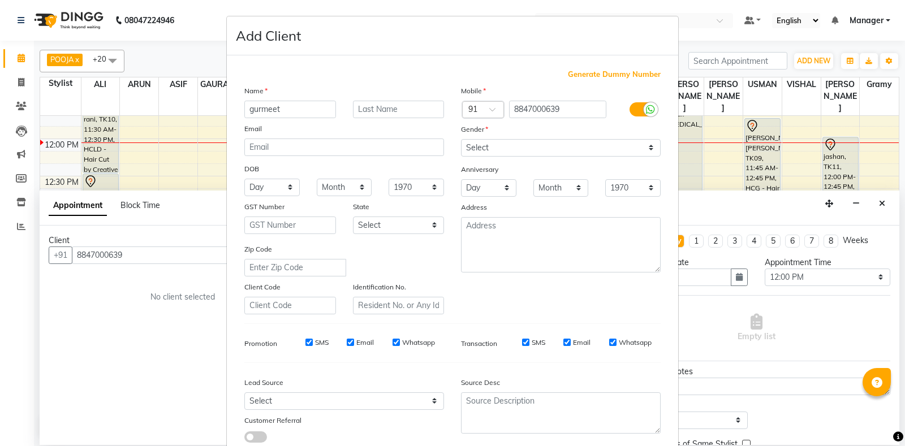
type input "gurmeet"
select select "[DEMOGRAPHIC_DATA]"
click option "[DEMOGRAPHIC_DATA]" at bounding box center [0, 0] width 0 height 0
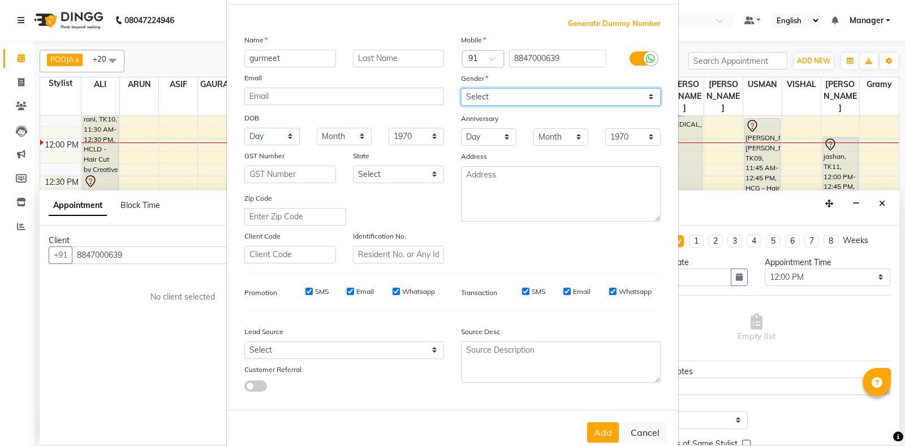
scroll to position [79, 0]
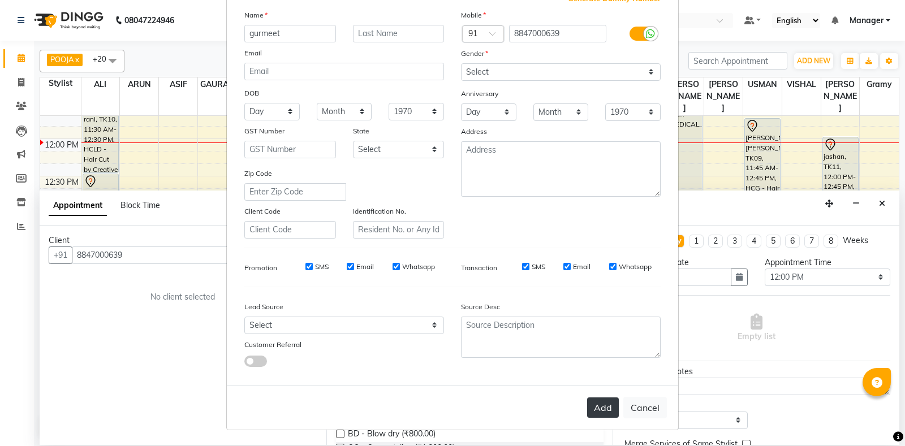
click at [614, 412] on button "Add" at bounding box center [603, 408] width 32 height 20
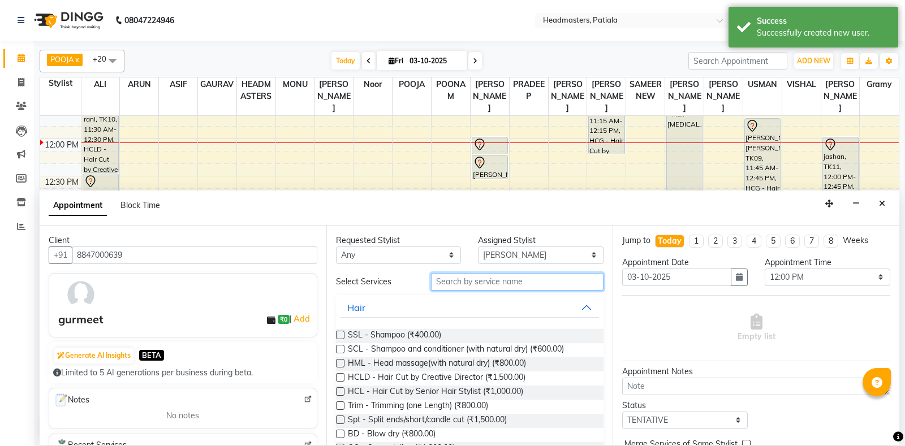
click at [505, 276] on input "text" at bounding box center [517, 282] width 173 height 18
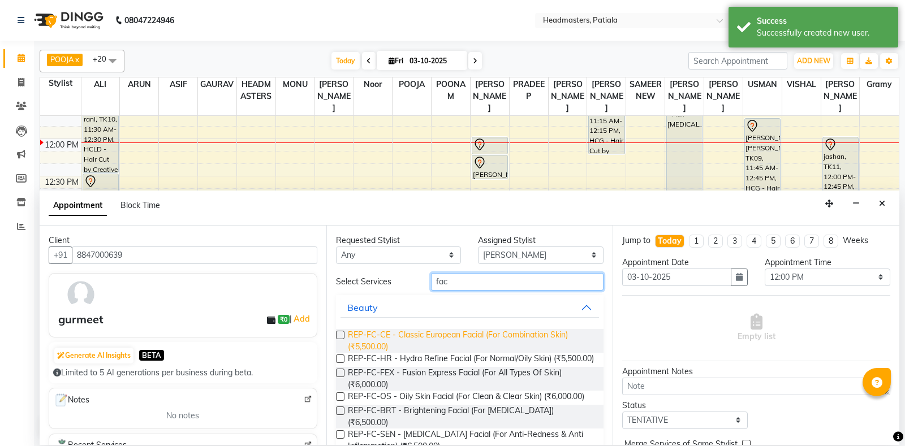
type input "fac"
click at [514, 344] on span "REP-FC-CE - Classic European Facial (For Combination Skin) (₹5,500.00)" at bounding box center [471, 341] width 247 height 24
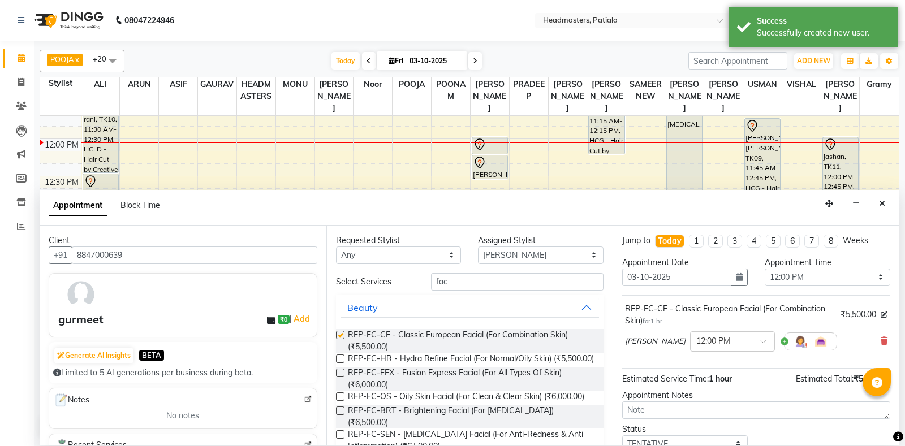
checkbox input "false"
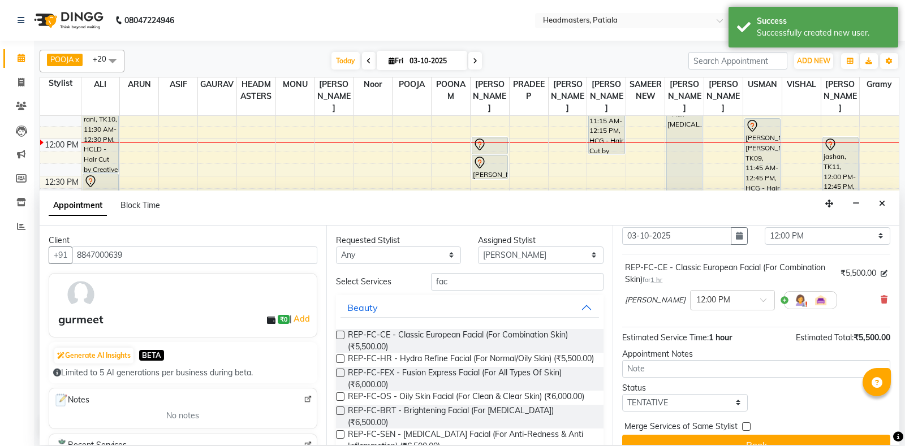
scroll to position [60, 0]
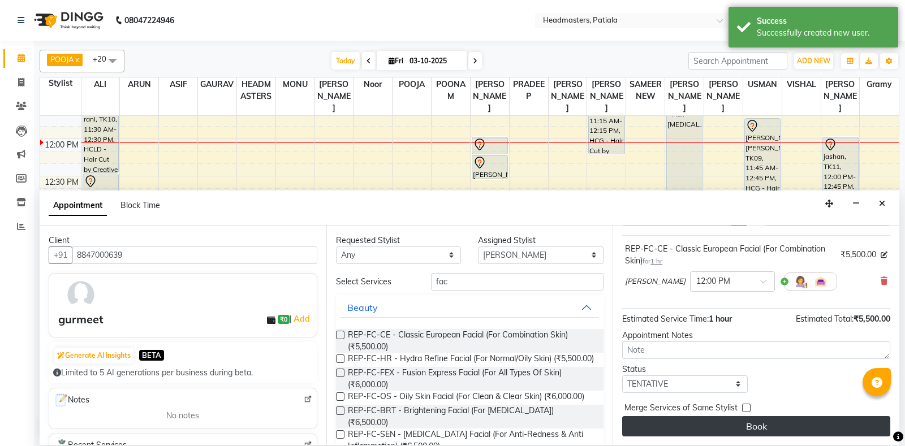
click at [788, 429] on button "Book" at bounding box center [756, 426] width 268 height 20
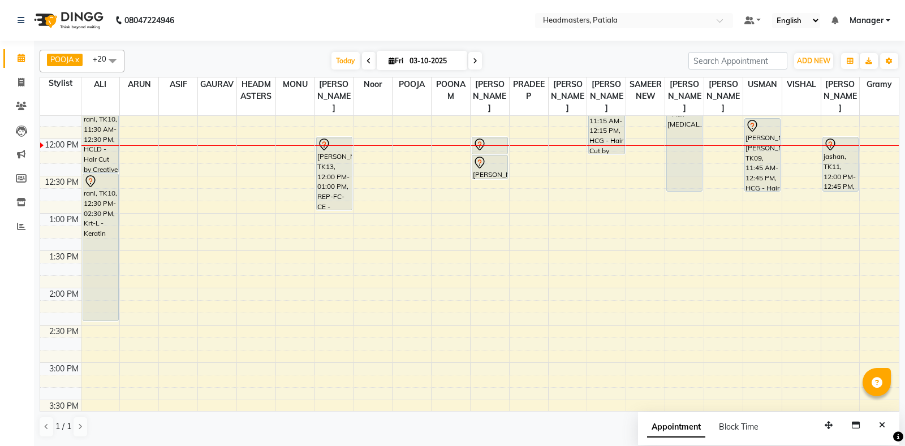
scroll to position [0, 0]
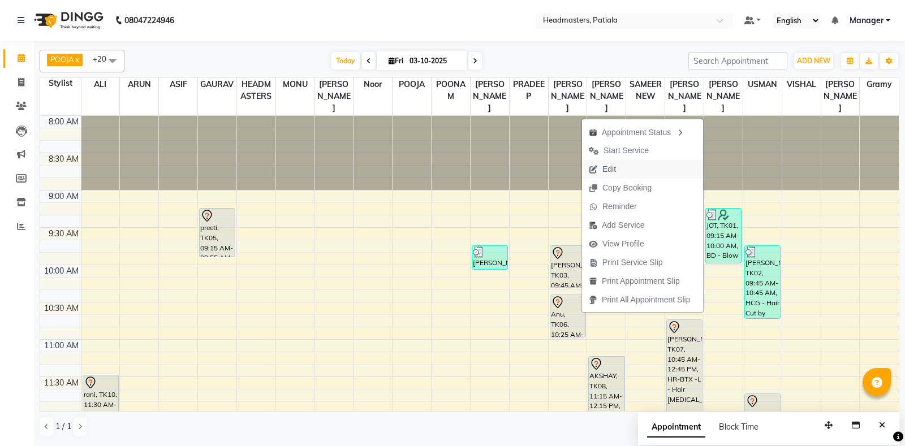
click at [653, 165] on button "Edit" at bounding box center [642, 169] width 121 height 19
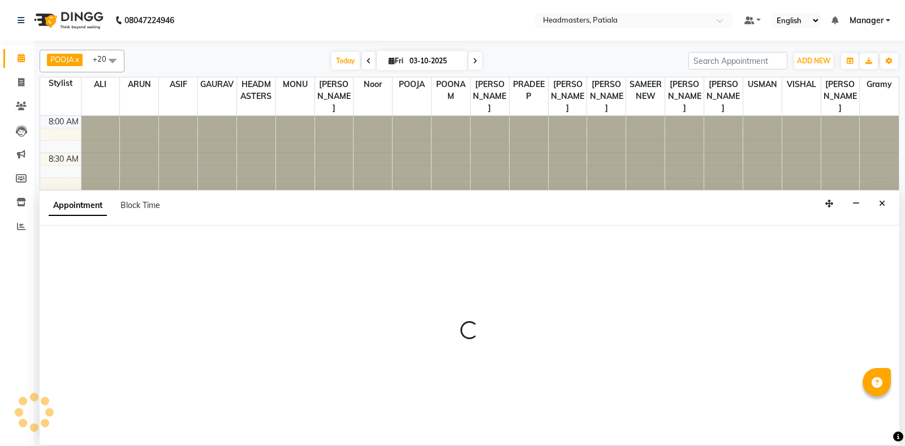
select select "tentative"
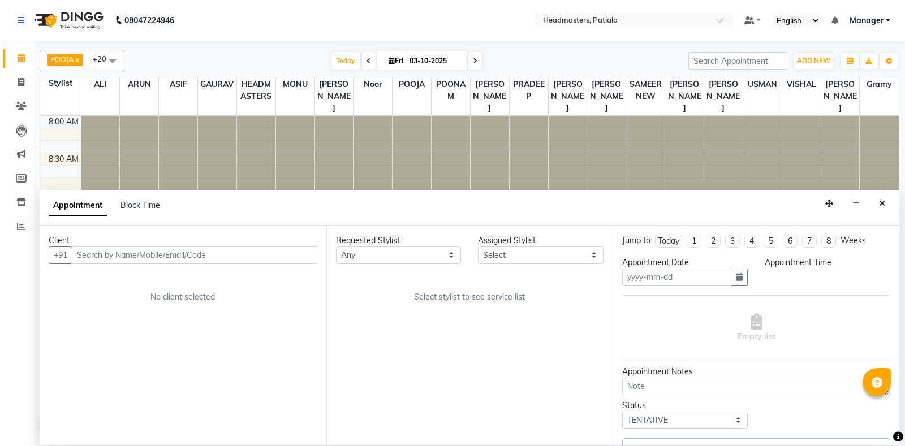
type input "03-10-2025"
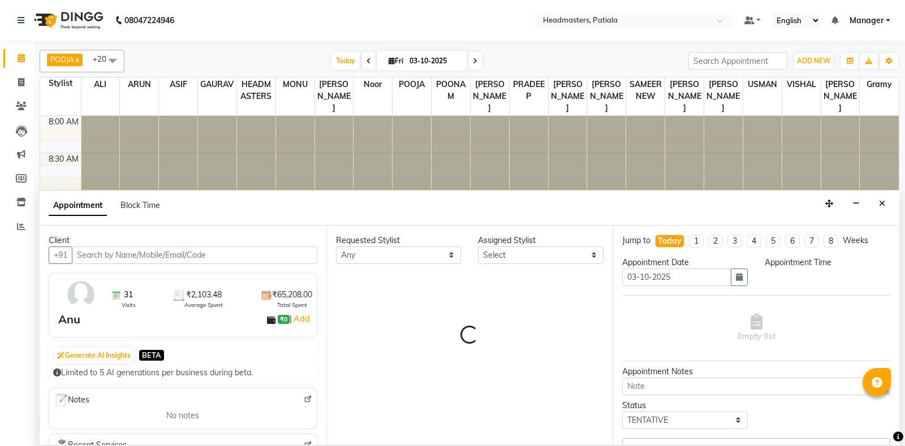
select select "51077"
select select "3290"
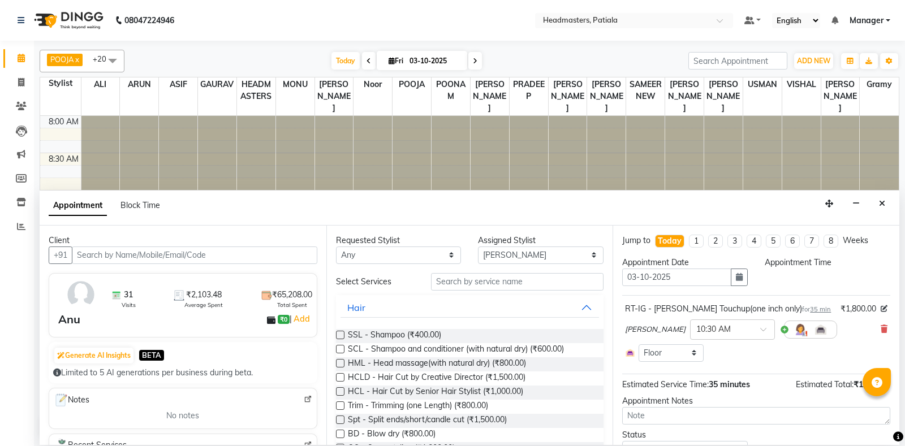
scroll to position [297, 0]
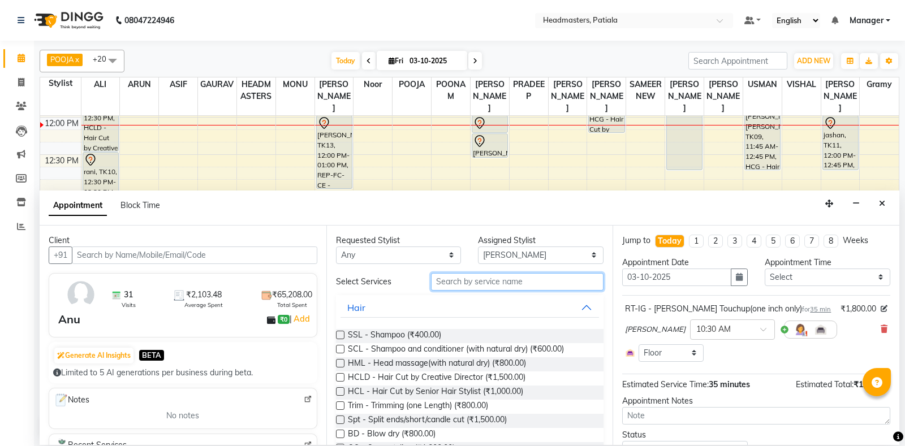
click at [451, 285] on input "text" at bounding box center [517, 282] width 173 height 18
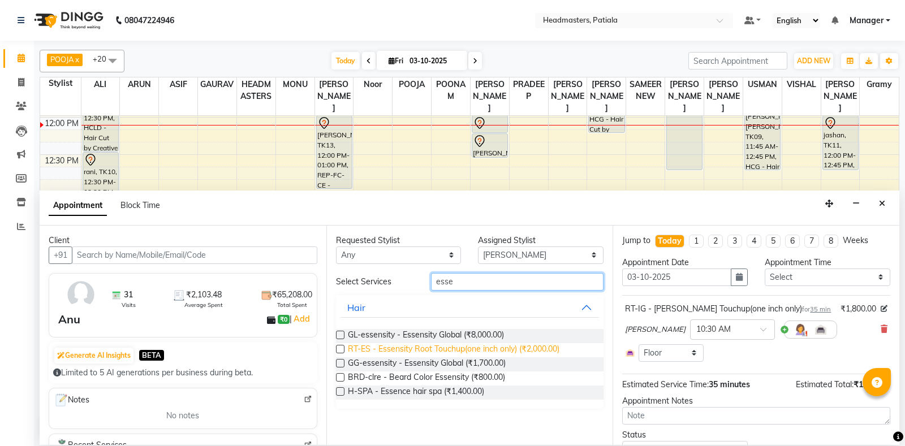
type input "esse"
click at [446, 345] on span "RT-ES - Essensity Root Touchup(one inch only) (₹2,000.00)" at bounding box center [454, 350] width 212 height 14
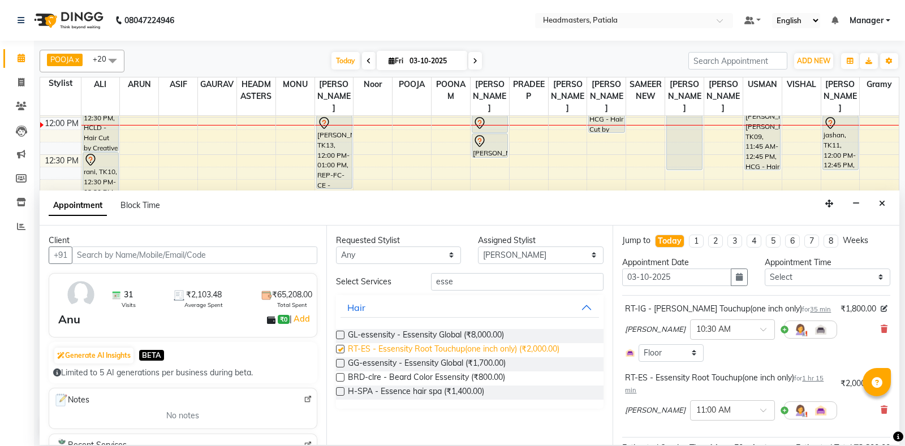
checkbox input "false"
click at [880, 330] on div "[PERSON_NAME] × 10:30 AM" at bounding box center [756, 329] width 262 height 29
click at [885, 327] on icon at bounding box center [884, 329] width 7 height 8
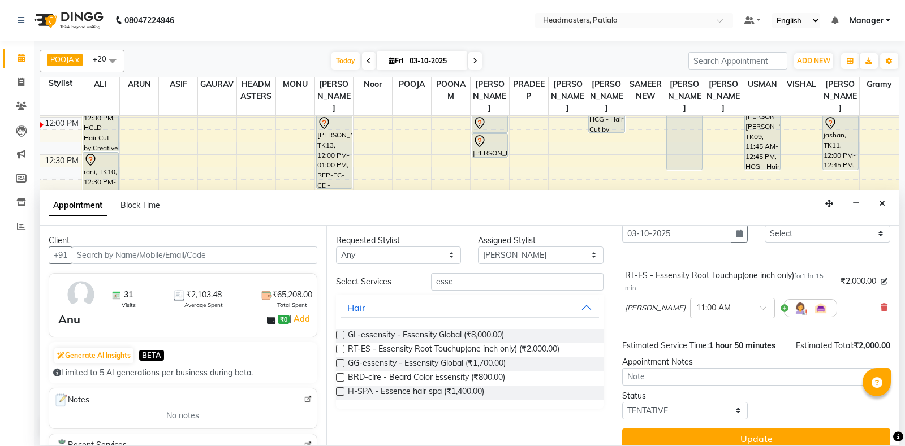
scroll to position [56, 0]
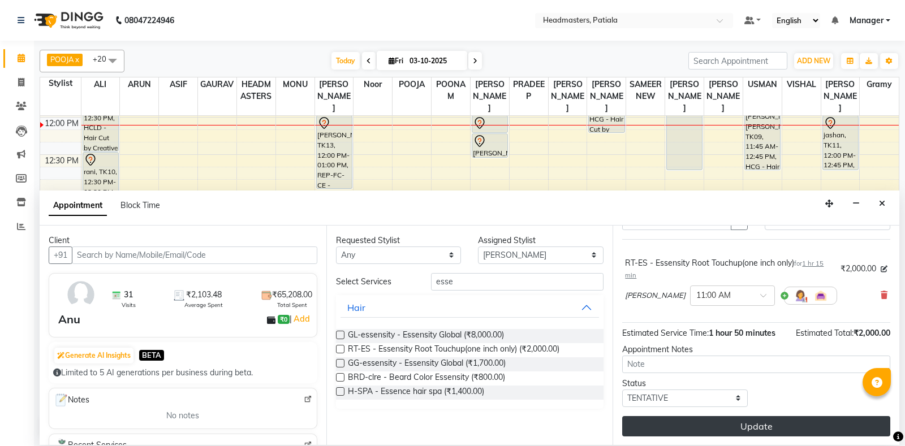
click at [747, 423] on button "Update" at bounding box center [756, 426] width 268 height 20
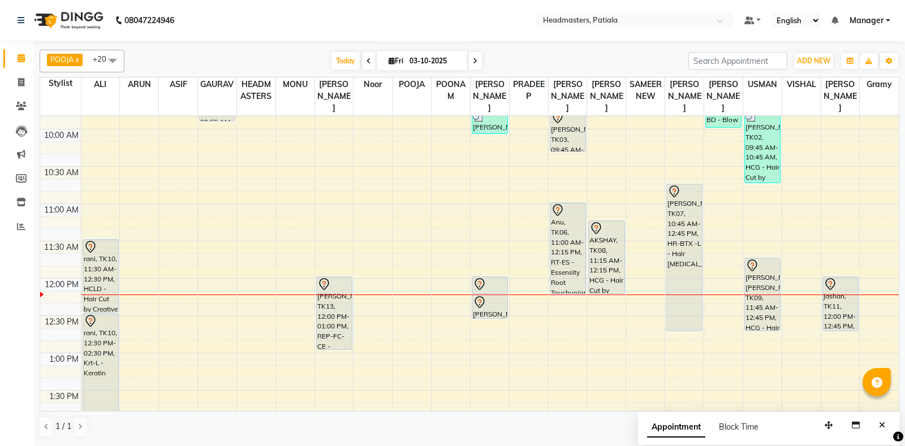
scroll to position [21, 0]
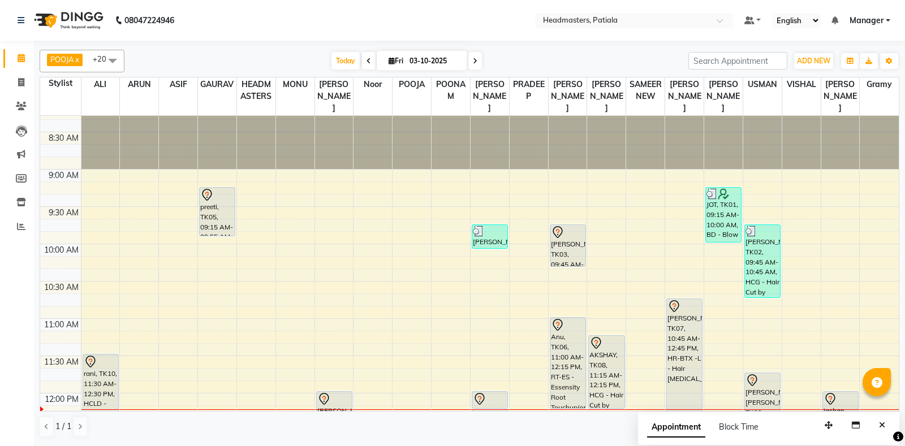
click at [595, 366] on div "AKSHAY, TK08, 11:15 AM-12:15 PM, HCG - Hair Cut by Senior Hair Stylist" at bounding box center [606, 372] width 35 height 72
select select "7"
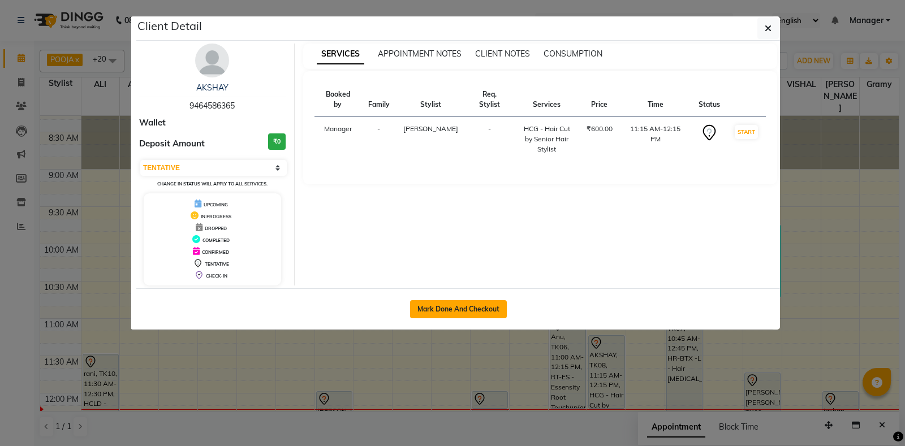
click at [433, 302] on button "Mark Done And Checkout" at bounding box center [458, 309] width 97 height 18
select select "6602"
select select "service"
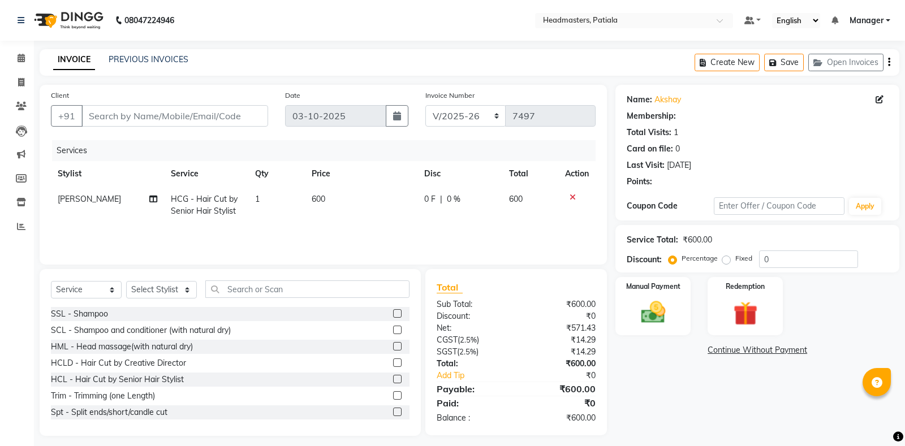
type input "9464586365"
select select "62112"
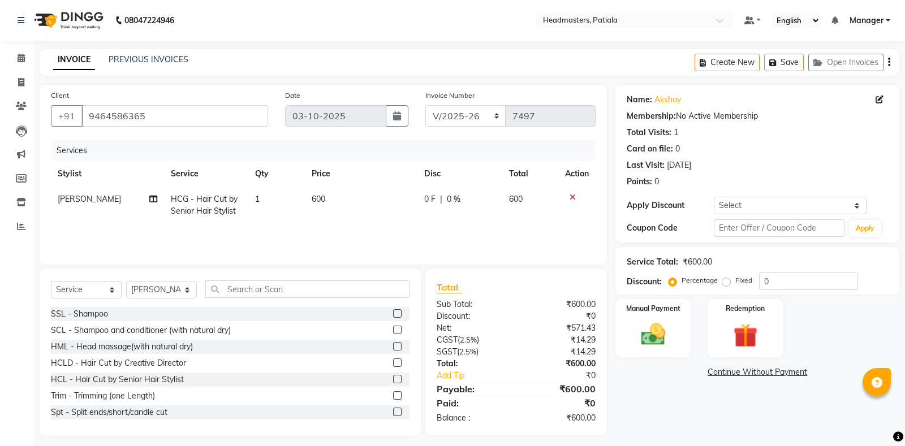
click at [425, 199] on span "0 F" at bounding box center [429, 199] width 11 height 12
select select "62112"
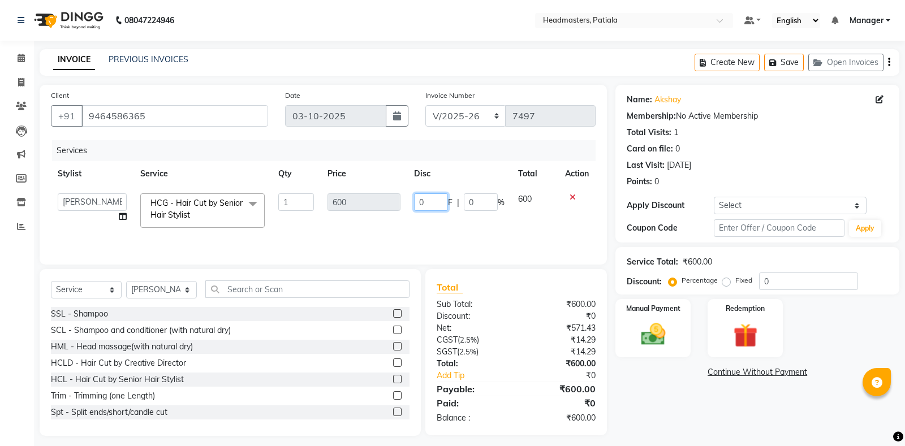
drag, startPoint x: 425, startPoint y: 200, endPoint x: 394, endPoint y: 184, distance: 35.7
click at [414, 193] on input "0" at bounding box center [431, 202] width 34 height 18
type input "200"
click at [743, 418] on div "Name: Akshay Membership: No Active Membership Total Visits: 1 Card on file: 0 L…" at bounding box center [761, 260] width 292 height 351
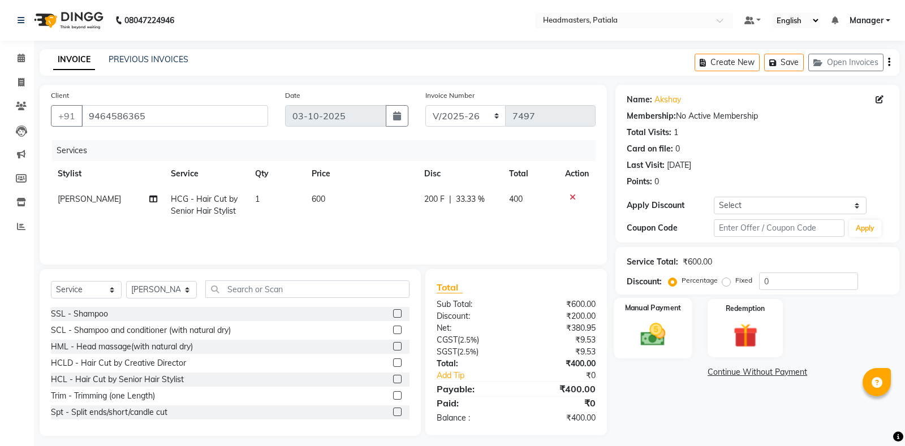
click at [657, 341] on img at bounding box center [653, 334] width 41 height 29
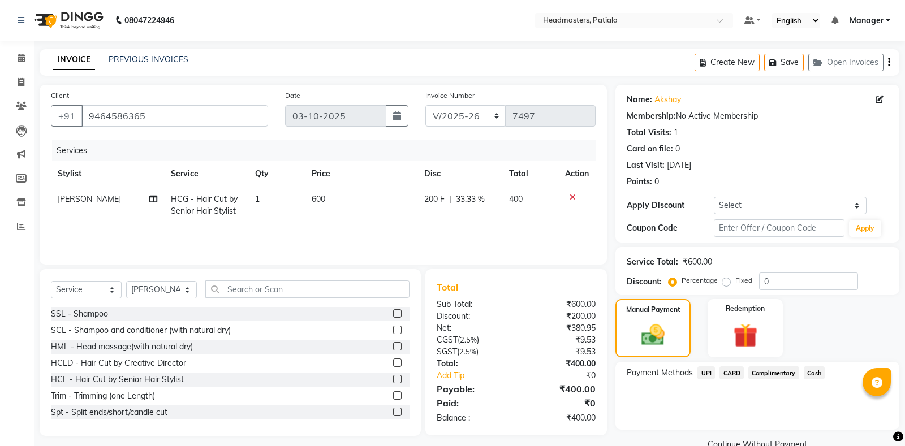
click at [695, 372] on div "UPI" at bounding box center [704, 374] width 22 height 15
click at [709, 375] on span "UPI" at bounding box center [707, 373] width 18 height 13
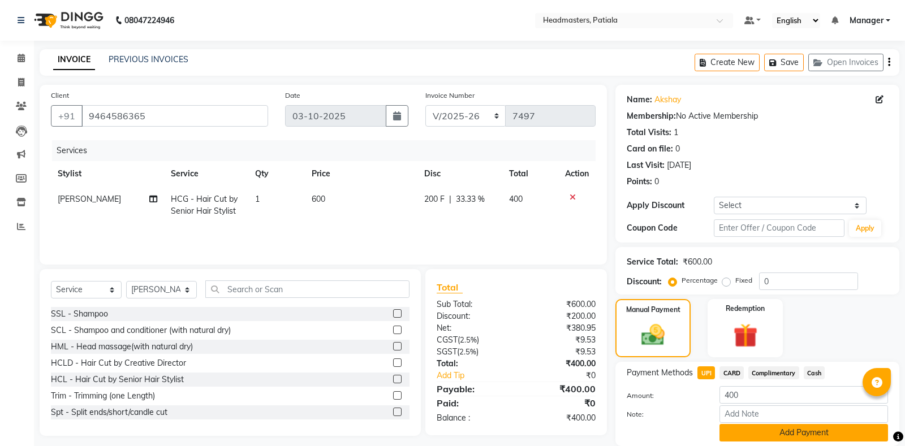
click at [756, 433] on button "Add Payment" at bounding box center [804, 433] width 169 height 18
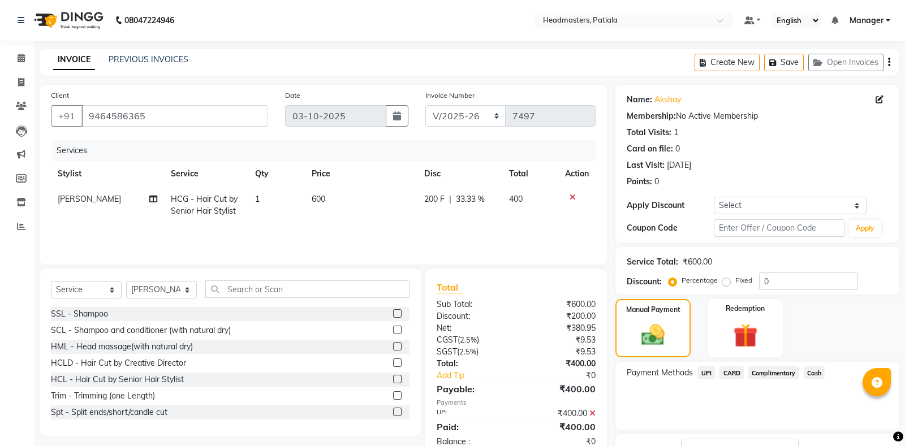
click at [728, 418] on div "Payment Methods UPI CARD Complimentary Cash" at bounding box center [757, 396] width 284 height 68
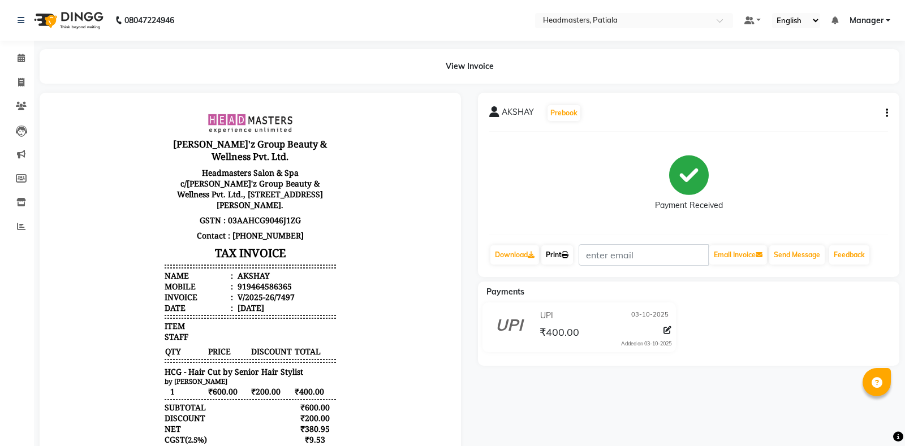
drag, startPoint x: 563, startPoint y: 251, endPoint x: 242, endPoint y: 205, distance: 324.0
click at [563, 251] on link "Print" at bounding box center [557, 255] width 32 height 19
click at [563, 248] on link "Print" at bounding box center [557, 255] width 32 height 19
click at [12, 64] on span at bounding box center [21, 58] width 20 height 13
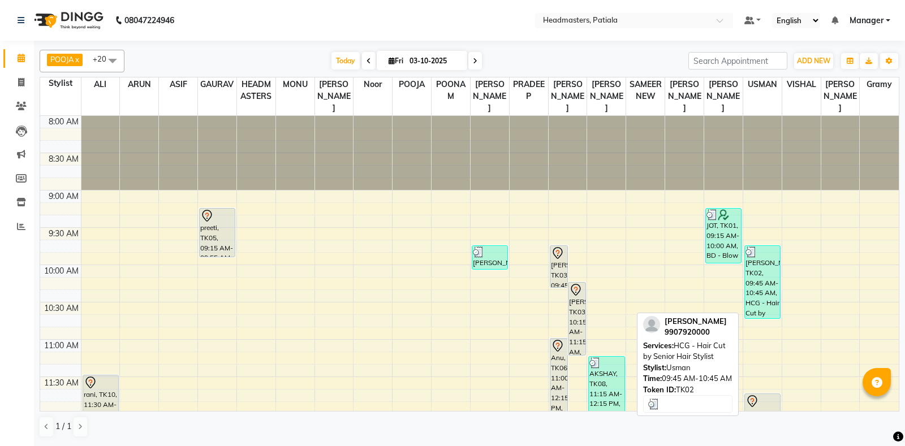
scroll to position [276, 0]
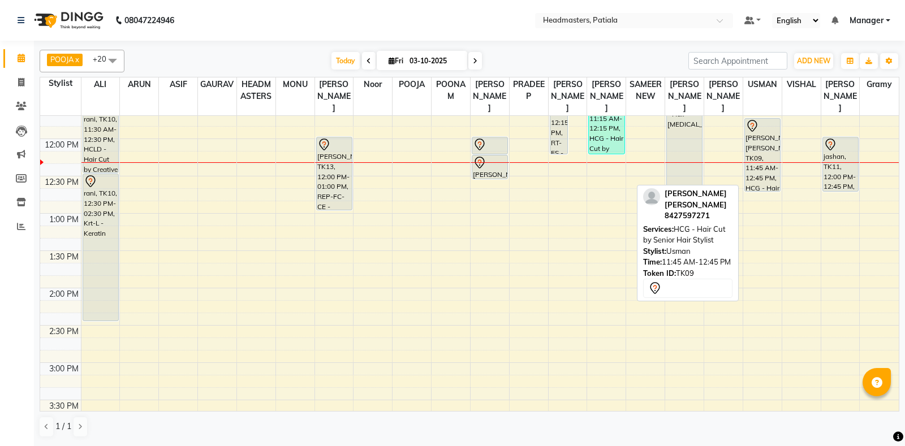
click at [754, 144] on div "[PERSON_NAME] [PERSON_NAME], TK09, 11:45 AM-12:45 PM, HCG - Hair Cut by Senior …" at bounding box center [762, 155] width 35 height 72
select select "7"
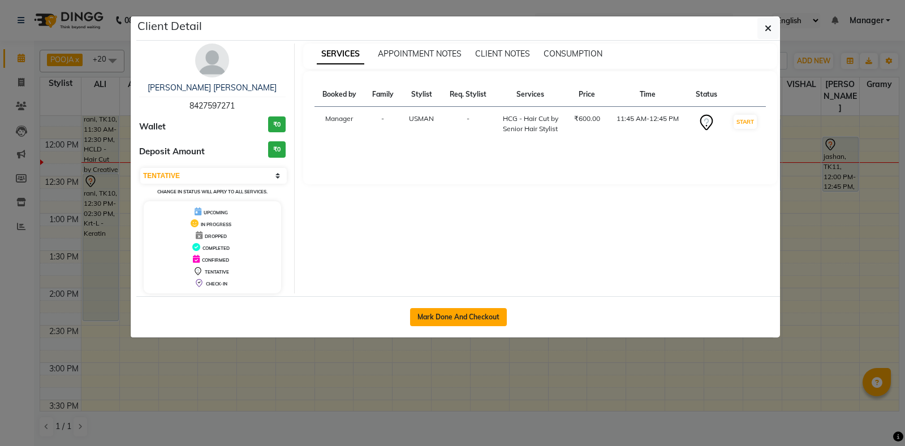
click at [503, 310] on button "Mark Done And Checkout" at bounding box center [458, 317] width 97 height 18
select select "6602"
select select "service"
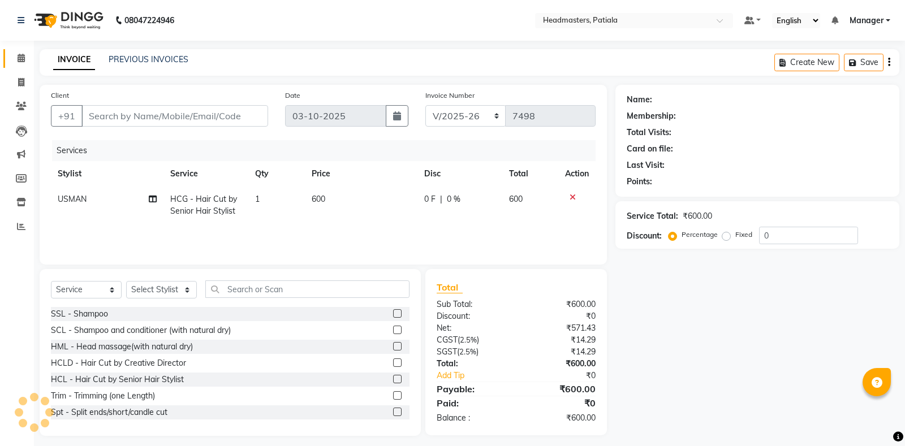
type input "8427597271"
select select "51087"
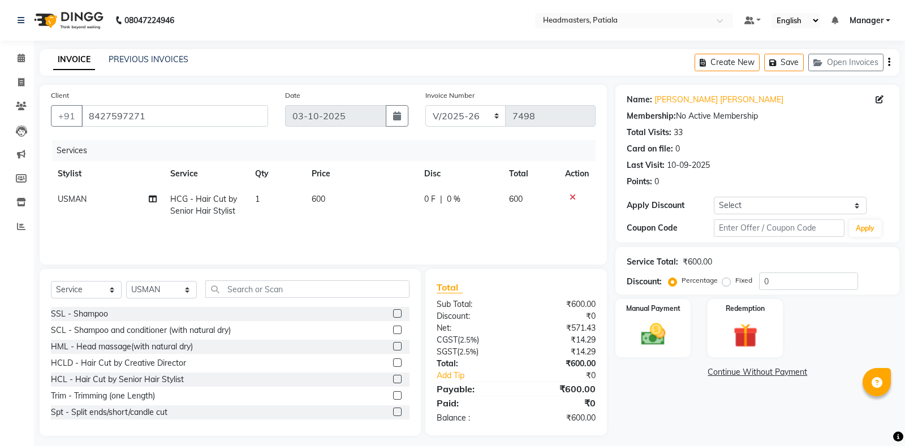
click at [426, 200] on span "0 F" at bounding box center [429, 199] width 11 height 12
select select "51087"
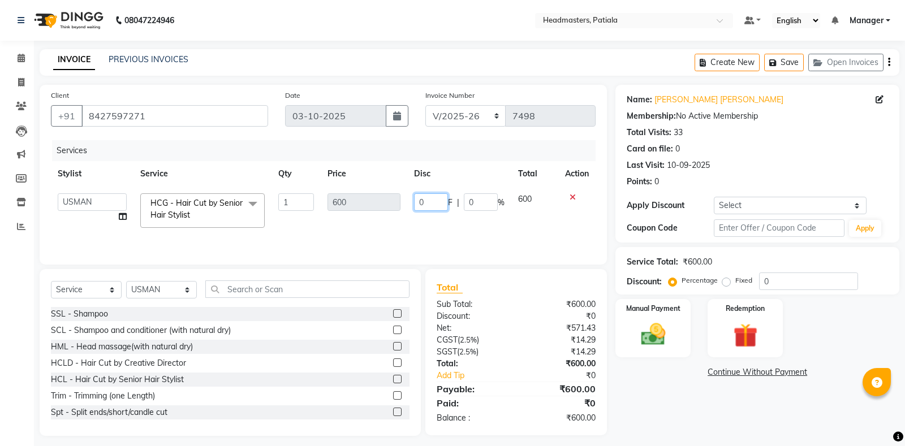
click at [414, 200] on input "0" at bounding box center [431, 202] width 34 height 18
type input "200"
click at [689, 424] on div "Name: [PERSON_NAME] [PERSON_NAME] Membership: No Active Membership Total Visits…" at bounding box center [761, 260] width 292 height 351
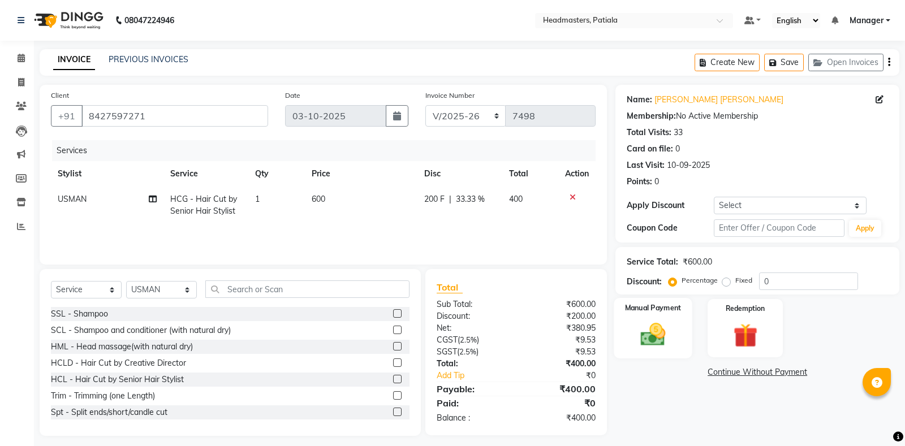
click at [644, 325] on img at bounding box center [653, 334] width 41 height 29
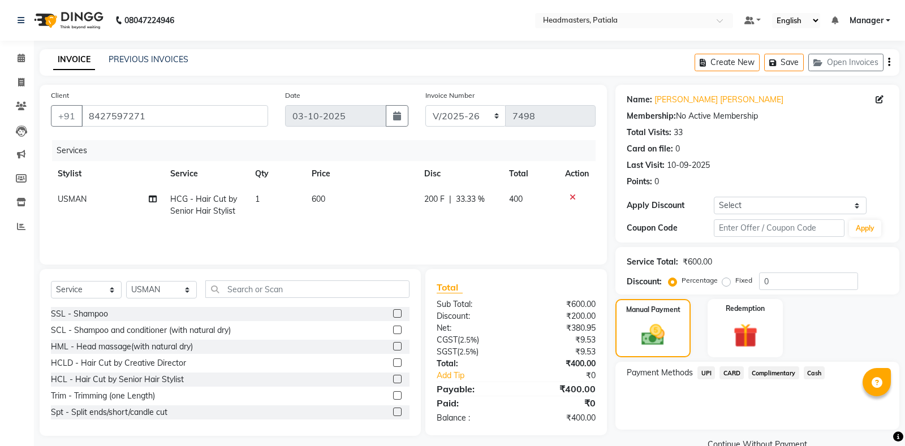
click at [709, 371] on span "UPI" at bounding box center [707, 373] width 18 height 13
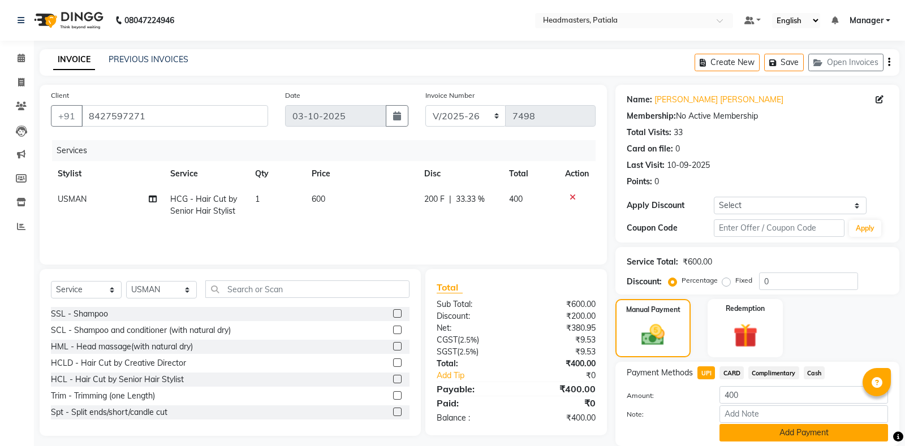
click at [756, 436] on button "Add Payment" at bounding box center [804, 433] width 169 height 18
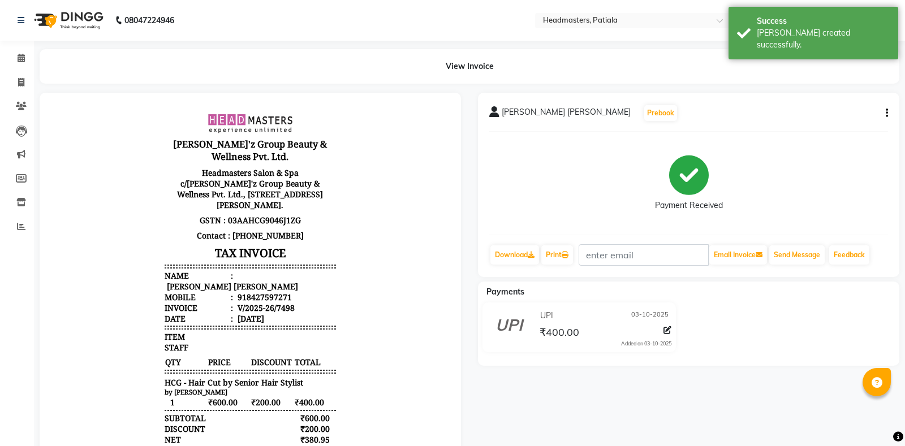
click at [553, 242] on div "[PERSON_NAME] [PERSON_NAME] Prebook Payment Received Download Print Email Invoi…" at bounding box center [688, 185] width 421 height 184
click at [558, 259] on link "Print" at bounding box center [557, 255] width 32 height 19
click at [569, 256] on icon at bounding box center [565, 255] width 7 height 7
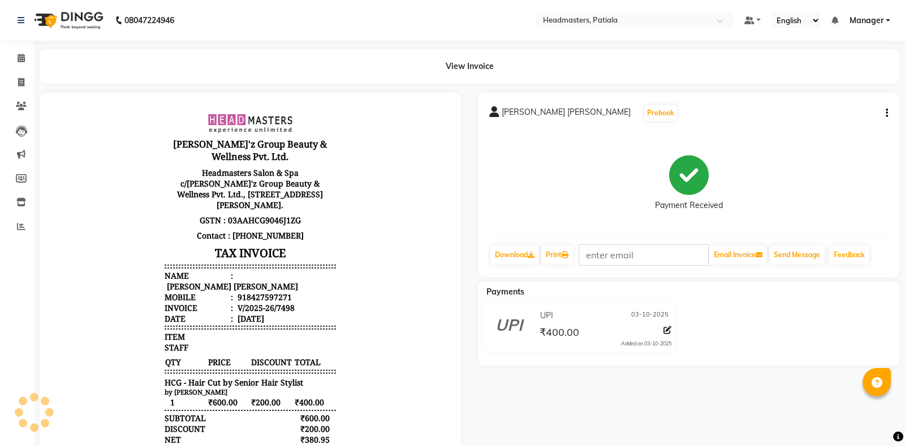
click at [728, 214] on div "Payment Received" at bounding box center [688, 183] width 399 height 85
click at [19, 59] on icon at bounding box center [21, 58] width 7 height 8
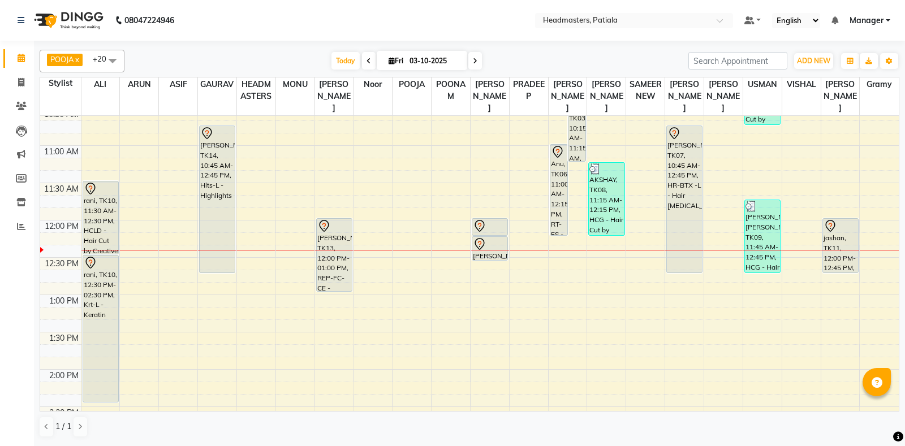
scroll to position [276, 0]
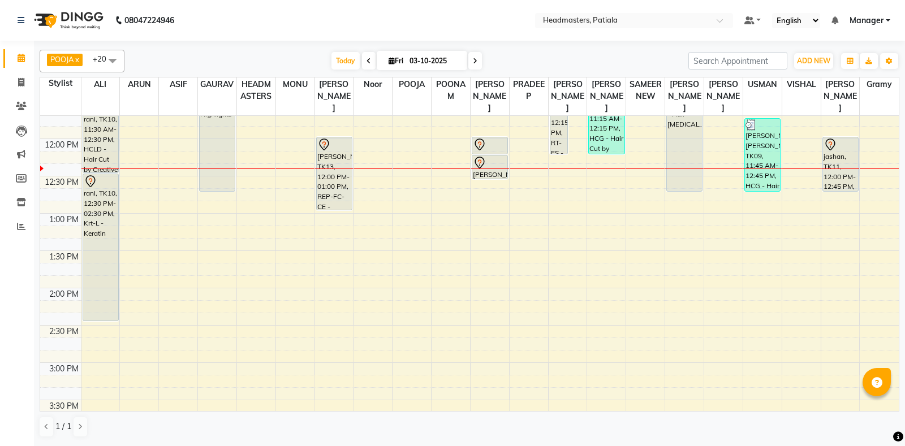
click at [371, 173] on div "8:00 AM 8:30 AM 9:00 AM 9:30 AM 10:00 AM 10:30 AM 11:00 AM 11:30 AM 12:00 PM 12…" at bounding box center [469, 362] width 859 height 1045
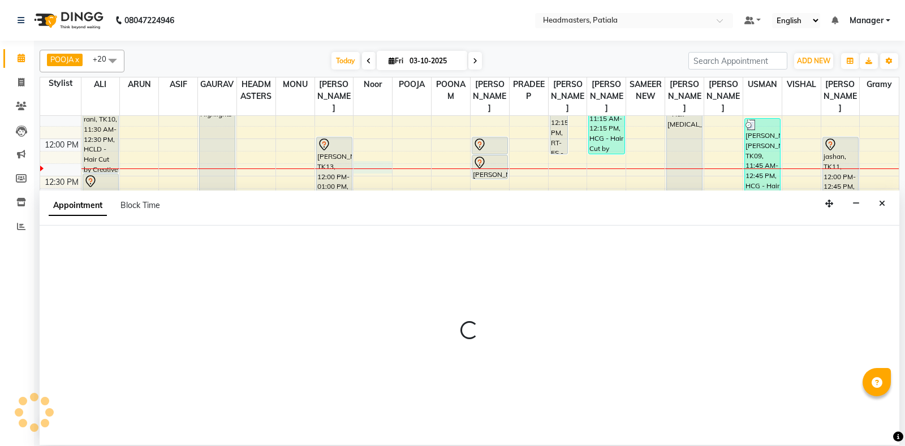
select select "61072"
select select "tentative"
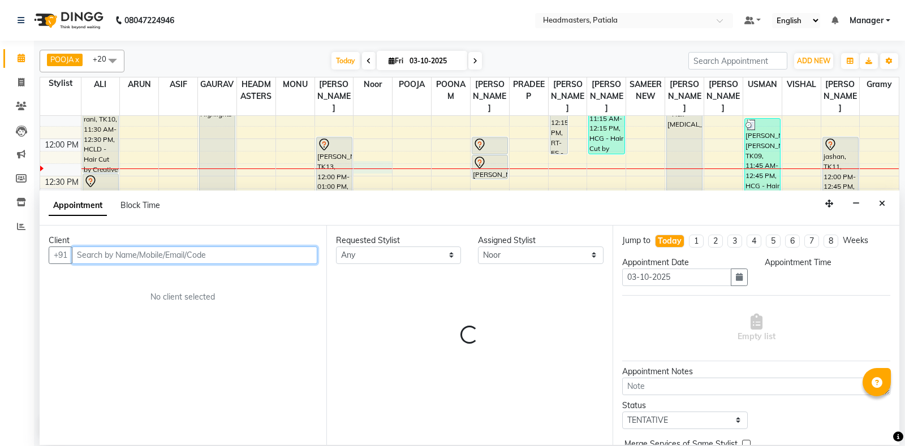
select select "735"
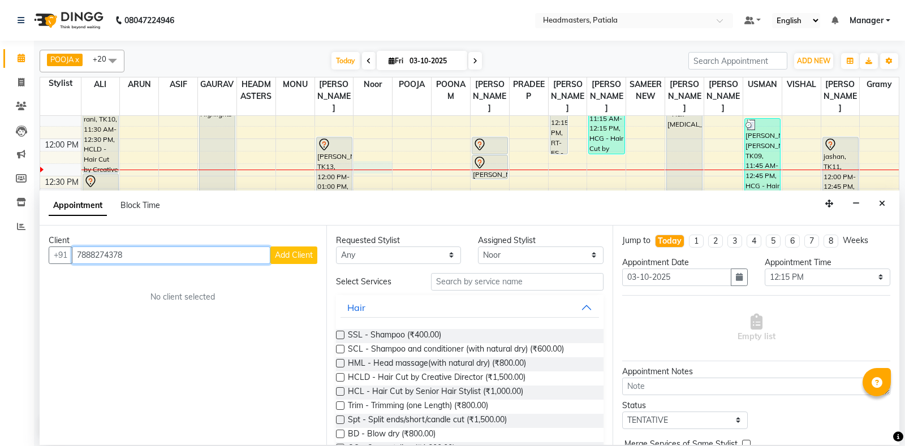
type input "7888274378"
click at [287, 263] on button "Add Client" at bounding box center [293, 256] width 47 height 18
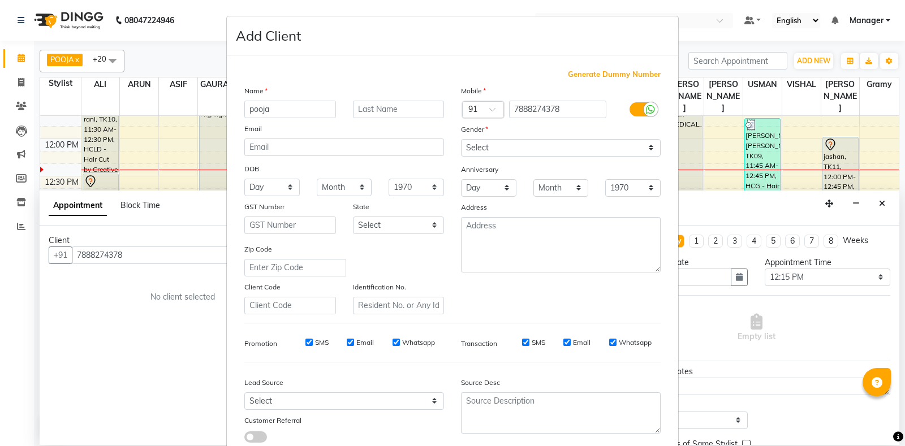
type input "pooja"
select select "[DEMOGRAPHIC_DATA]"
click option "[DEMOGRAPHIC_DATA]" at bounding box center [0, 0] width 0 height 0
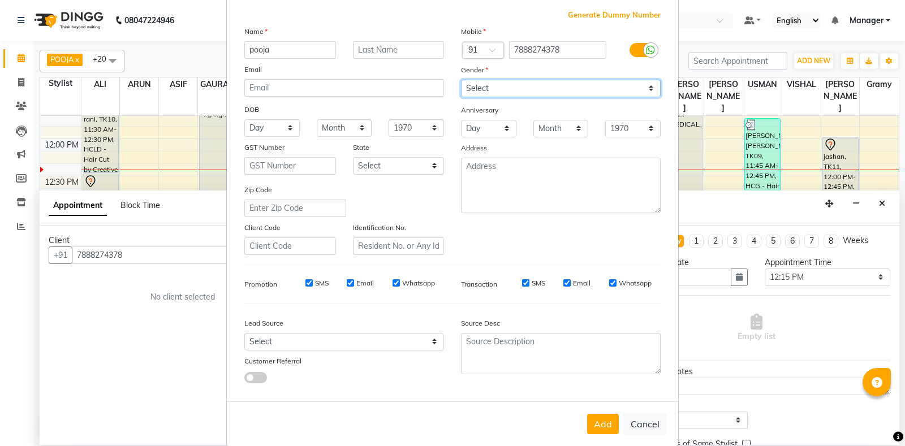
scroll to position [79, 0]
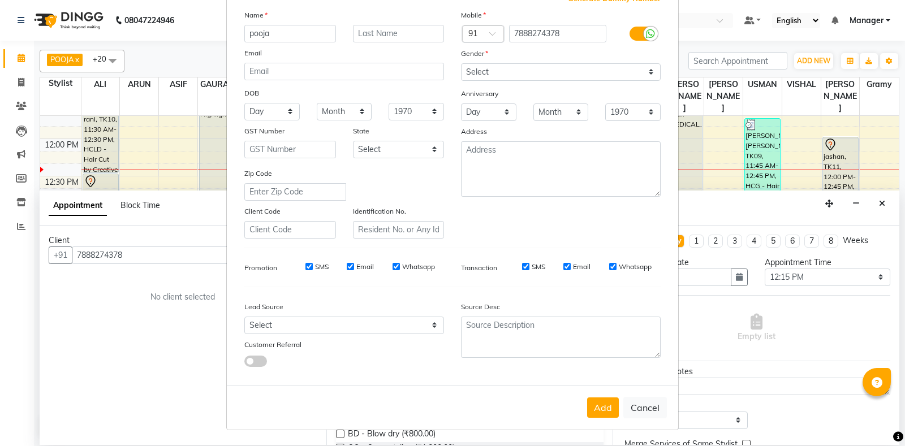
click at [607, 397] on div "Add Cancel" at bounding box center [452, 407] width 451 height 45
click at [607, 407] on button "Add" at bounding box center [603, 408] width 32 height 20
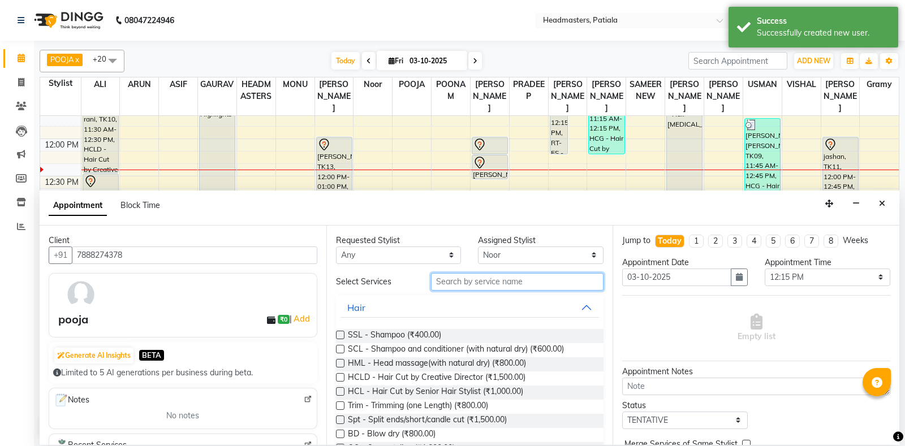
click at [507, 282] on input "text" at bounding box center [517, 282] width 173 height 18
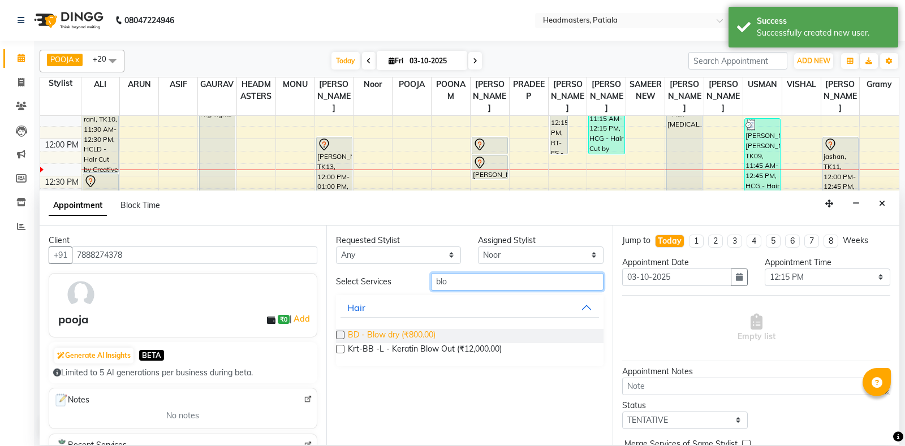
type input "blo"
click at [431, 339] on span "BD - Blow dry (₹800.00)" at bounding box center [392, 336] width 88 height 14
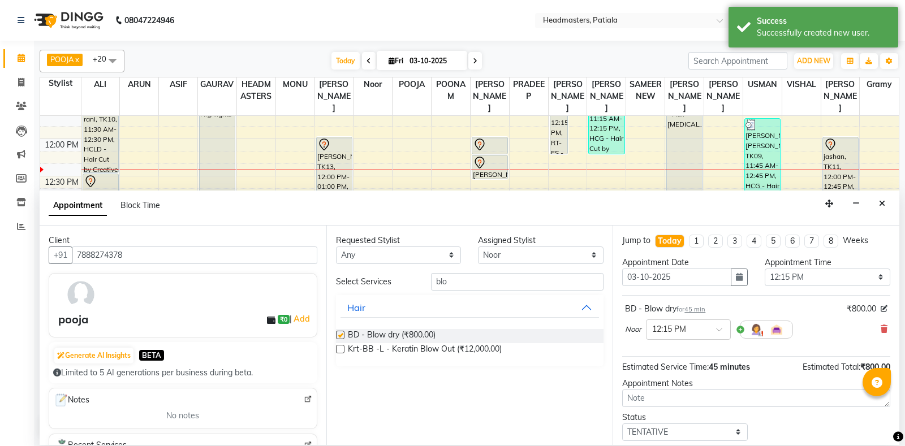
checkbox input "false"
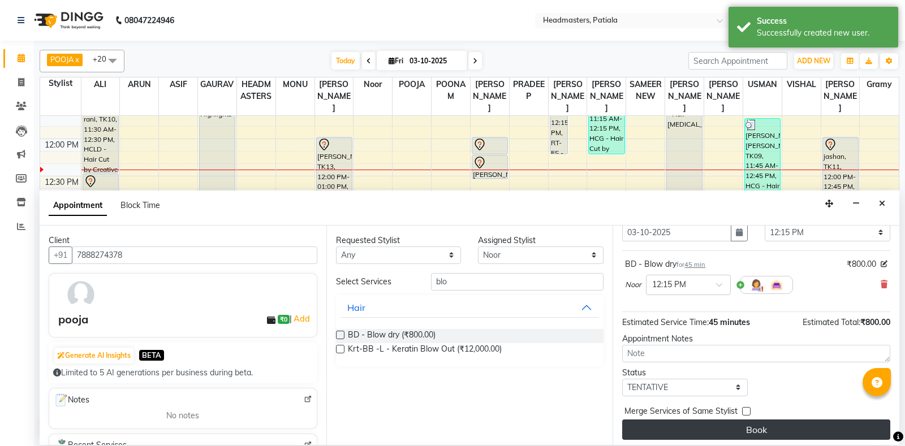
scroll to position [48, 0]
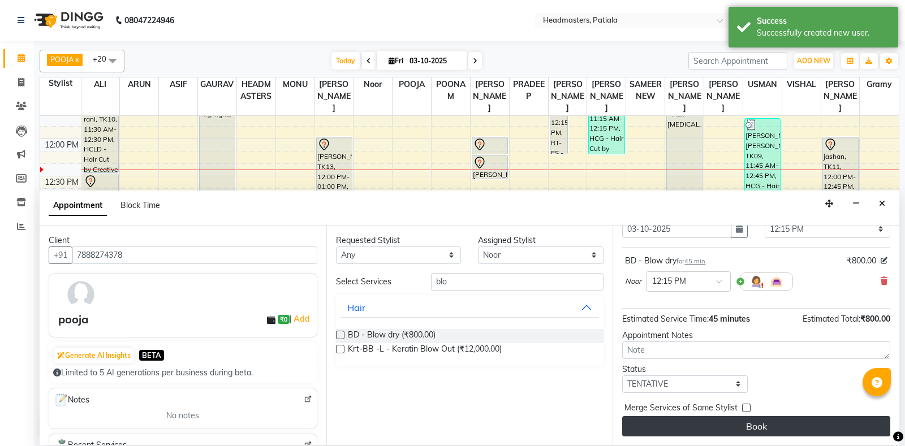
click at [670, 428] on button "Book" at bounding box center [756, 426] width 268 height 20
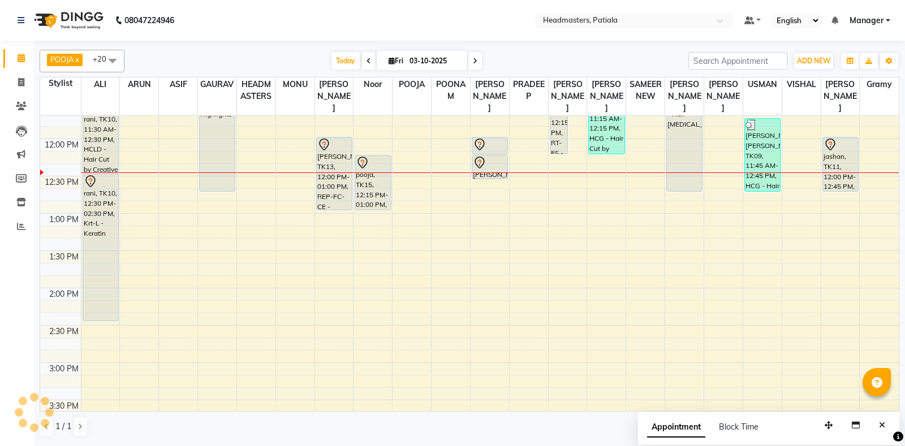
click at [513, 171] on div "8:00 AM 8:30 AM 9:00 AM 9:30 AM 10:00 AM 10:30 AM 11:00 AM 11:30 AM 12:00 PM 12…" at bounding box center [469, 362] width 859 height 1045
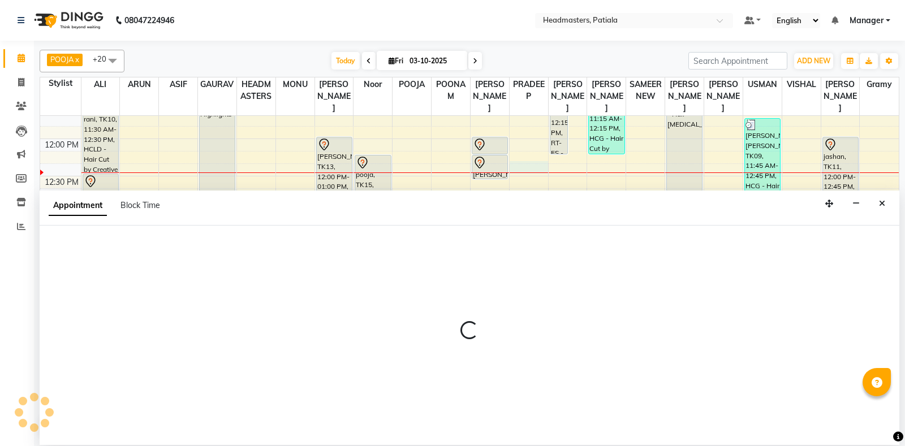
select select "51095"
select select "tentative"
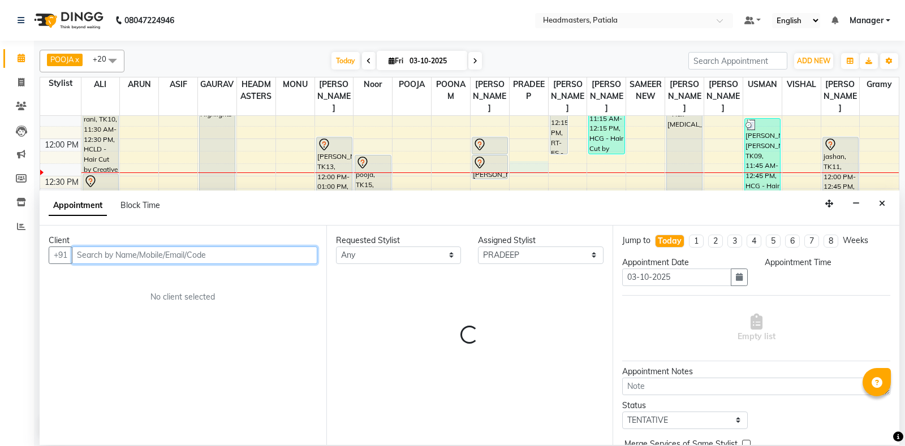
select select "735"
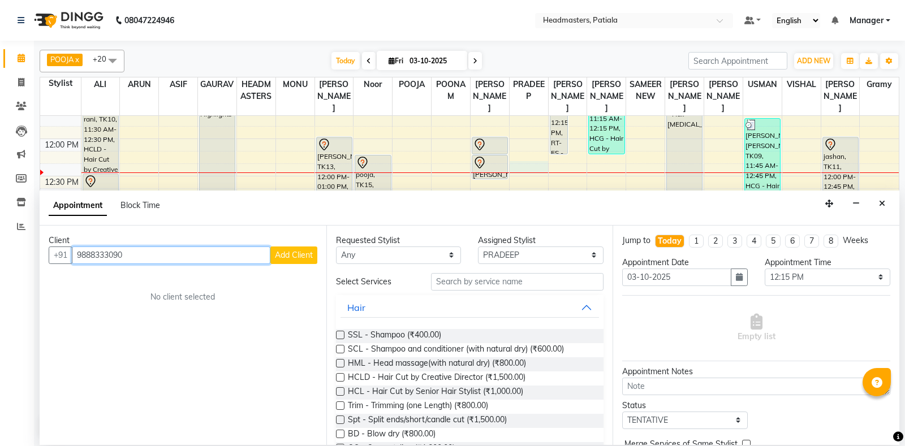
type input "9888333090"
click at [298, 252] on span "Add Client" at bounding box center [294, 255] width 38 height 10
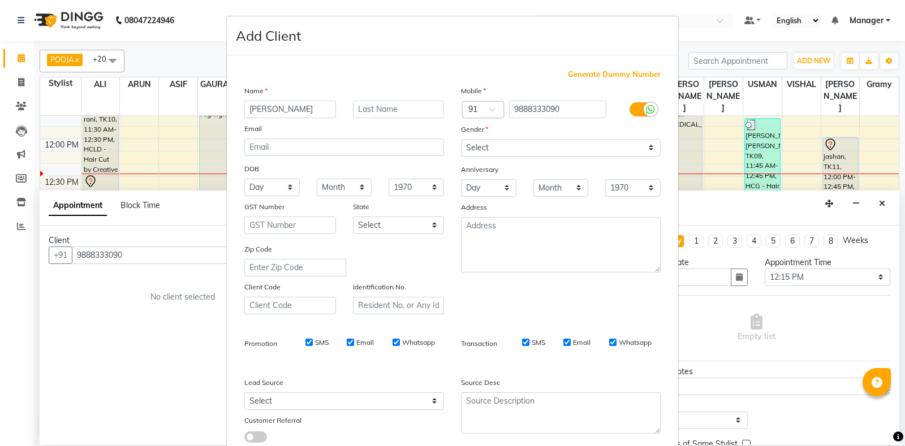
type input "[PERSON_NAME]"
click option "[DEMOGRAPHIC_DATA]" at bounding box center [0, 0] width 0 height 0
select select "[DEMOGRAPHIC_DATA]"
click option "[DEMOGRAPHIC_DATA]" at bounding box center [0, 0] width 0 height 0
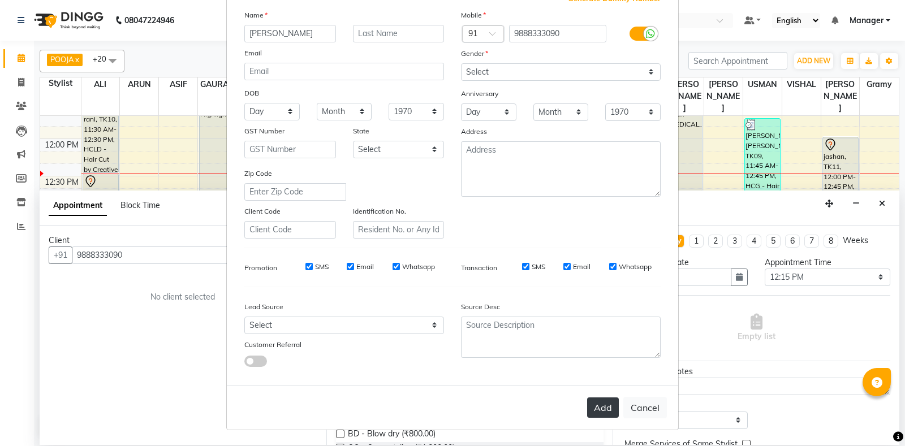
click at [602, 407] on button "Add" at bounding box center [603, 408] width 32 height 20
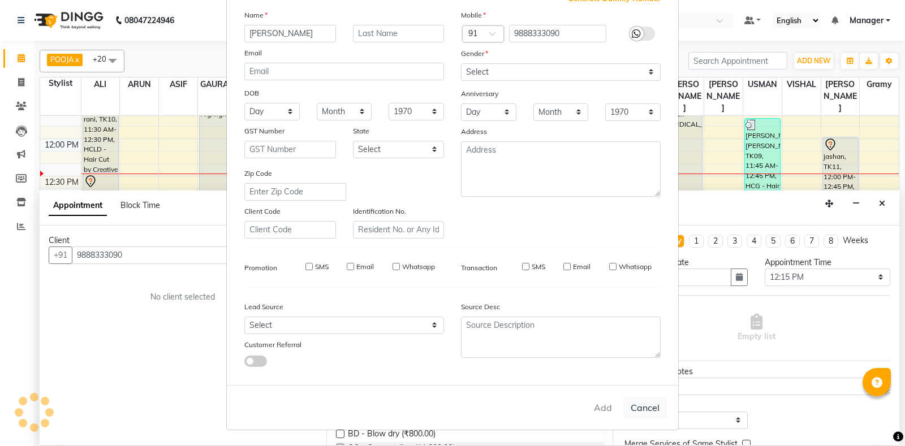
select select
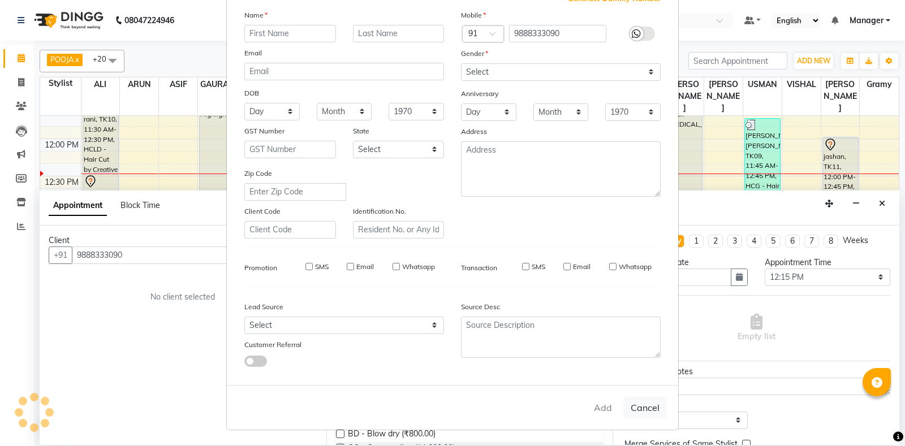
select select
checkbox input "false"
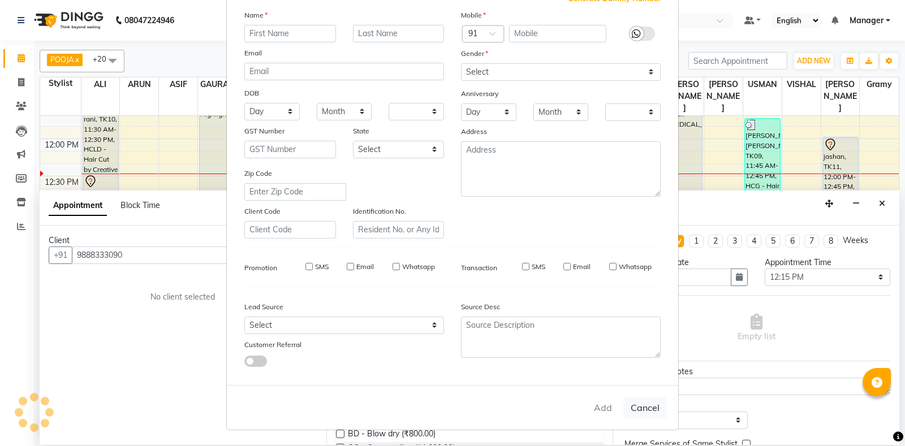
checkbox input "false"
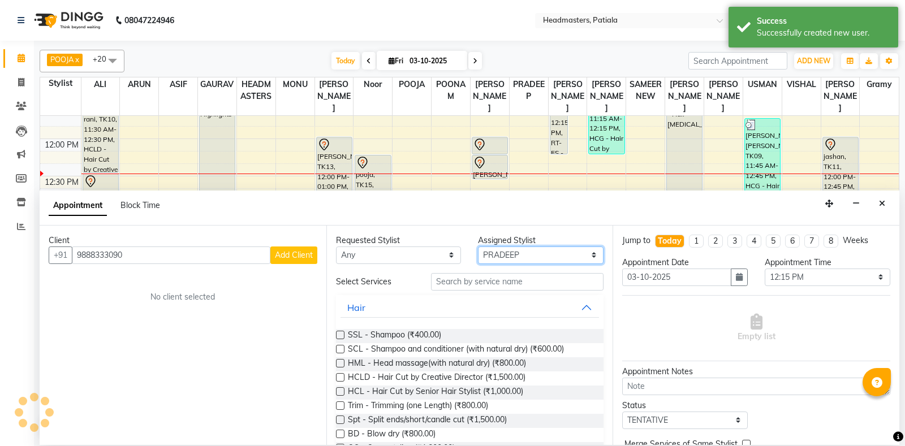
select select "51090"
click option "[PERSON_NAME]" at bounding box center [0, 0] width 0 height 0
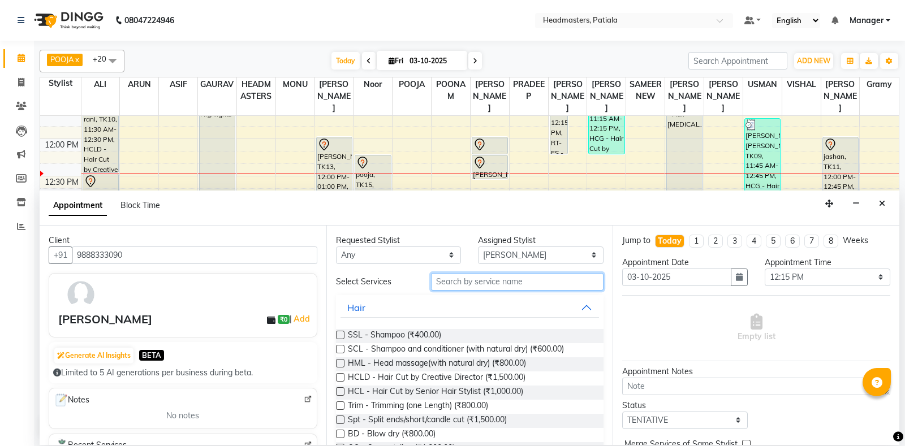
click at [511, 281] on input "text" at bounding box center [517, 282] width 173 height 18
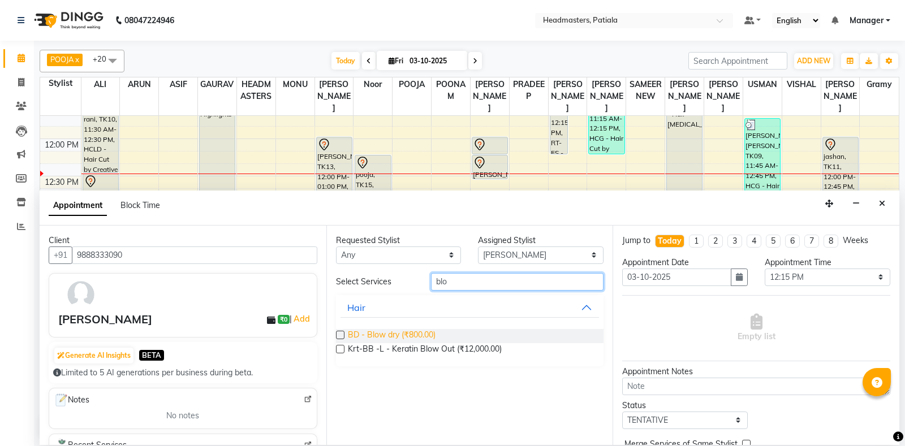
type input "blo"
click at [402, 332] on span "BD - Blow dry (₹800.00)" at bounding box center [392, 336] width 88 height 14
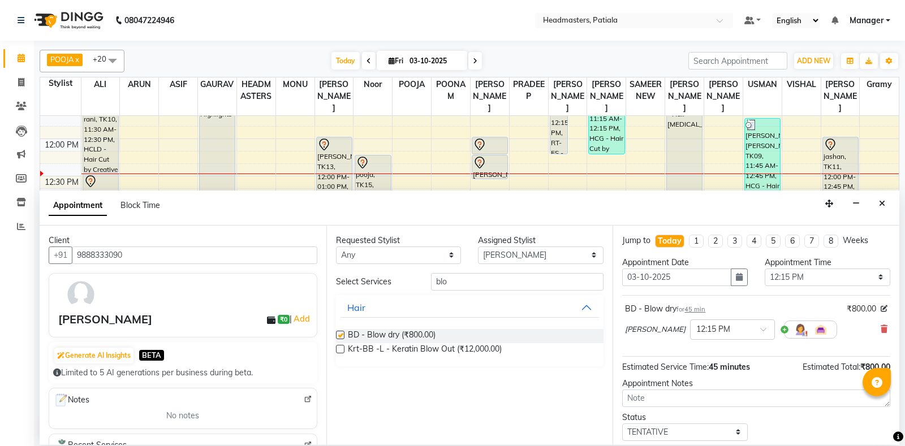
checkbox input "false"
select select "51093"
click option "AKSHAY" at bounding box center [0, 0] width 0 height 0
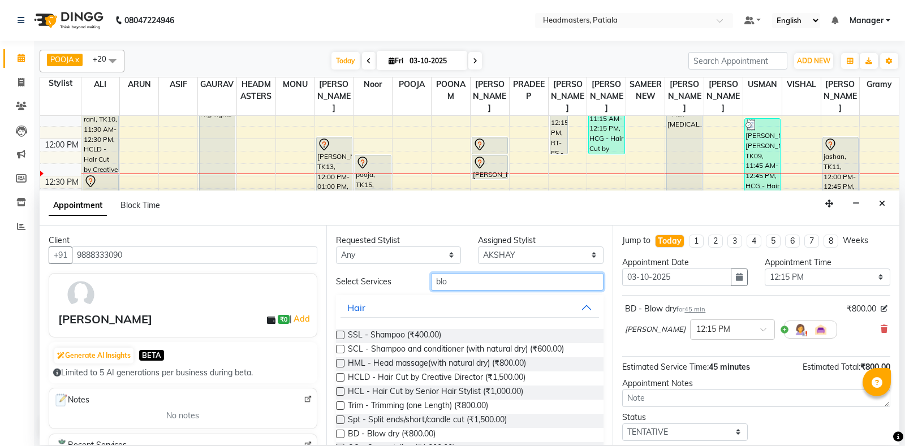
click at [460, 286] on input "blo" at bounding box center [517, 282] width 173 height 18
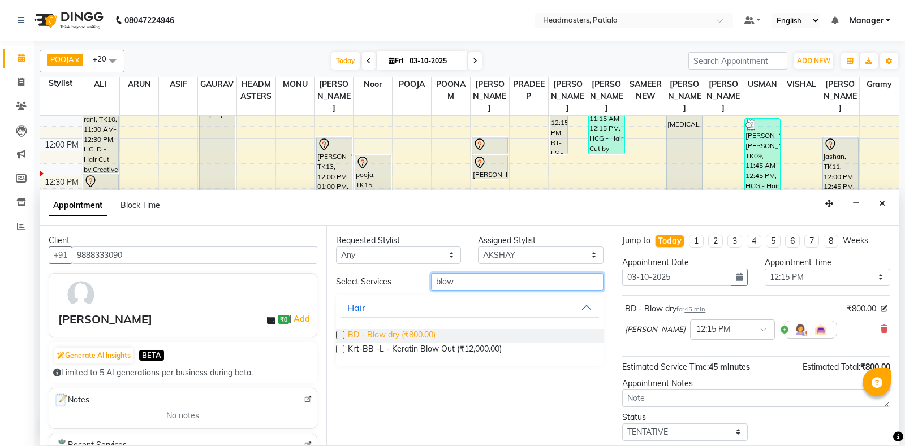
type input "blow"
click at [420, 342] on span "BD - Blow dry (₹800.00)" at bounding box center [392, 336] width 88 height 14
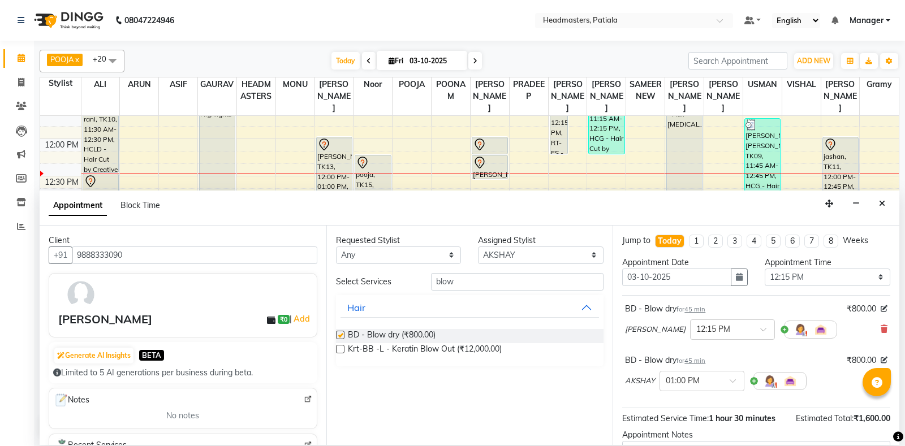
checkbox input "false"
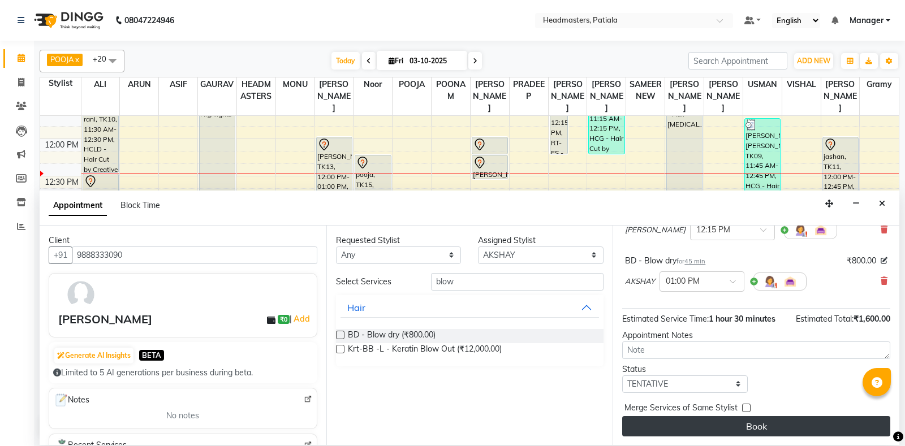
click at [722, 423] on button "Book" at bounding box center [756, 426] width 268 height 20
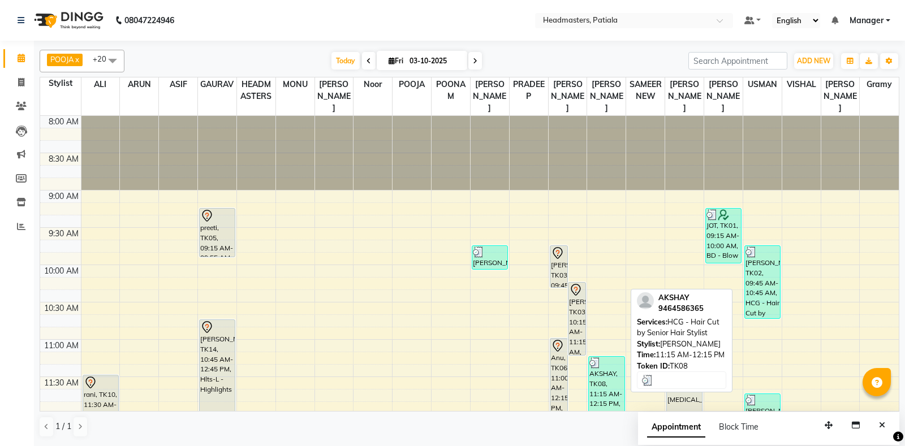
scroll to position [276, 0]
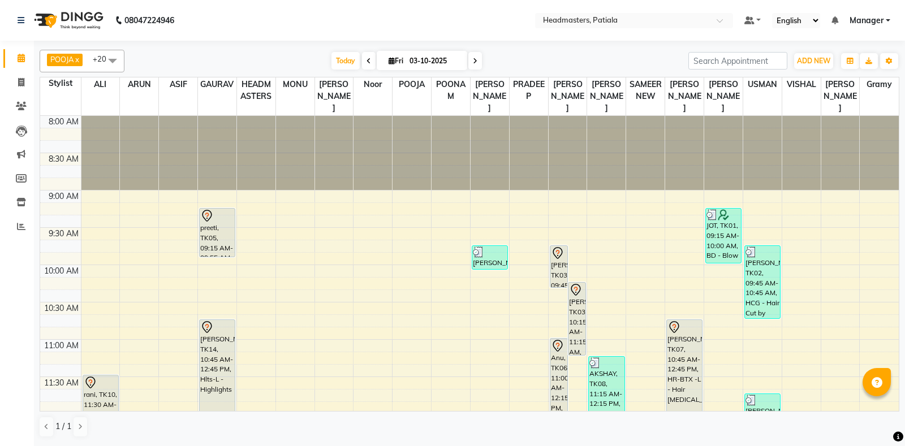
scroll to position [276, 0]
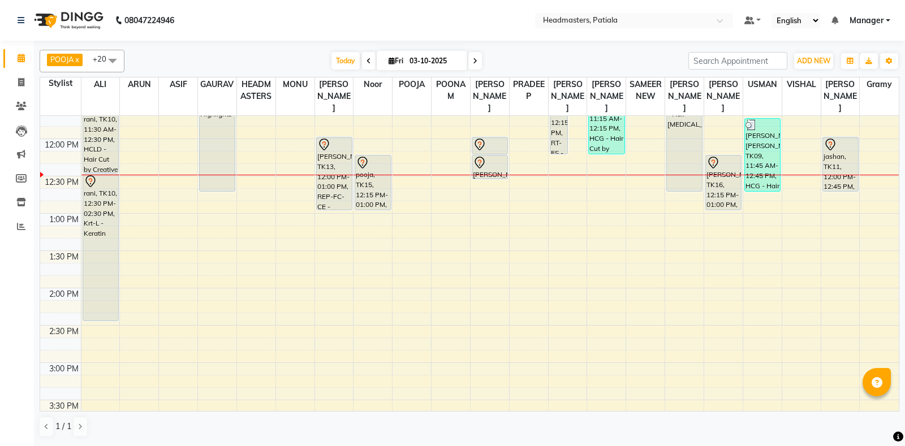
click at [141, 194] on div "8:00 AM 8:30 AM 9:00 AM 9:30 AM 10:00 AM 10:30 AM 11:00 AM 11:30 AM 12:00 PM 12…" at bounding box center [469, 362] width 859 height 1045
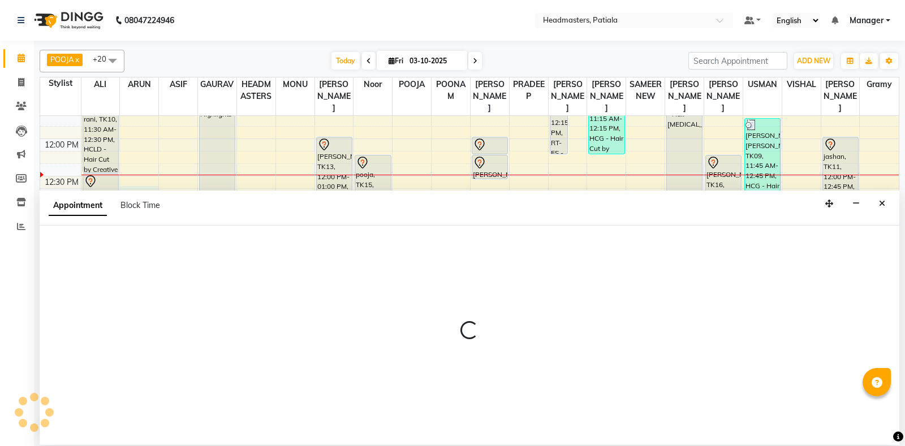
select select "51101"
select select "tentative"
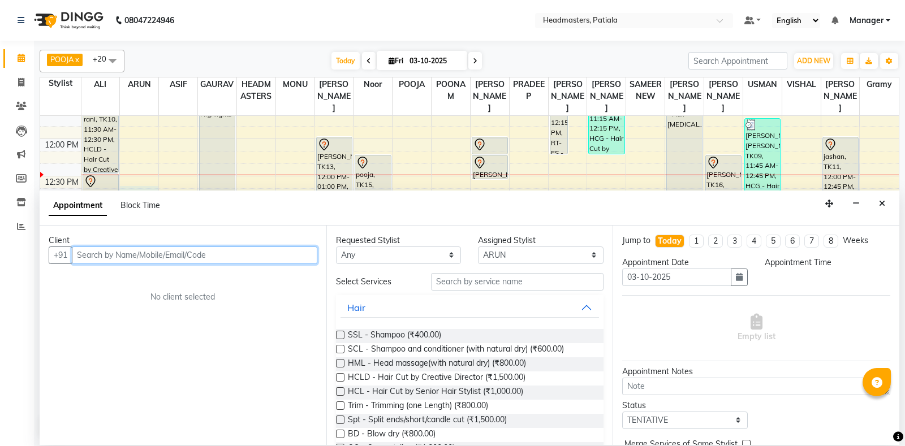
select select "765"
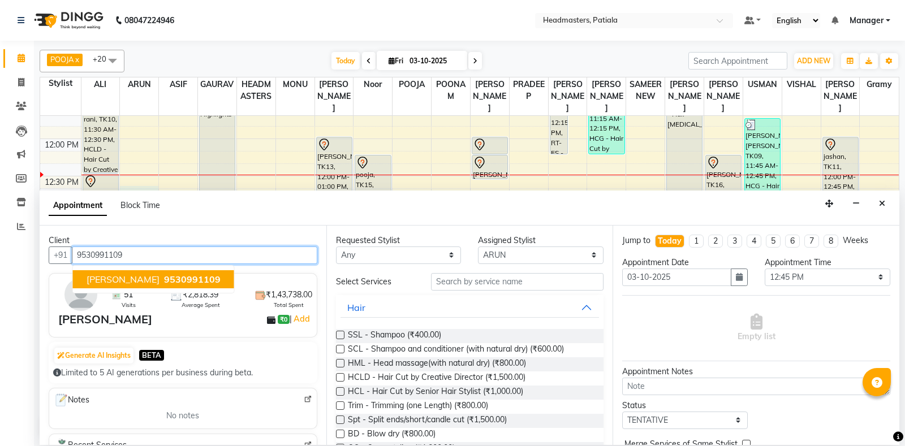
click at [164, 282] on span "9530991109" at bounding box center [192, 279] width 57 height 11
type input "9530991109"
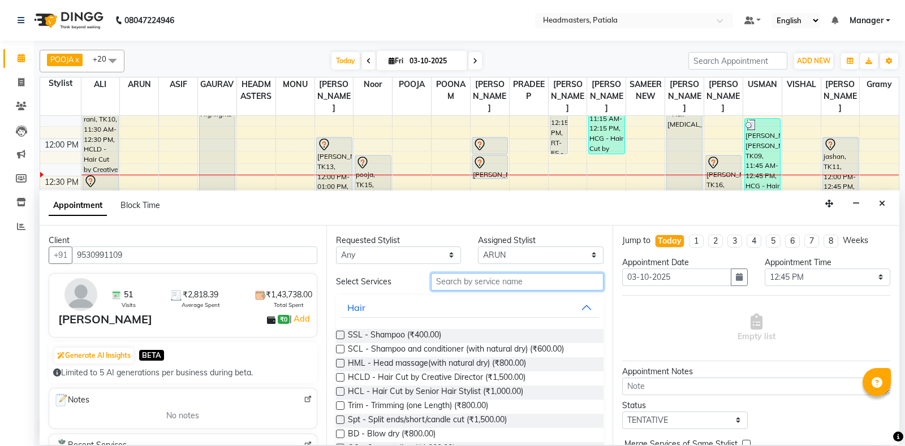
click at [472, 274] on input "text" at bounding box center [517, 282] width 173 height 18
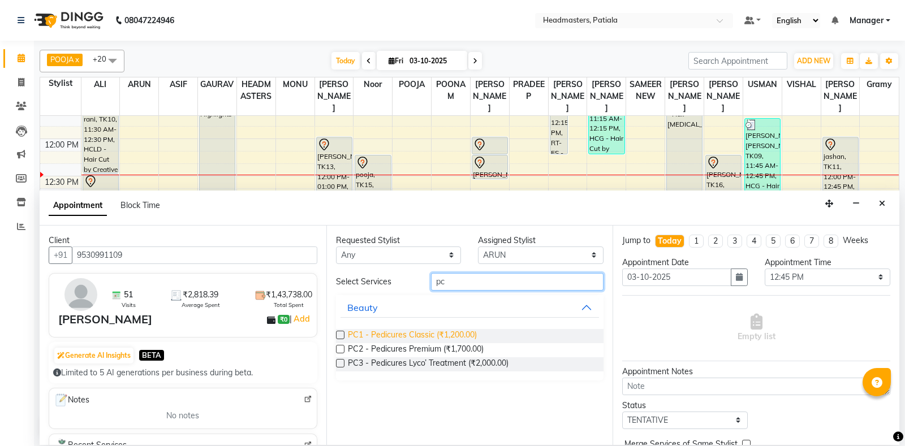
type input "pc"
click at [463, 336] on span "PC1 - Pedicures Classic (₹1,200.00)" at bounding box center [412, 336] width 129 height 14
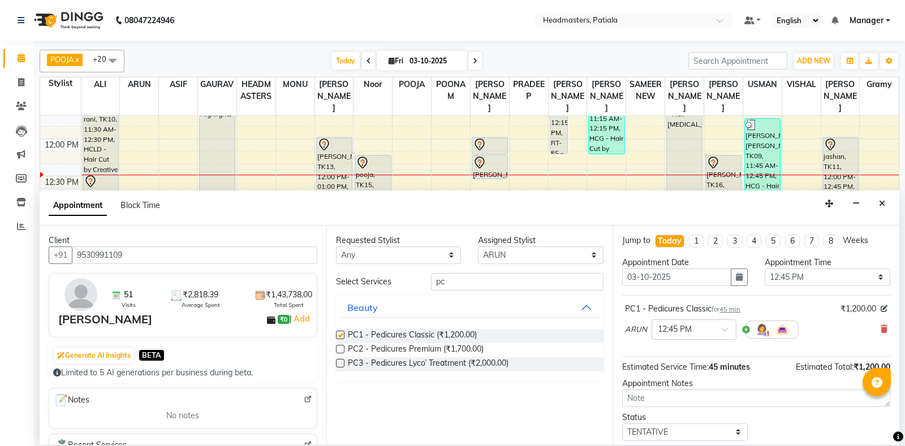
checkbox input "false"
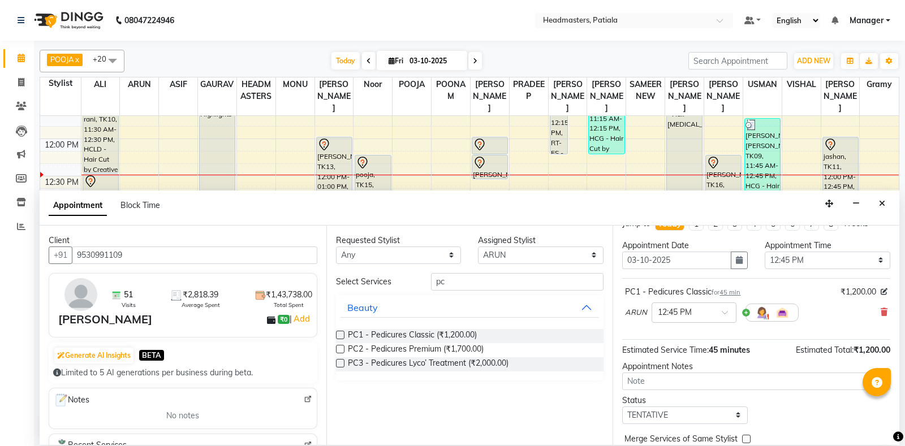
scroll to position [48, 0]
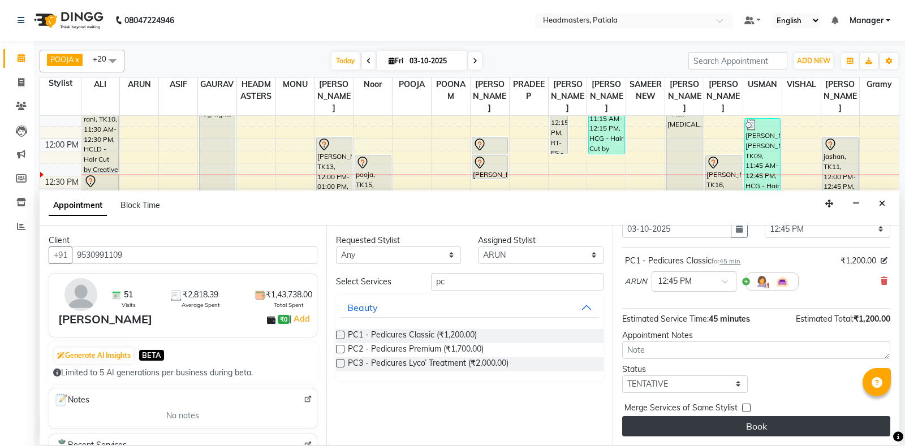
click at [674, 426] on button "Book" at bounding box center [756, 426] width 268 height 20
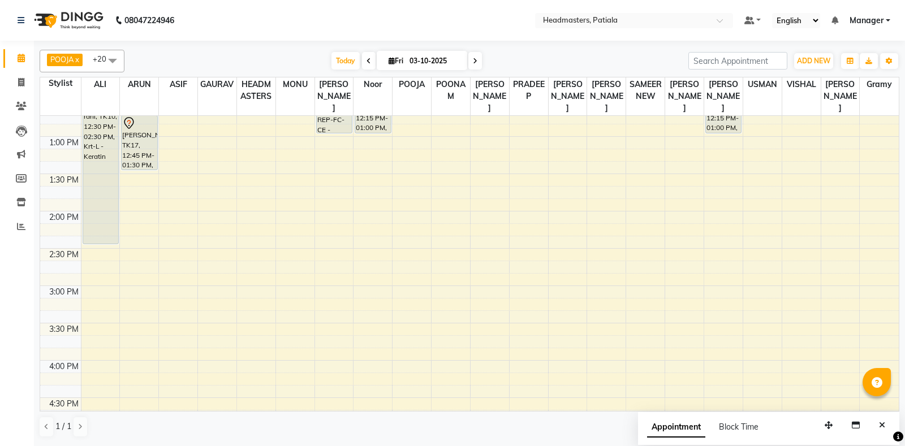
scroll to position [0, 0]
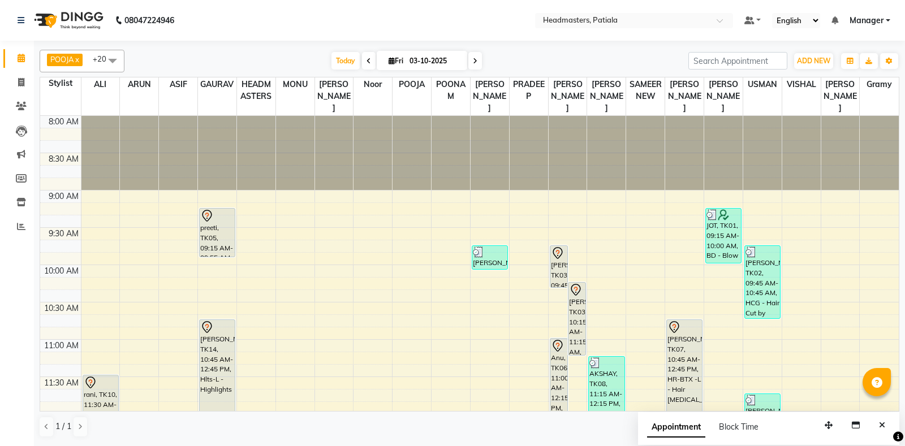
click at [367, 60] on icon at bounding box center [369, 61] width 5 height 7
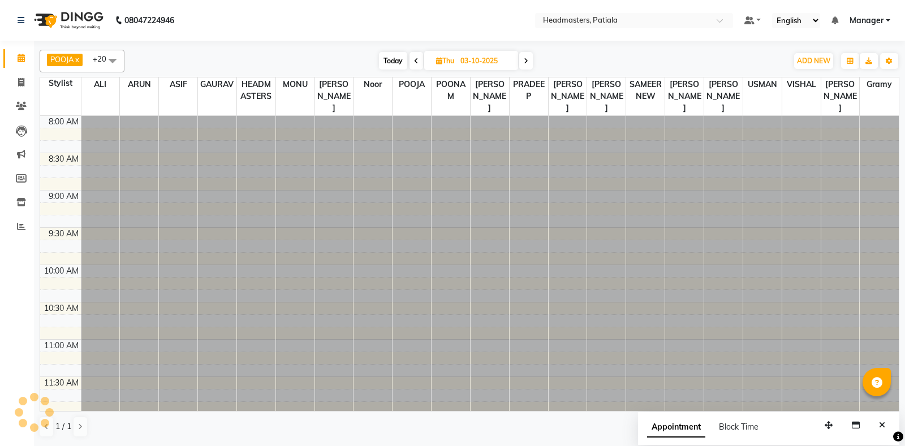
type input "02-10-2025"
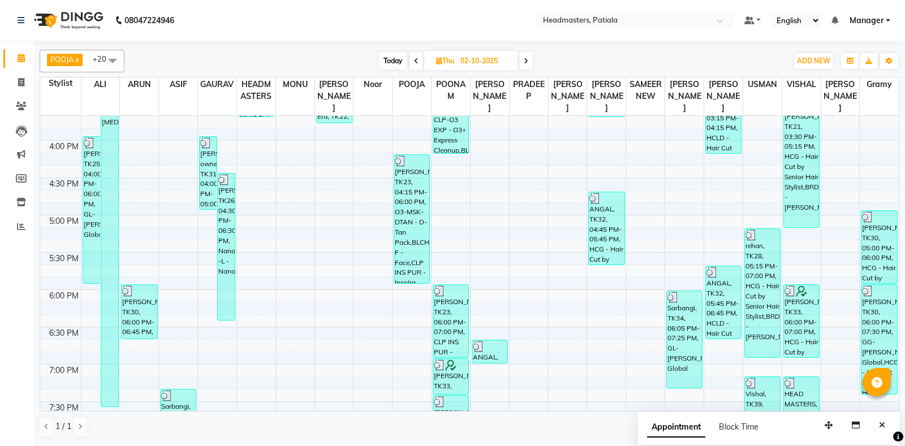
scroll to position [741, 0]
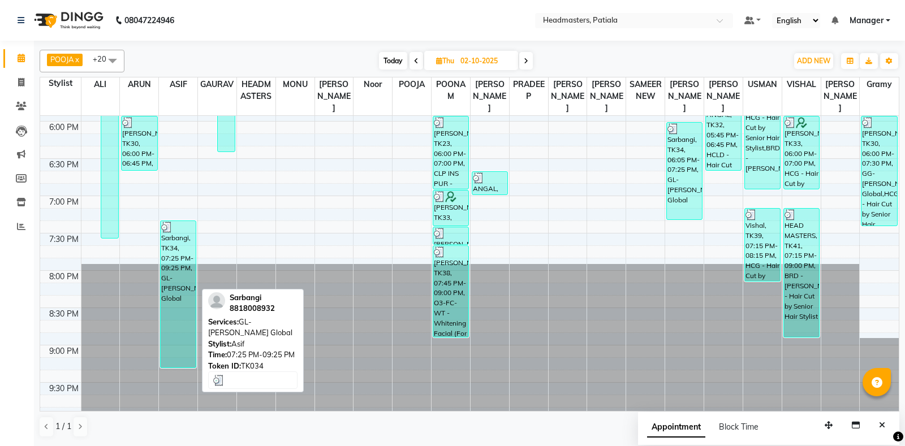
click at [183, 240] on div "Sarbangi, TK34, 07:25 PM-09:25 PM, GL-igora - Igora Global" at bounding box center [178, 294] width 35 height 147
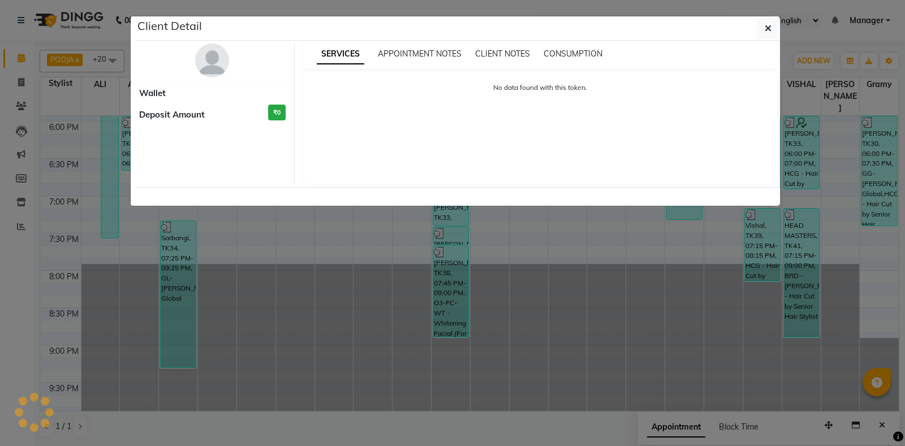
select select "3"
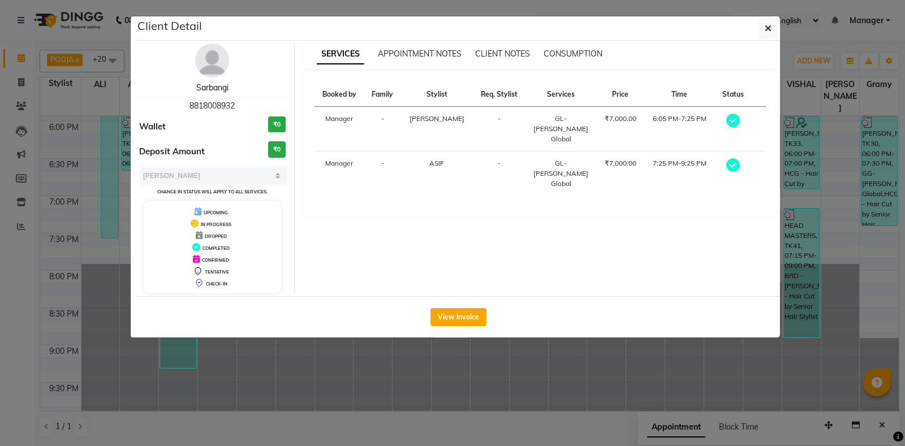
click at [211, 89] on link "Sarbangi" at bounding box center [212, 88] width 32 height 10
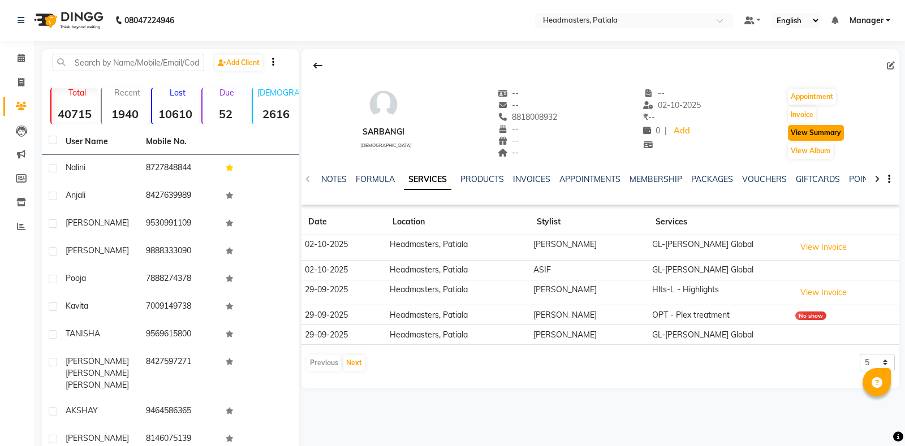
click at [834, 134] on button "View Summary" at bounding box center [816, 133] width 56 height 16
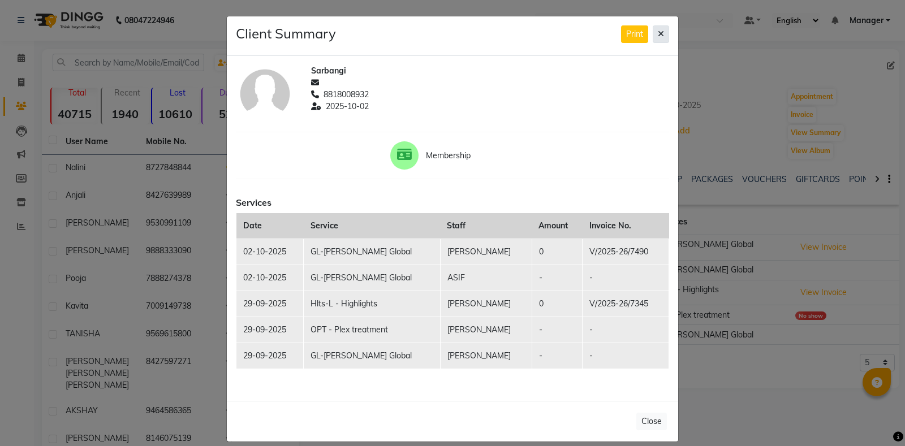
click at [665, 33] on button at bounding box center [661, 34] width 16 height 18
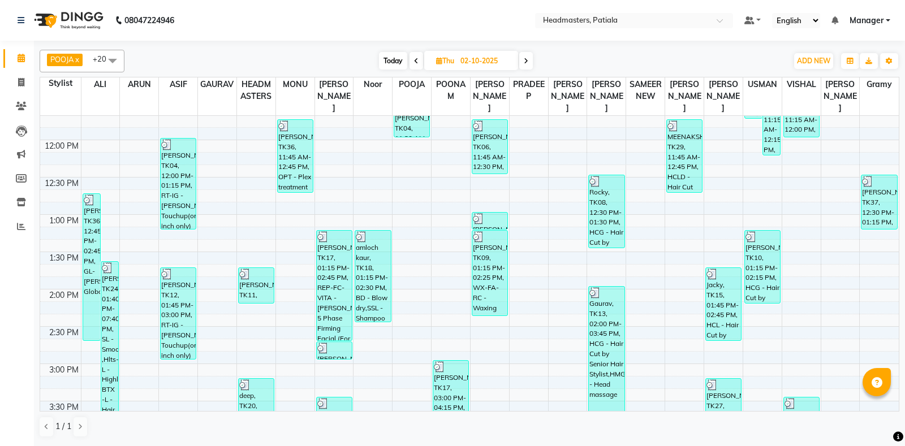
scroll to position [190, 0]
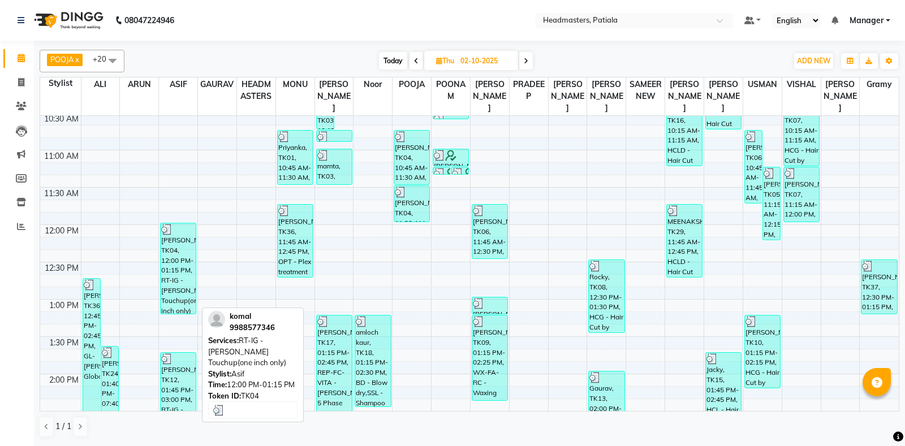
click at [177, 281] on div "komal, TK04, 12:00 PM-01:15 PM, RT-IG - Igora Root Touchup(one inch only)" at bounding box center [178, 268] width 35 height 91
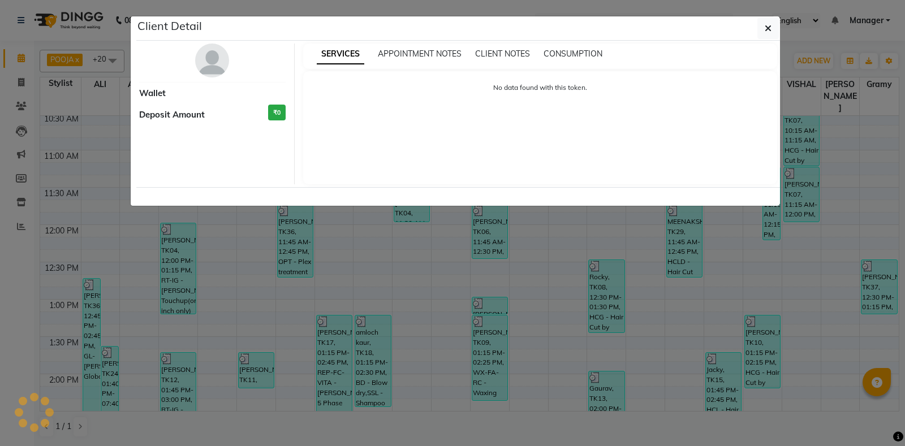
select select "3"
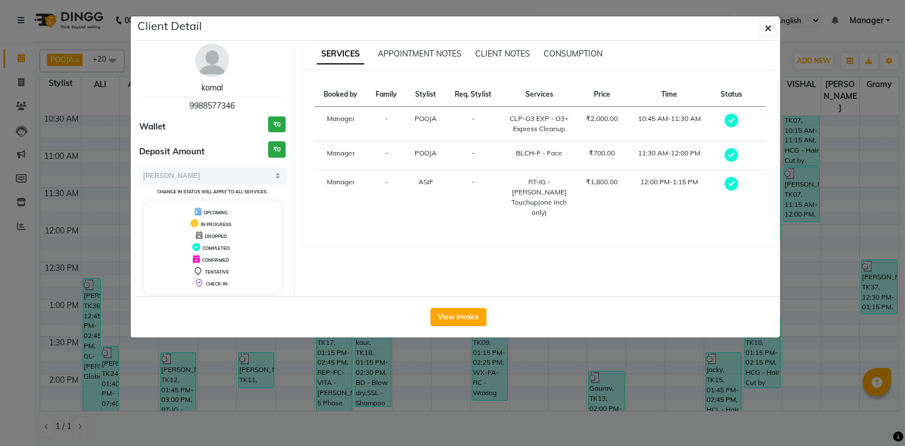
click at [214, 87] on link "komal" at bounding box center [211, 88] width 21 height 10
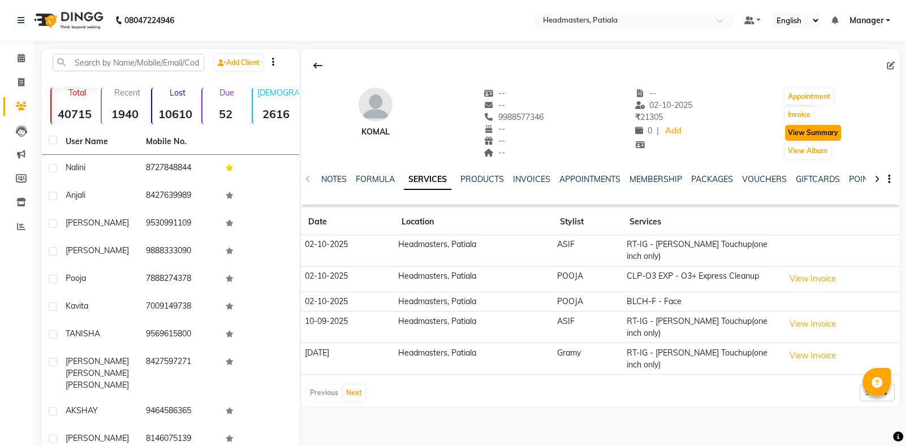
click at [838, 137] on button "View Summary" at bounding box center [813, 133] width 56 height 16
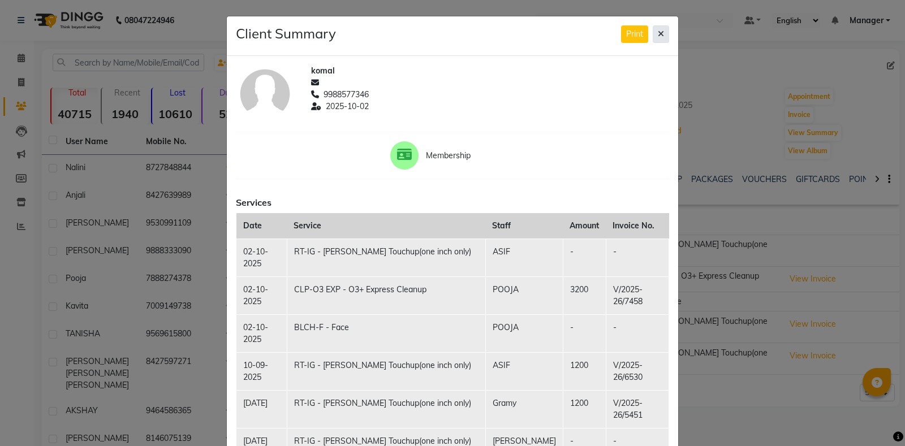
click at [667, 32] on button at bounding box center [661, 34] width 16 height 18
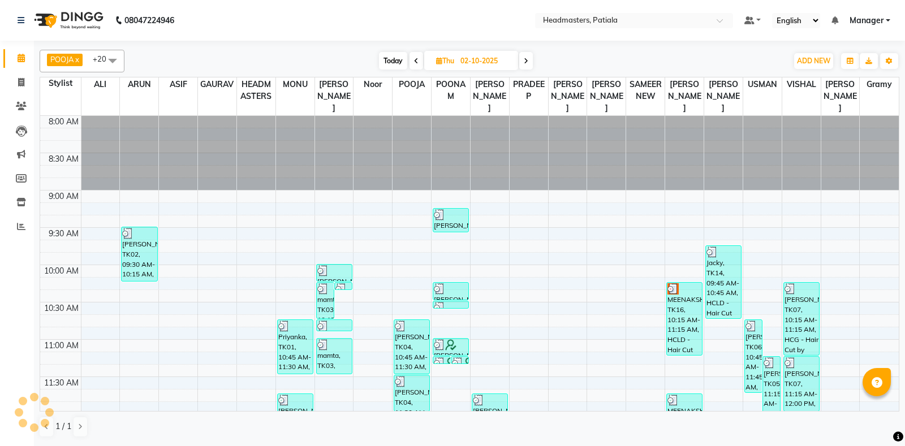
scroll to position [297, 0]
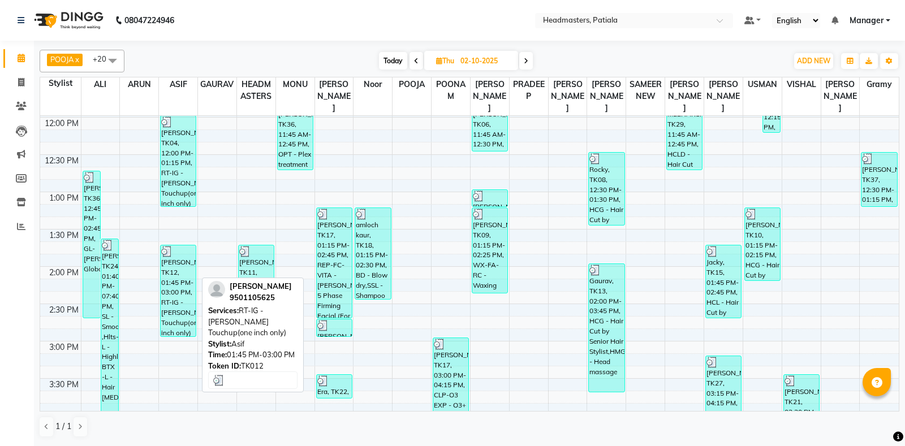
click at [182, 288] on div "Harkiran, TK12, 01:45 PM-03:00 PM, RT-IG - Igora Root Touchup(one inch only)" at bounding box center [178, 291] width 35 height 91
select select "3"
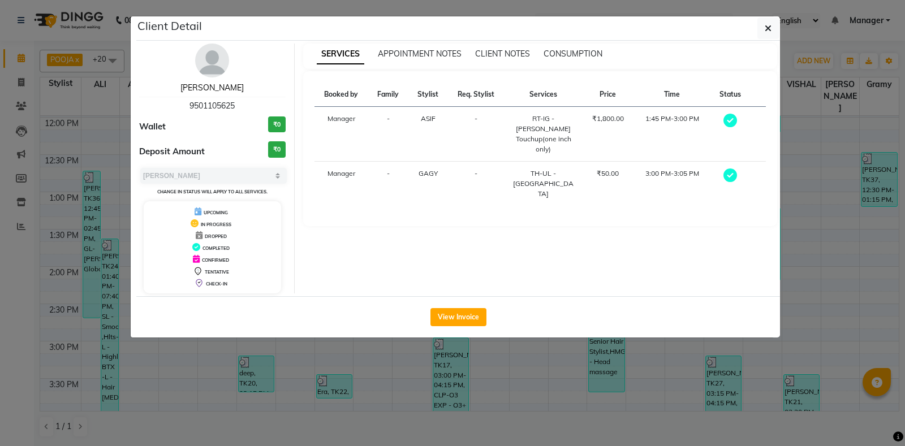
click at [219, 89] on link "Harkiran" at bounding box center [211, 88] width 63 height 10
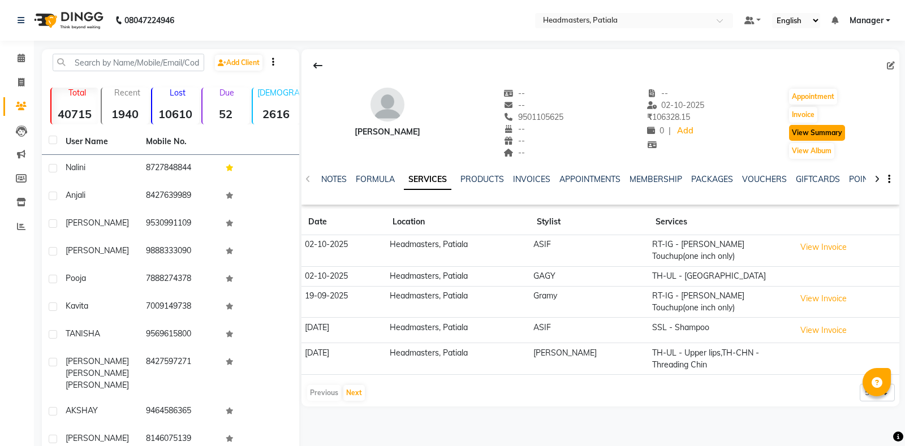
click at [842, 134] on button "View Summary" at bounding box center [817, 133] width 56 height 16
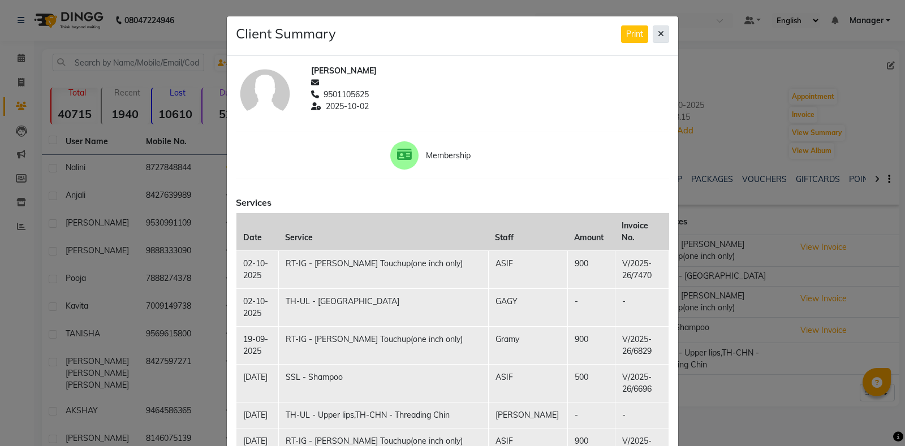
click at [661, 29] on button at bounding box center [661, 34] width 16 height 18
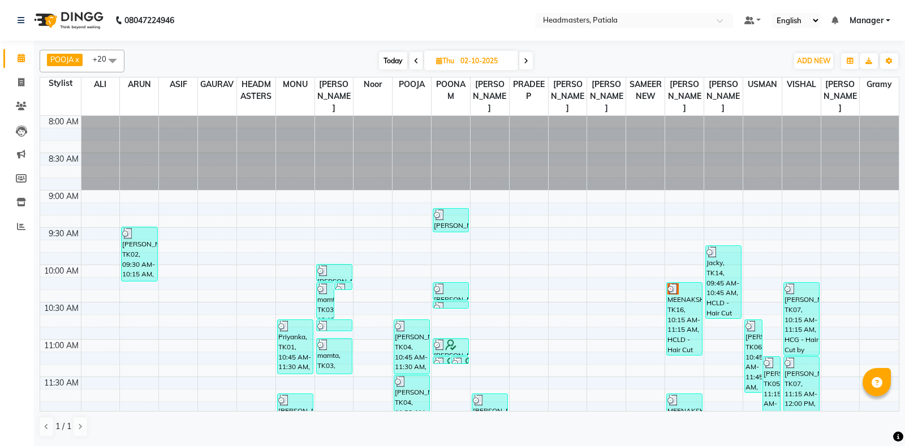
click at [395, 57] on span "Today" at bounding box center [393, 61] width 28 height 18
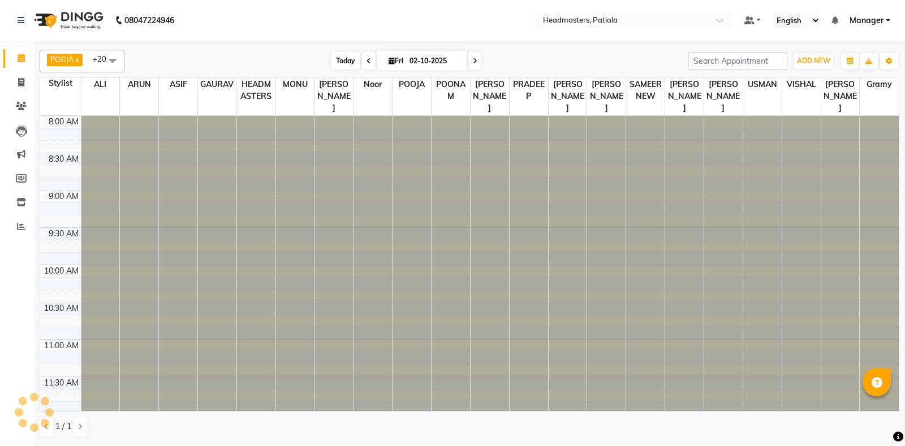
type input "03-10-2025"
